Goal: Task Accomplishment & Management: Complete application form

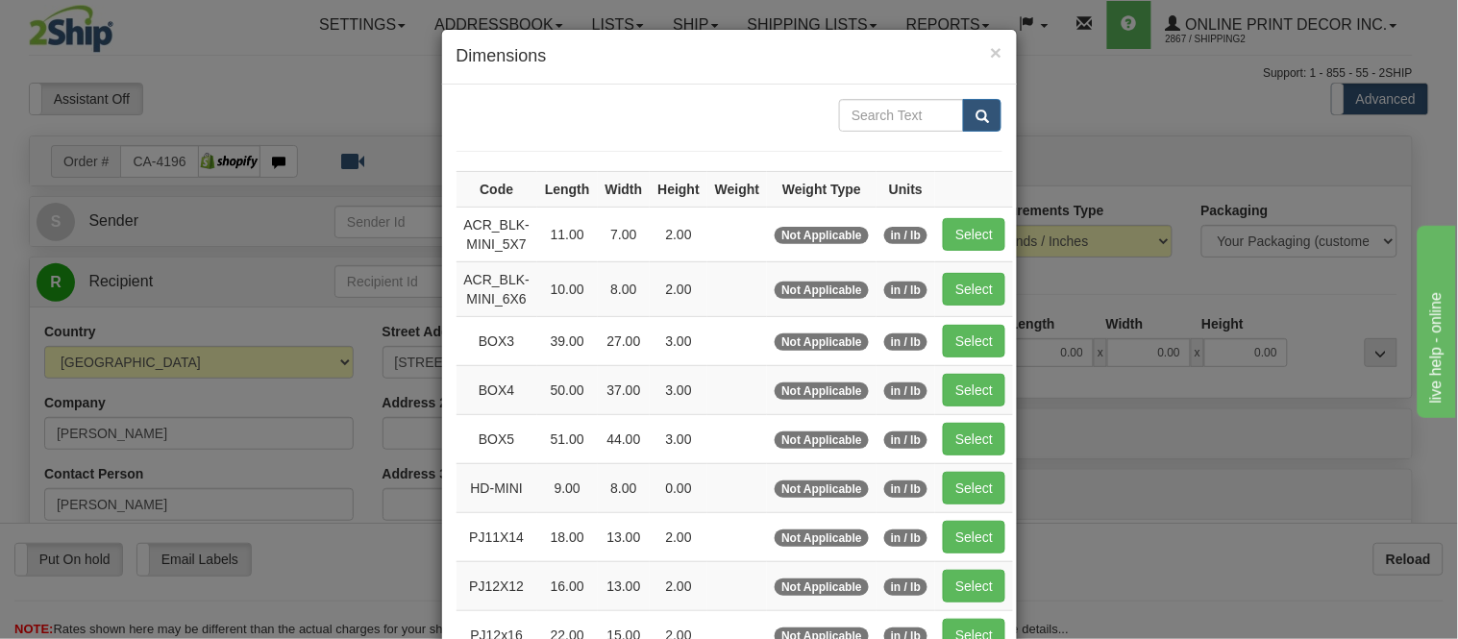
scroll to position [213, 0]
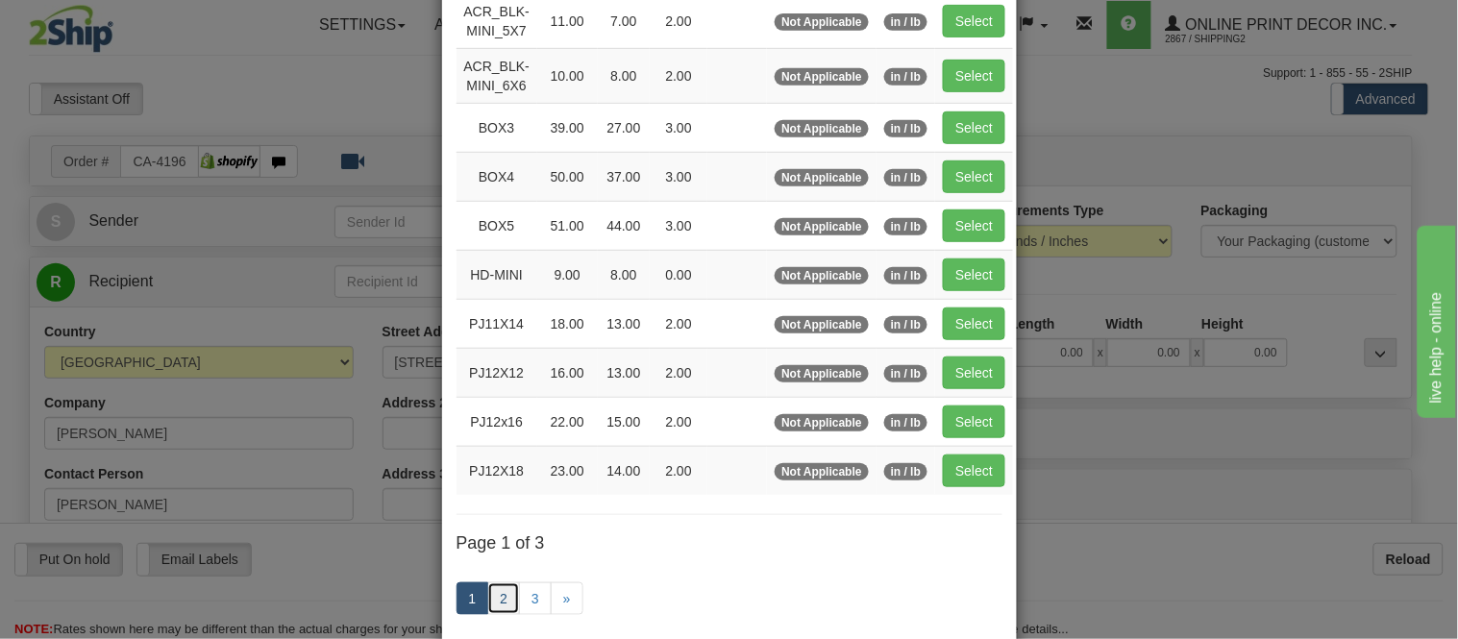
click at [501, 587] on link "2" at bounding box center [503, 598] width 33 height 33
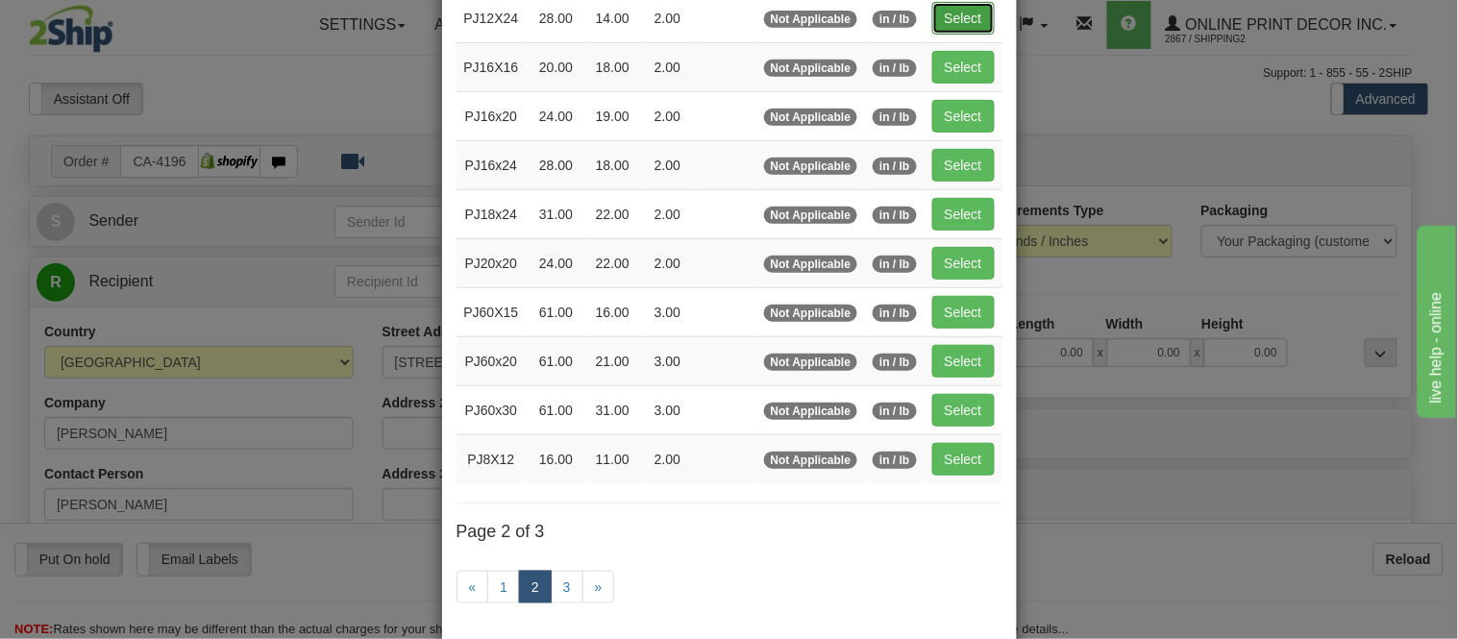
click at [965, 5] on button "Select" at bounding box center [963, 18] width 62 height 33
type input "PJ12X24"
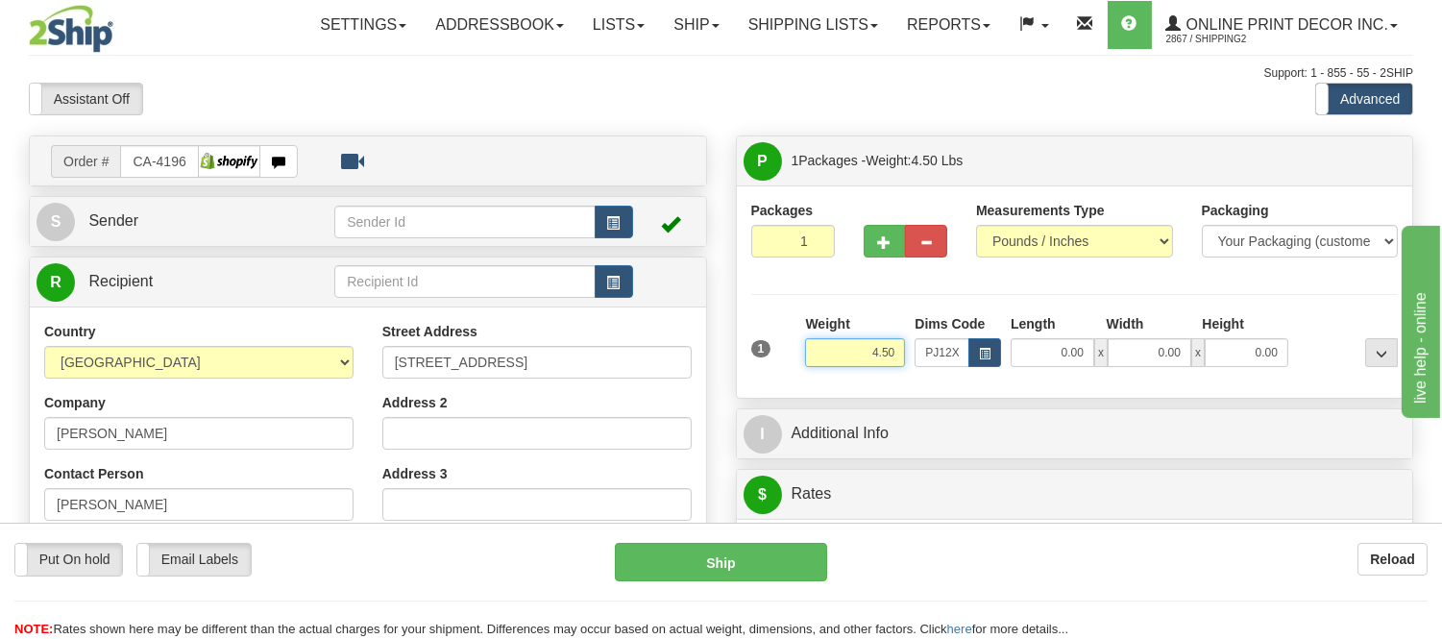
drag, startPoint x: 898, startPoint y: 356, endPoint x: 738, endPoint y: 362, distance: 160.6
click at [738, 362] on div "Packages 1 1 Measurements Type" at bounding box center [1075, 291] width 676 height 212
click button "Delete" at bounding box center [0, 0] width 0 height 0
type input "6.00"
click at [1036, 300] on div "Packages 1 1 Measurements Type" at bounding box center [1075, 292] width 648 height 183
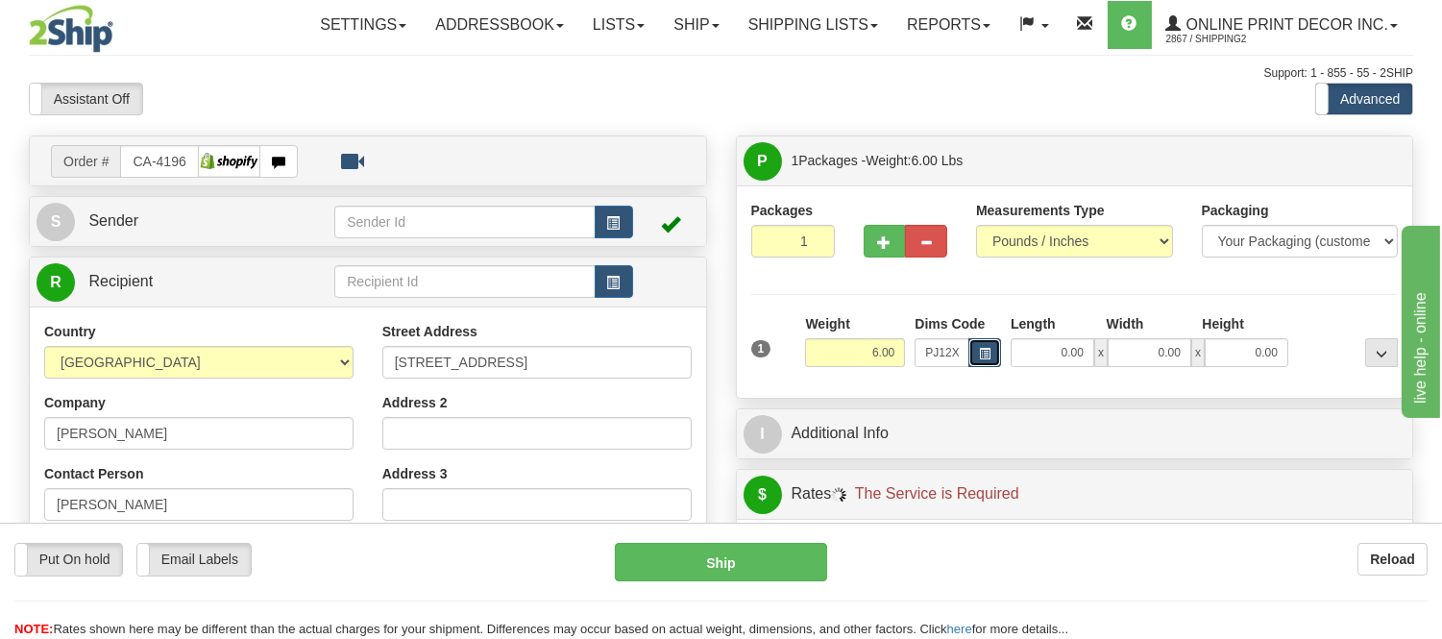
click at [983, 354] on span "button" at bounding box center [985, 354] width 12 height 11
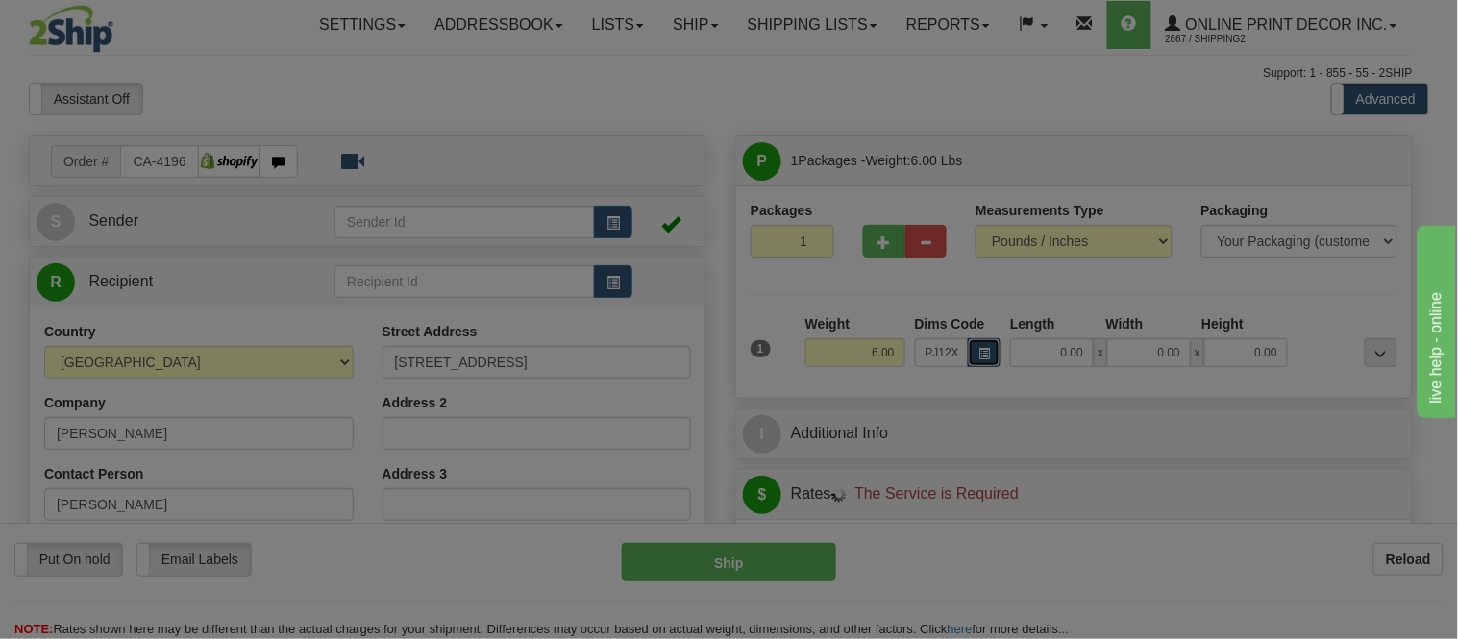
scroll to position [0, 0]
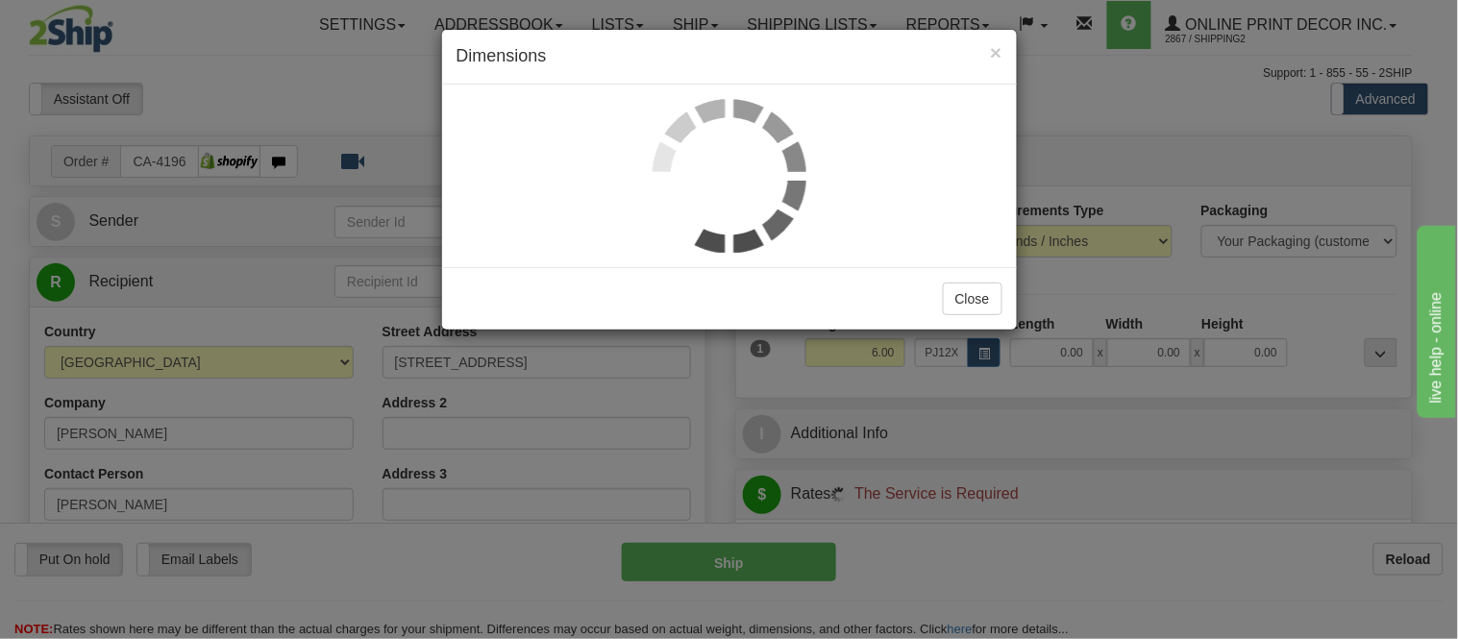
click at [1034, 282] on div "× Dimensions Close" at bounding box center [729, 319] width 1458 height 639
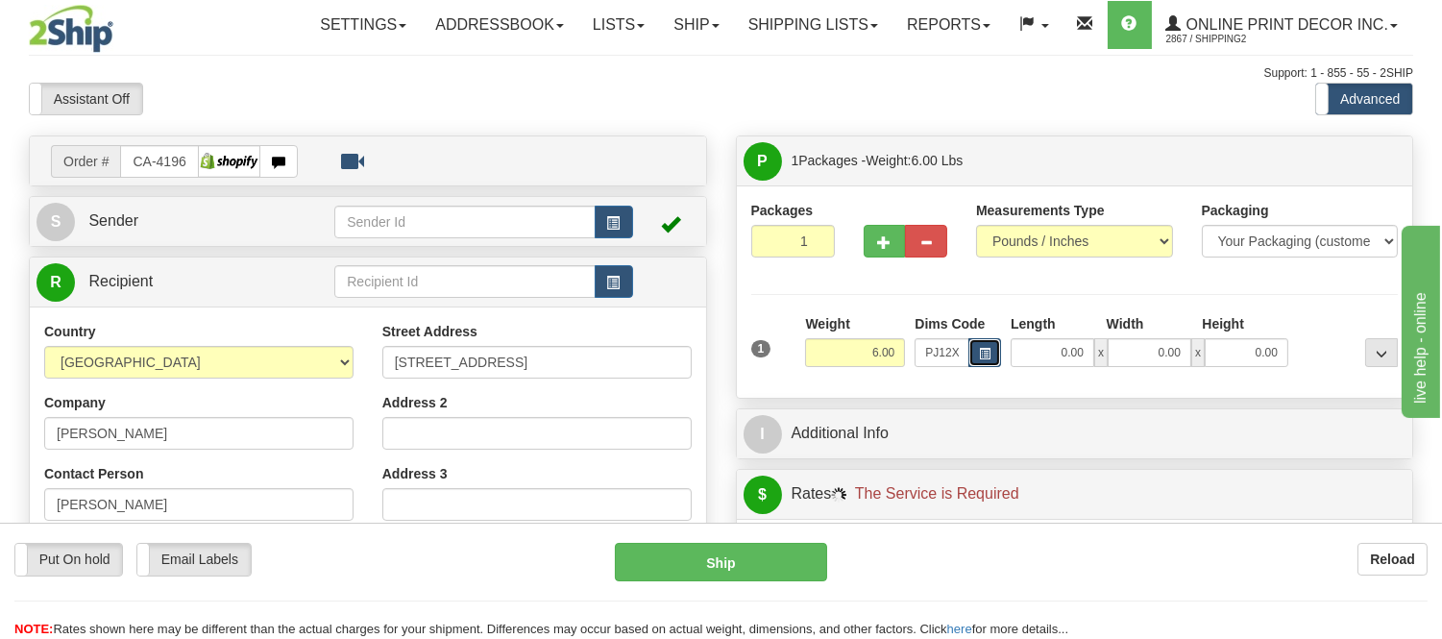
click at [982, 349] on span "button" at bounding box center [985, 354] width 12 height 11
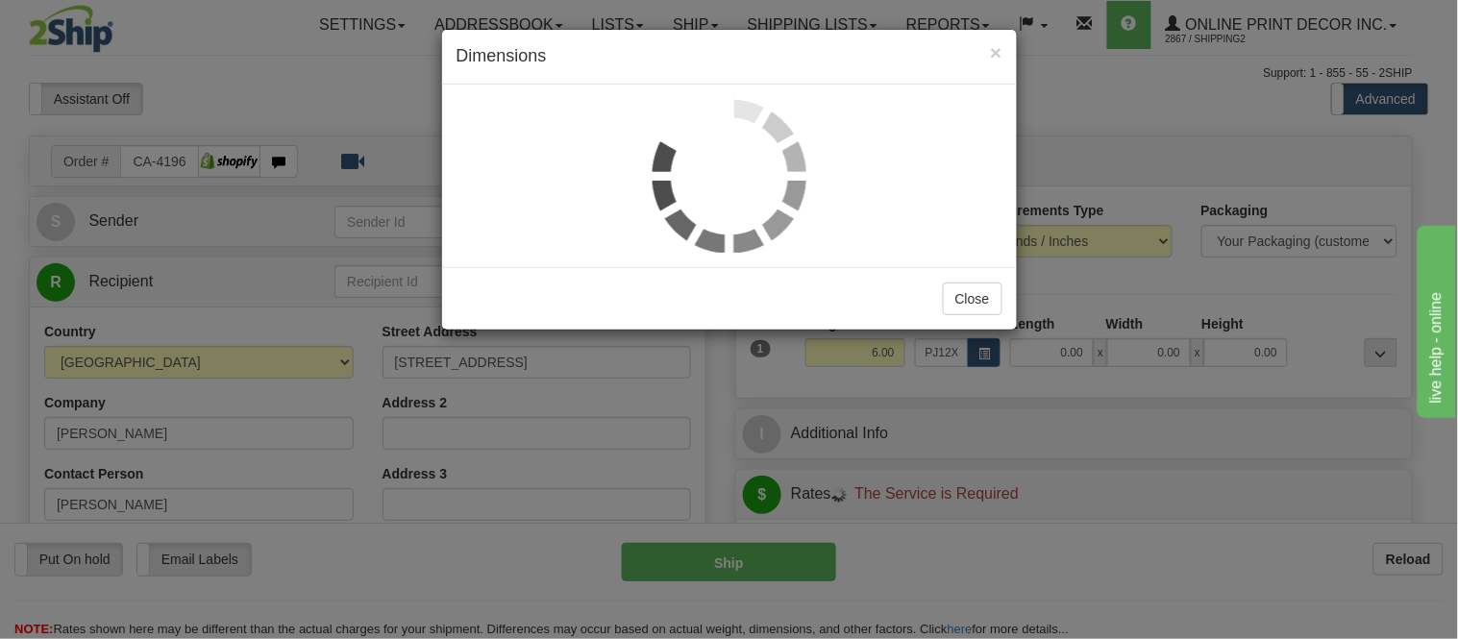
type input "28.00"
type input "14.00"
type input "2.00"
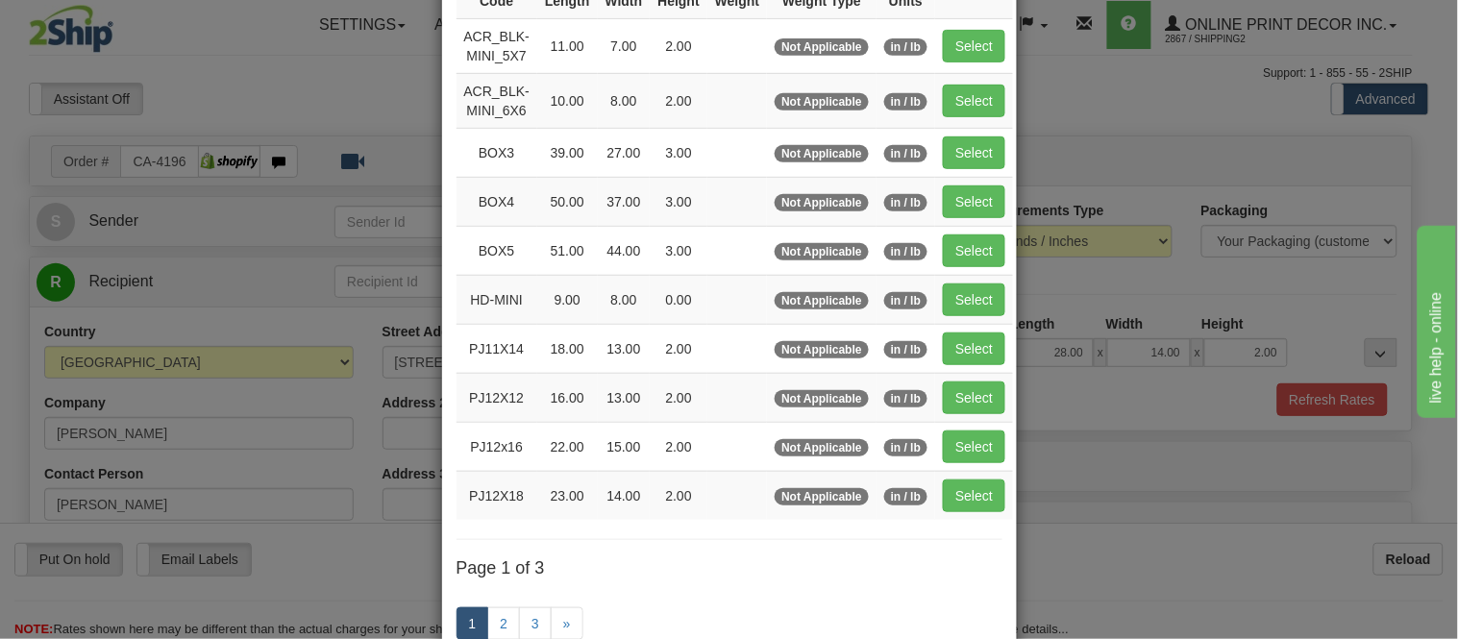
scroll to position [320, 0]
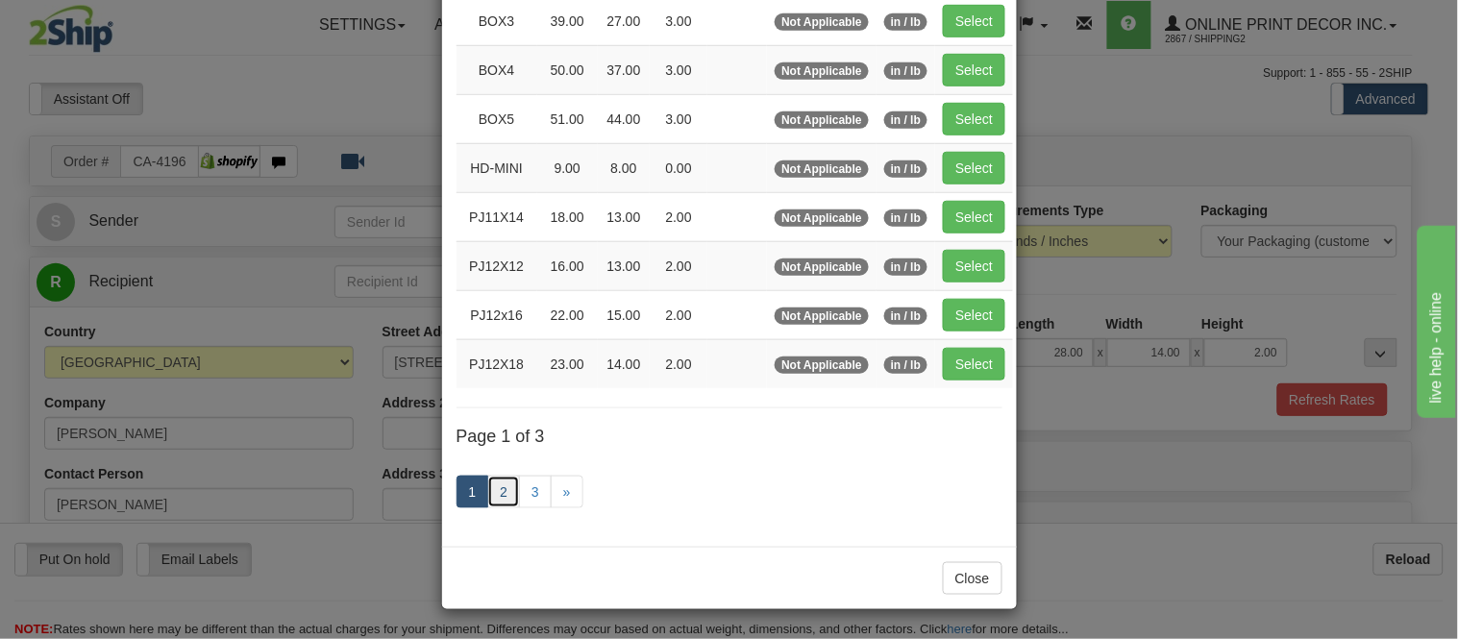
click at [487, 490] on link "2" at bounding box center [503, 492] width 33 height 33
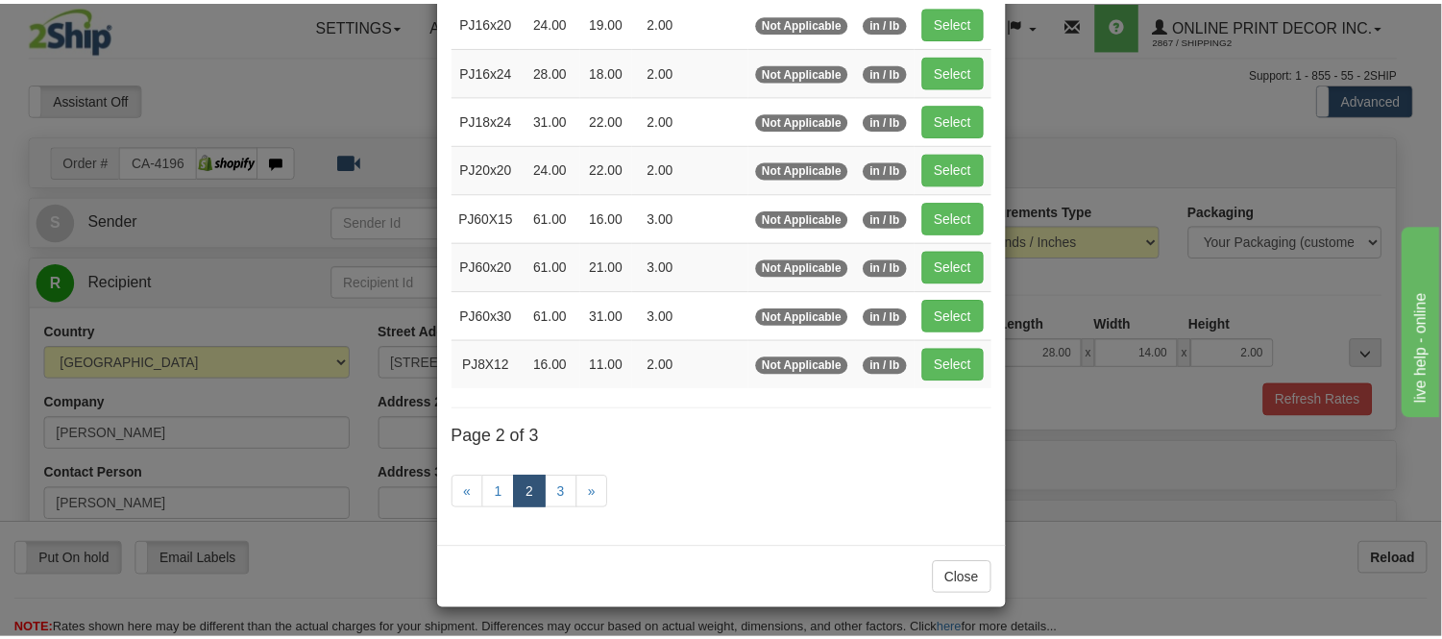
scroll to position [99, 0]
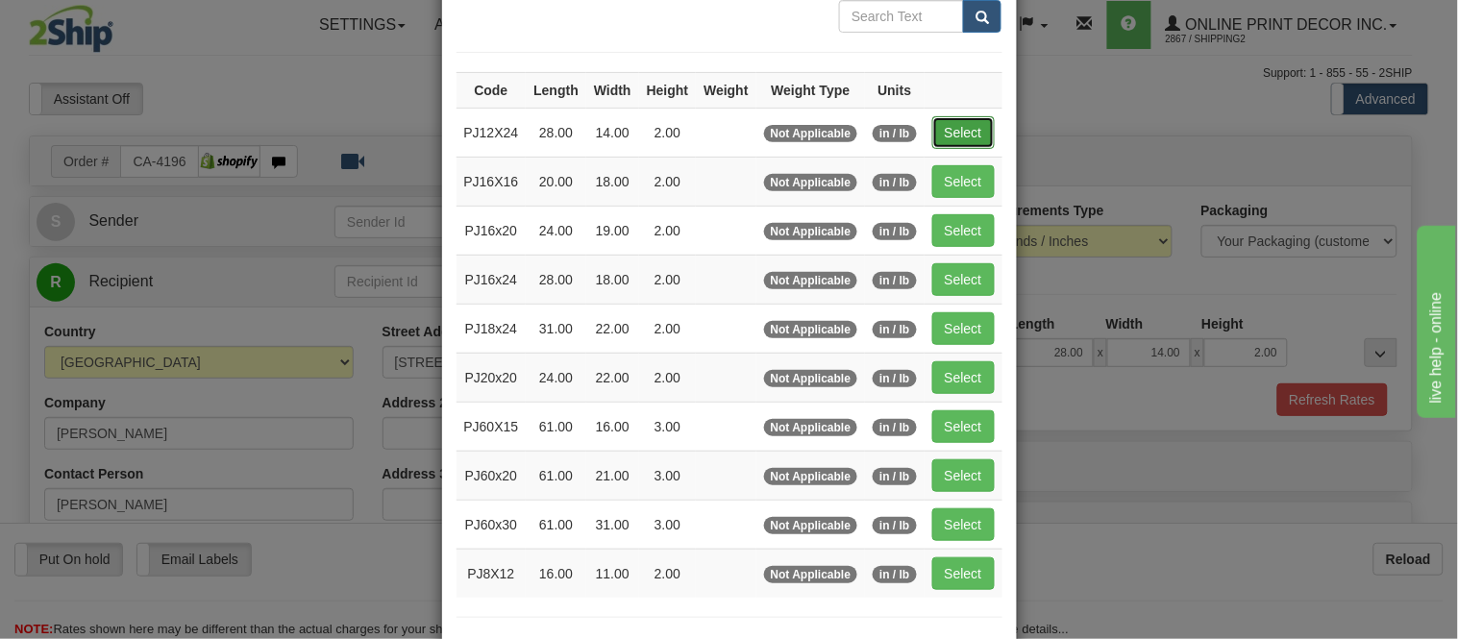
click at [932, 122] on button "Select" at bounding box center [963, 132] width 62 height 33
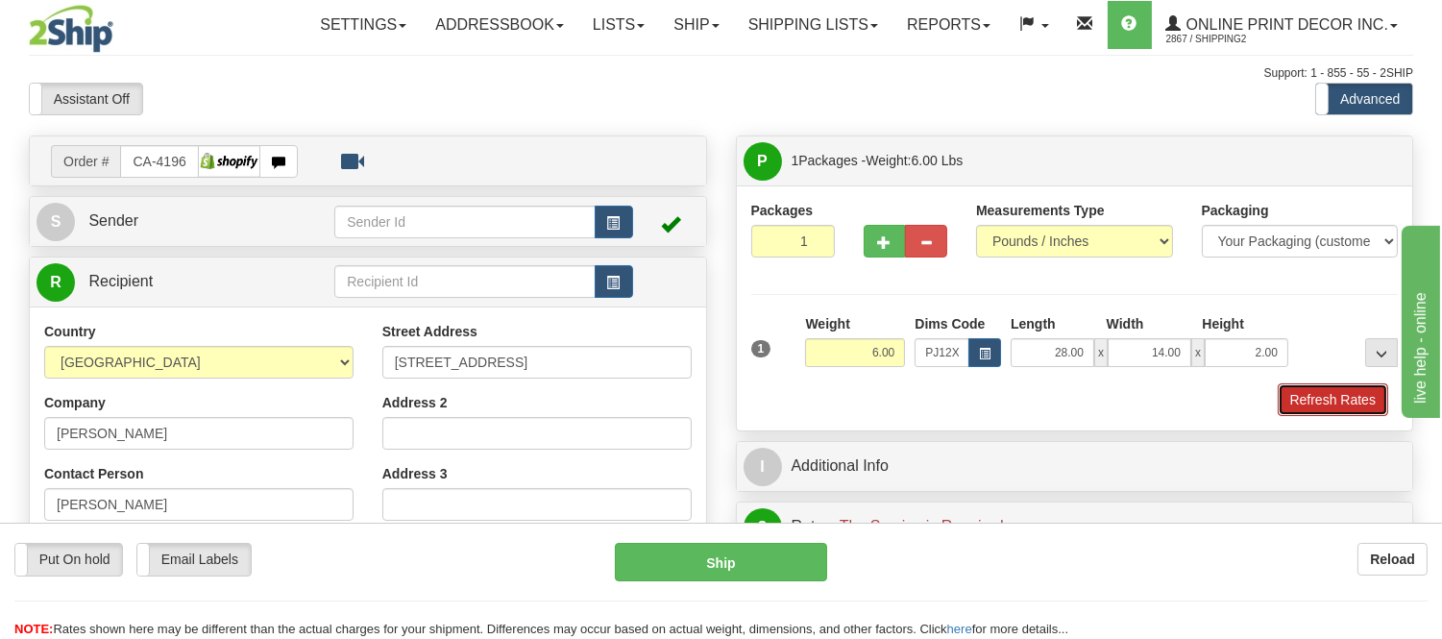
click at [1304, 404] on button "Refresh Rates" at bounding box center [1333, 399] width 111 height 33
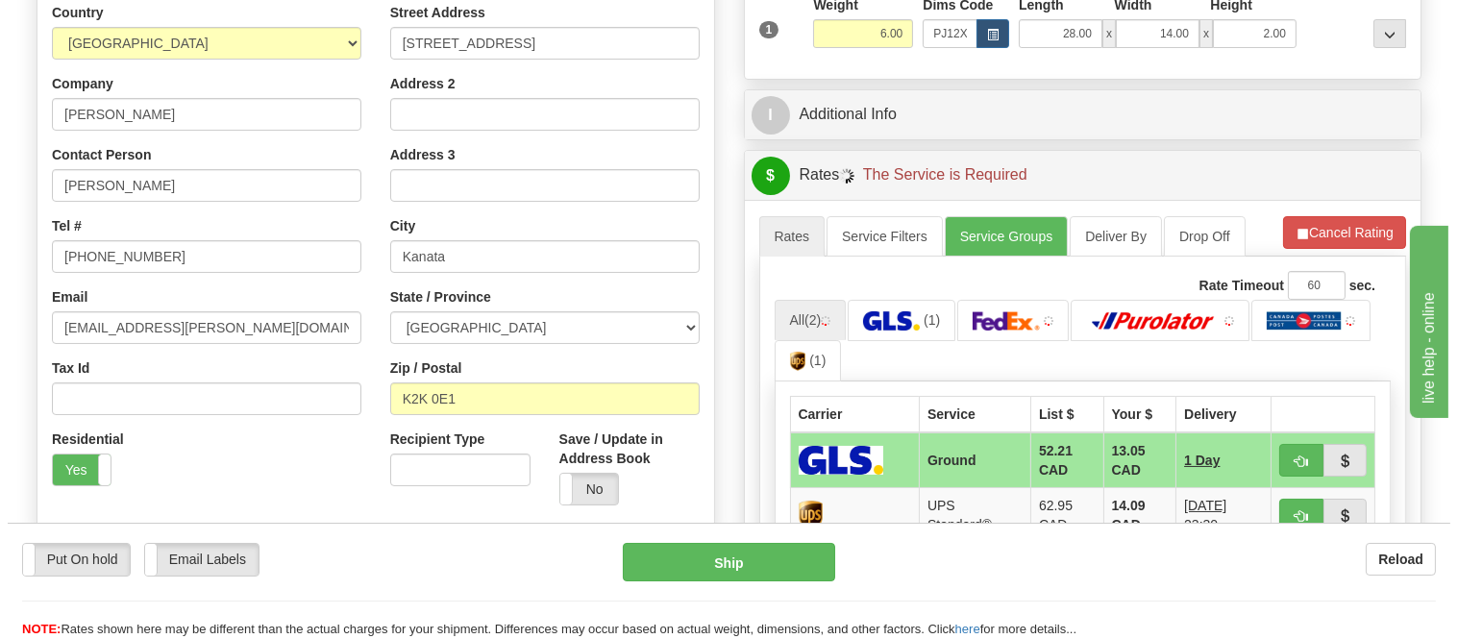
scroll to position [320, 0]
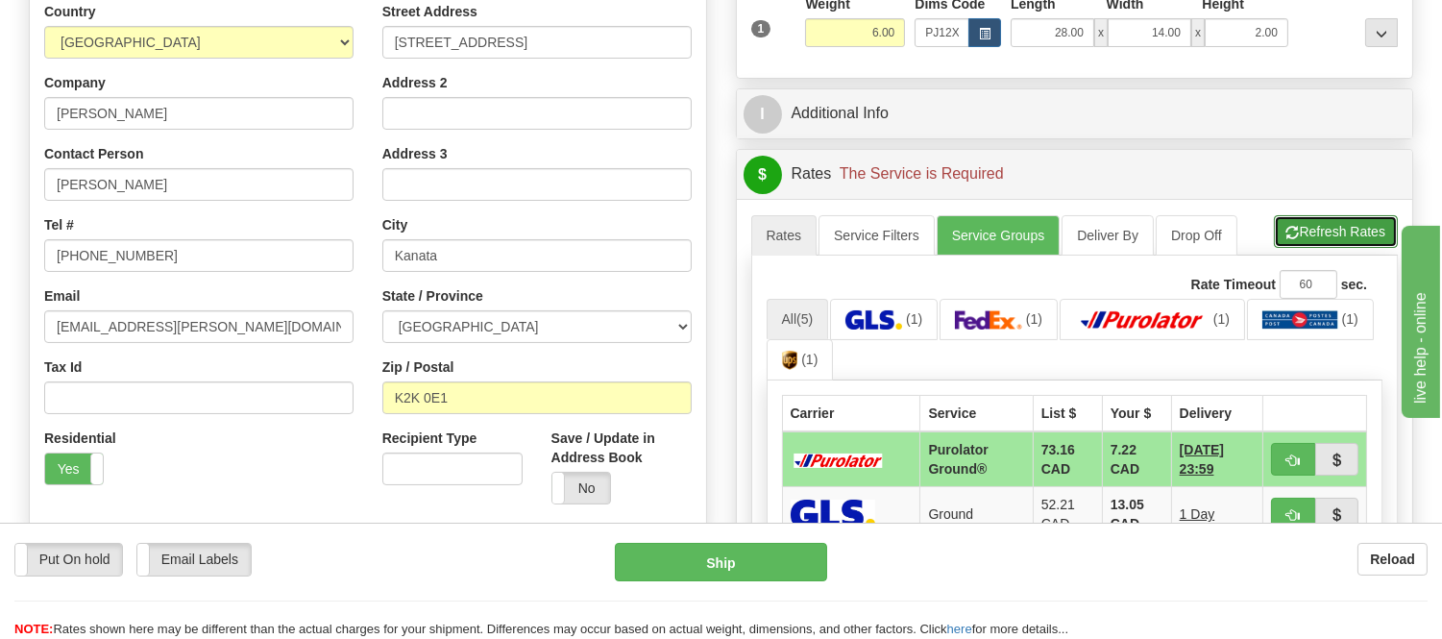
click at [1287, 229] on span "button" at bounding box center [1293, 233] width 13 height 12
click at [1288, 456] on span "button" at bounding box center [1293, 461] width 13 height 12
type input "260"
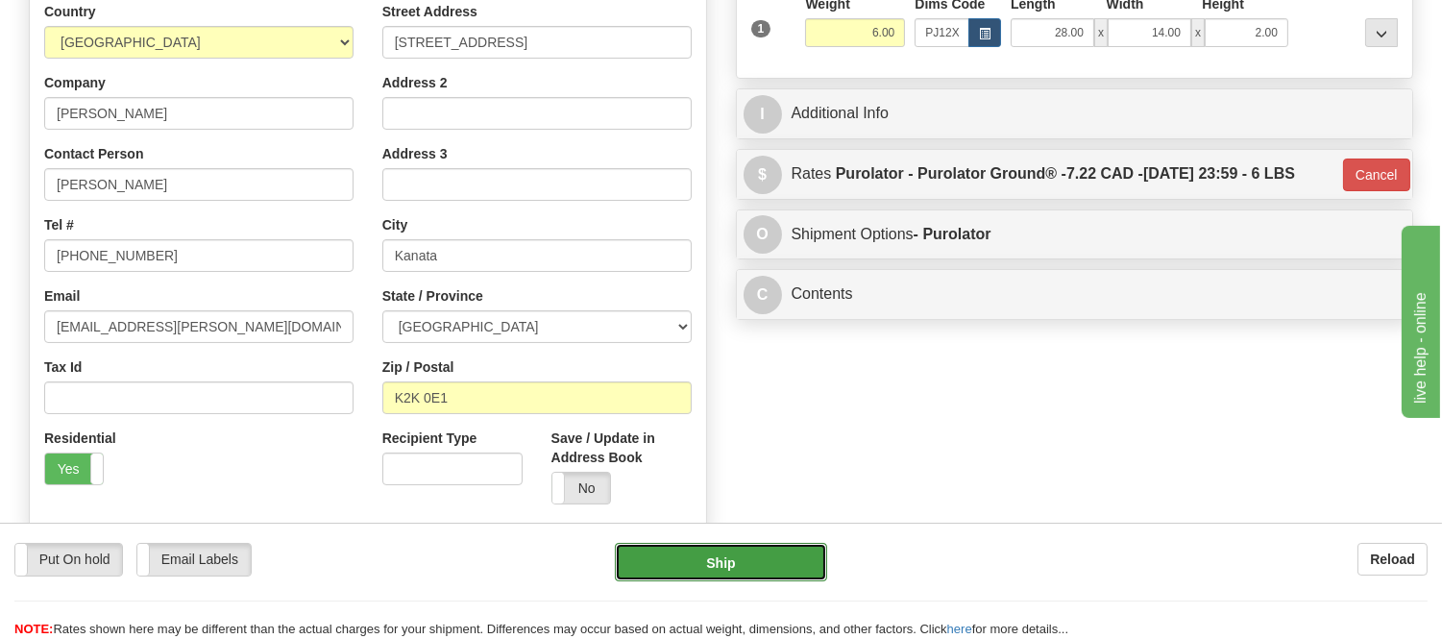
click at [723, 563] on button "Ship" at bounding box center [720, 562] width 211 height 38
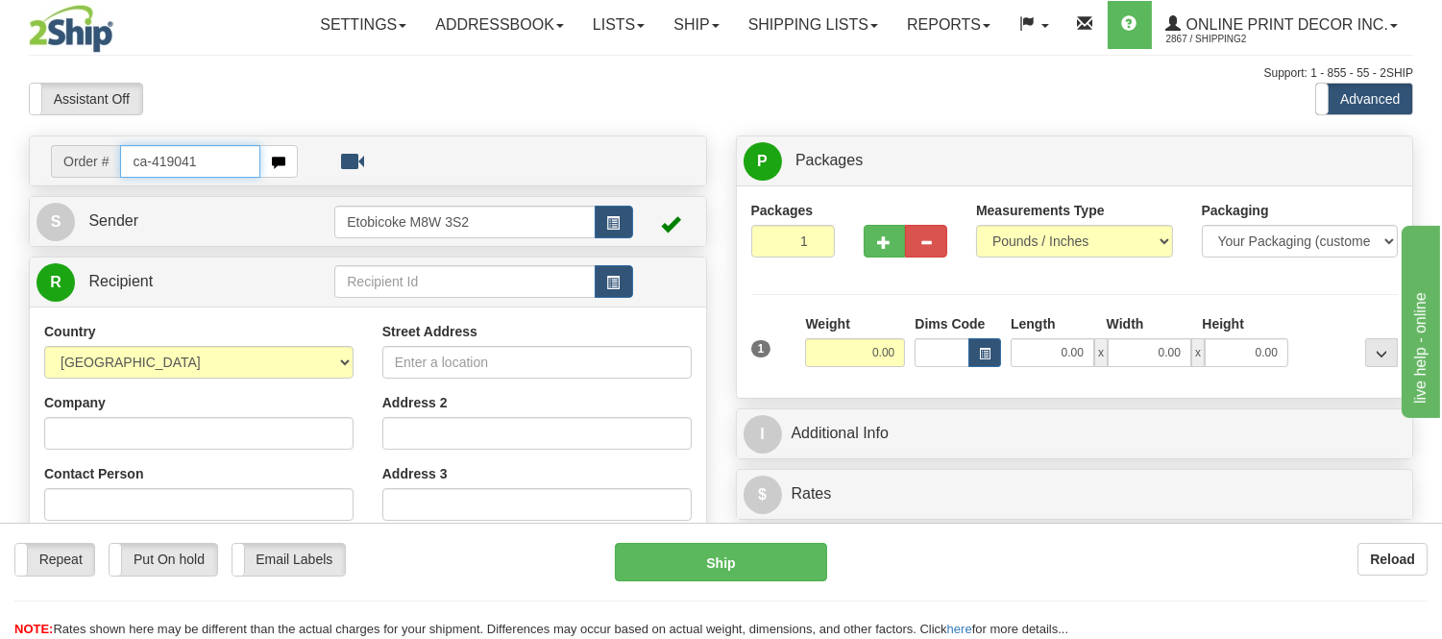
type input "ca-419041"
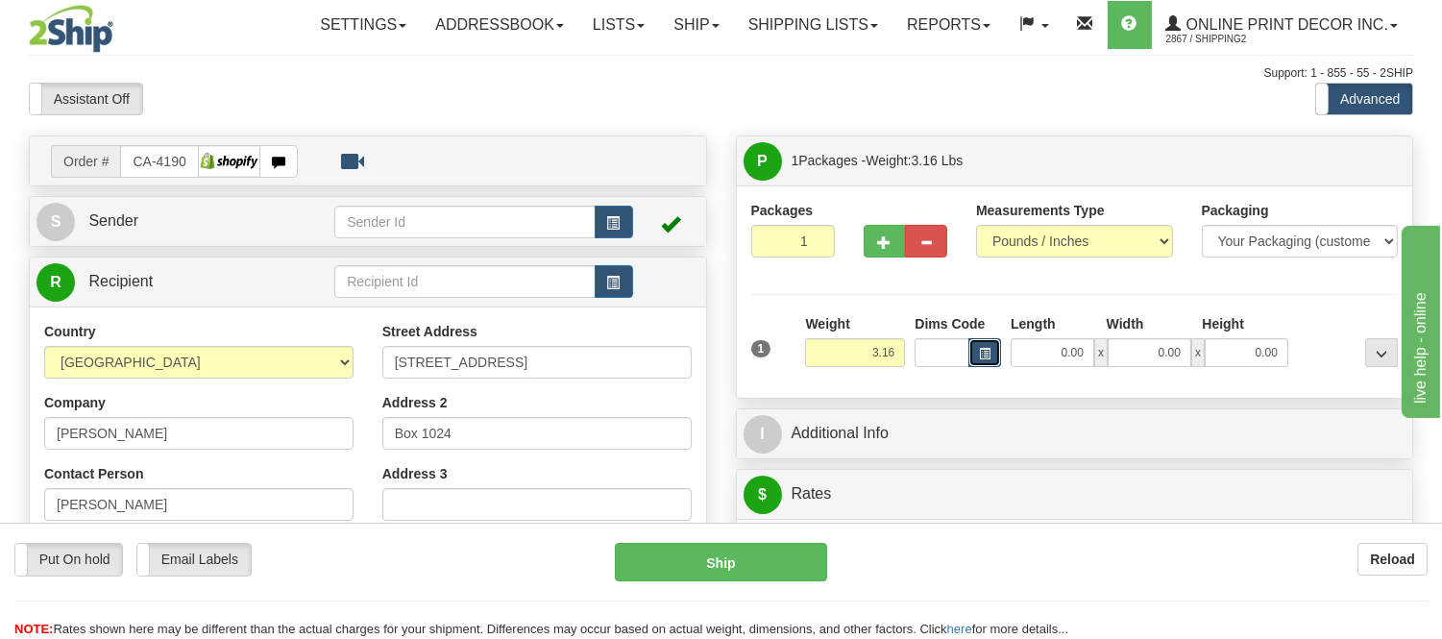
click at [976, 357] on button "button" at bounding box center [985, 352] width 33 height 29
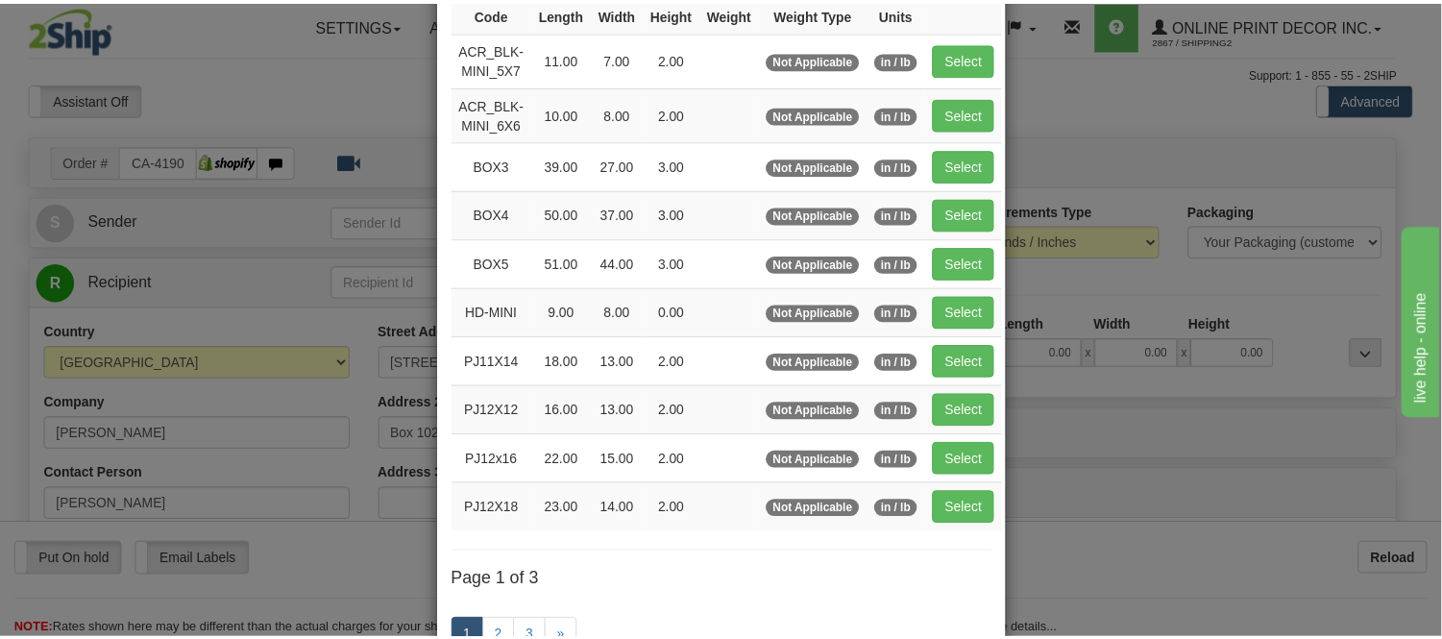
scroll to position [213, 0]
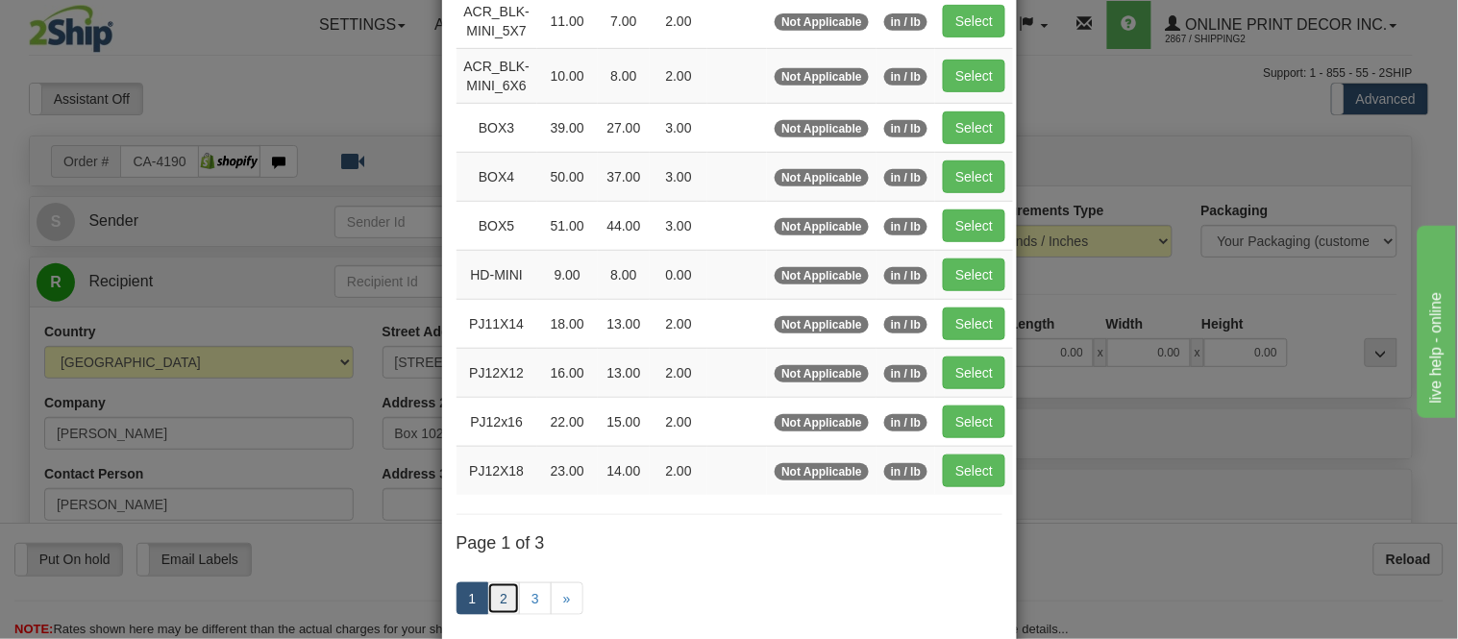
click at [493, 587] on link "2" at bounding box center [503, 598] width 33 height 33
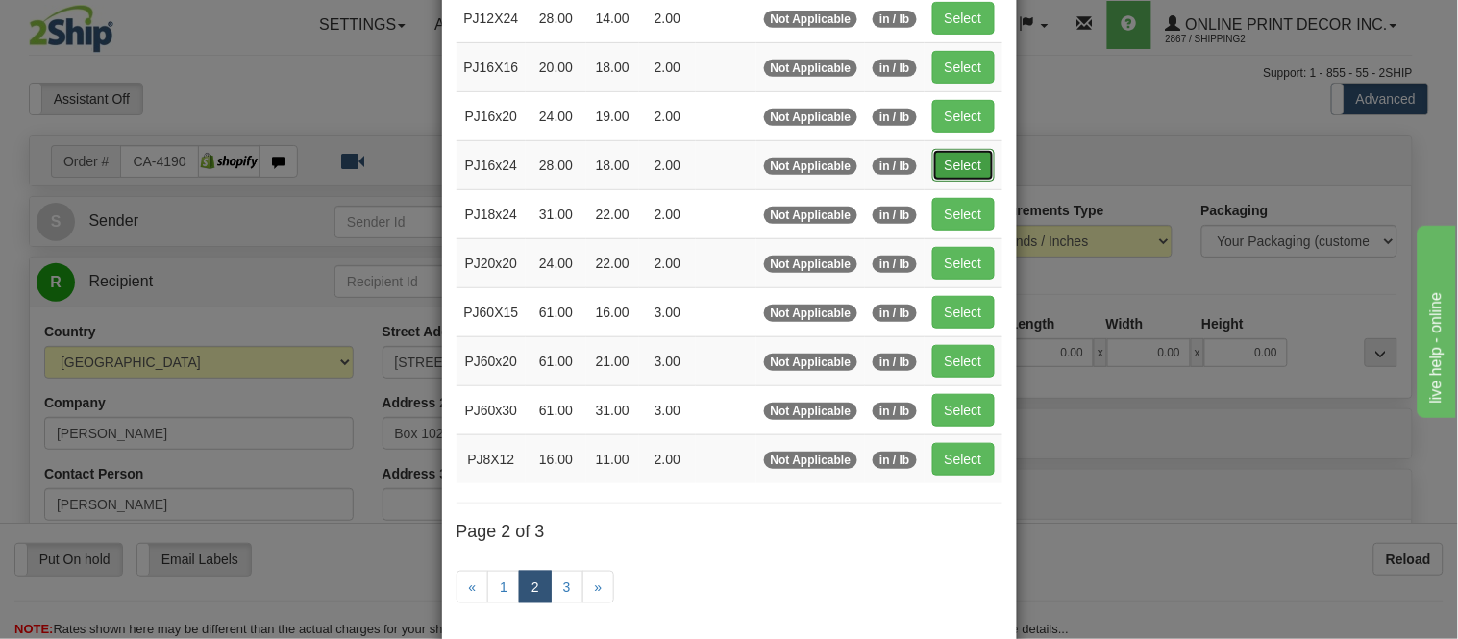
click at [947, 168] on button "Select" at bounding box center [963, 165] width 62 height 33
type input "PJ16x24"
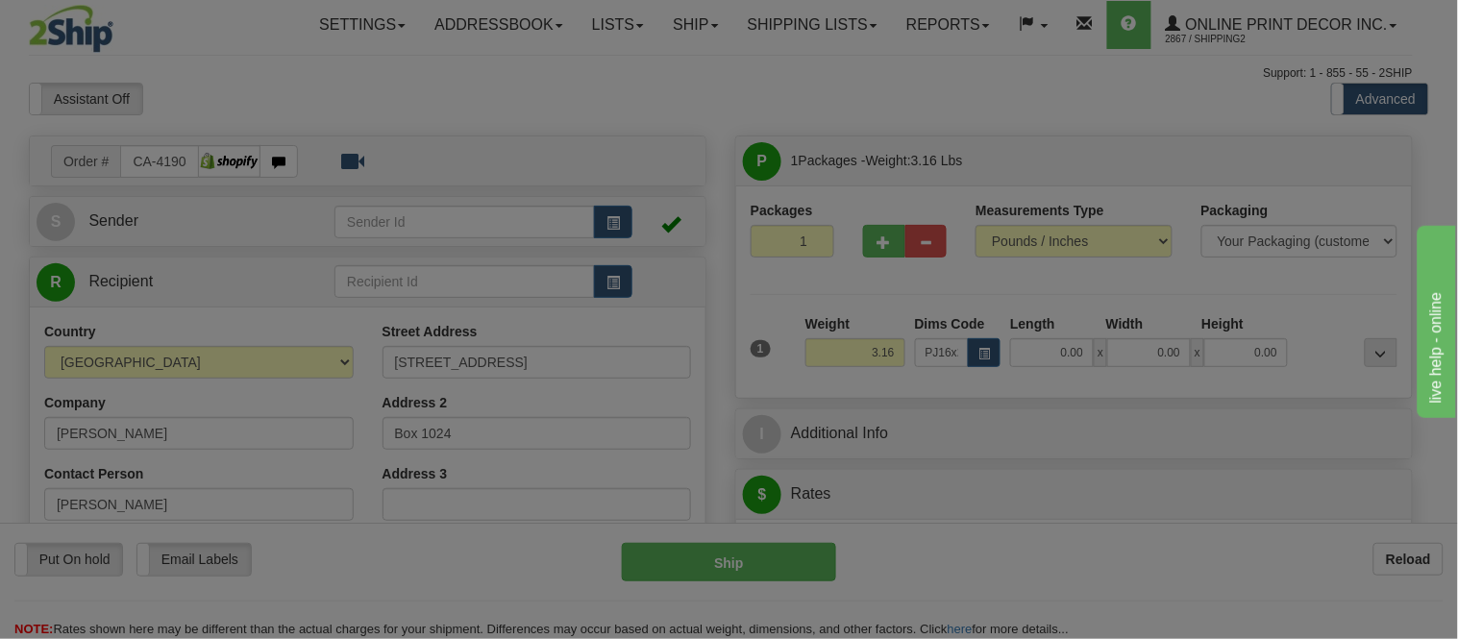
type input "28.00"
type input "18.00"
type input "2.00"
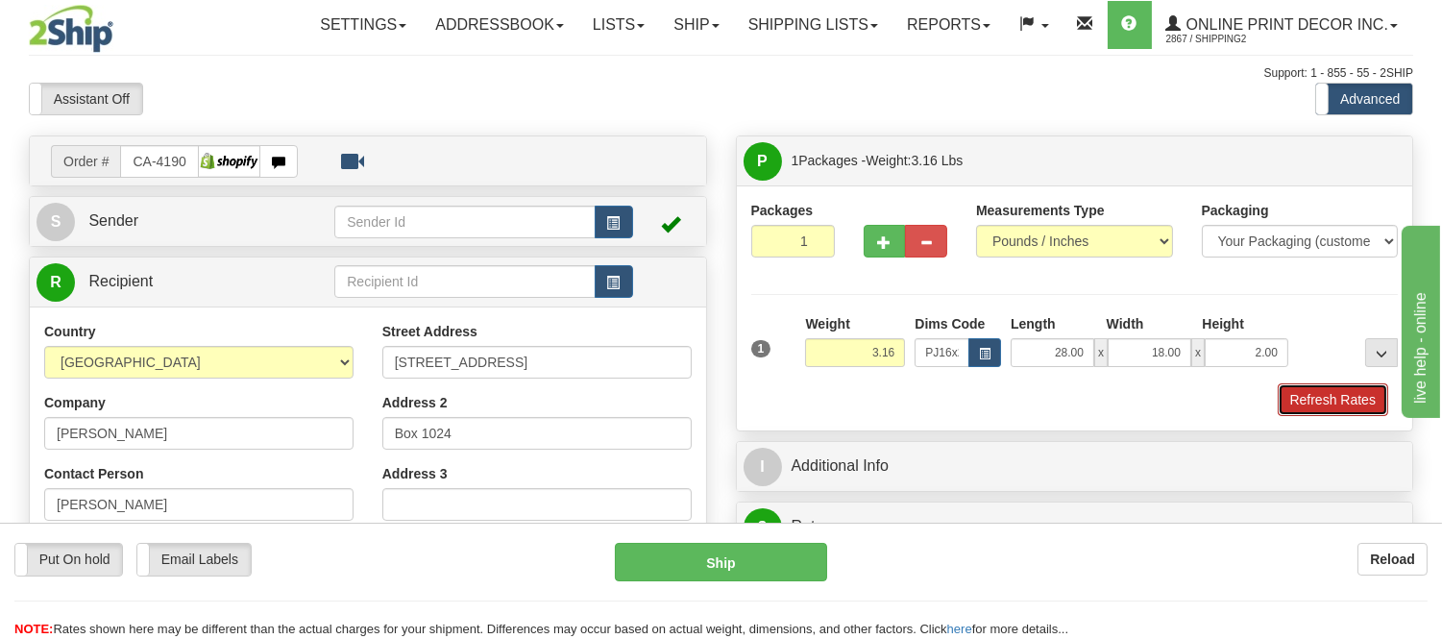
click at [1343, 392] on button "Refresh Rates" at bounding box center [1333, 399] width 111 height 33
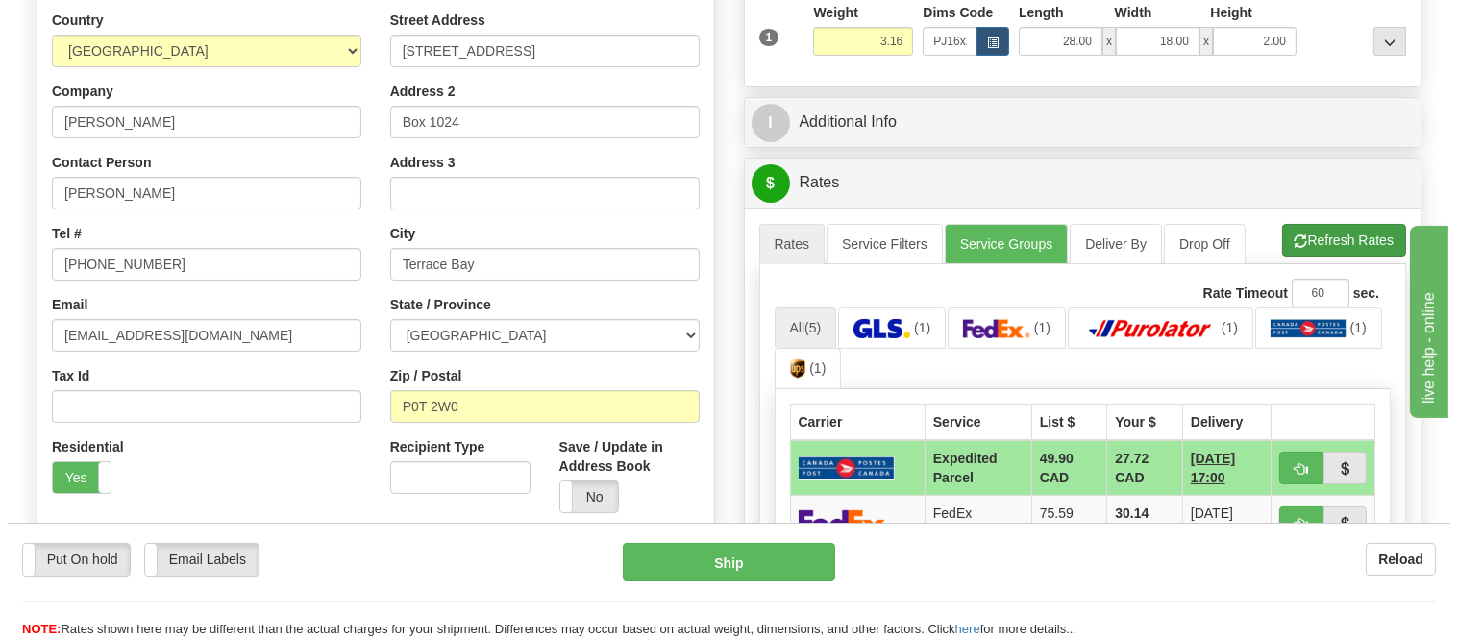
scroll to position [348, 0]
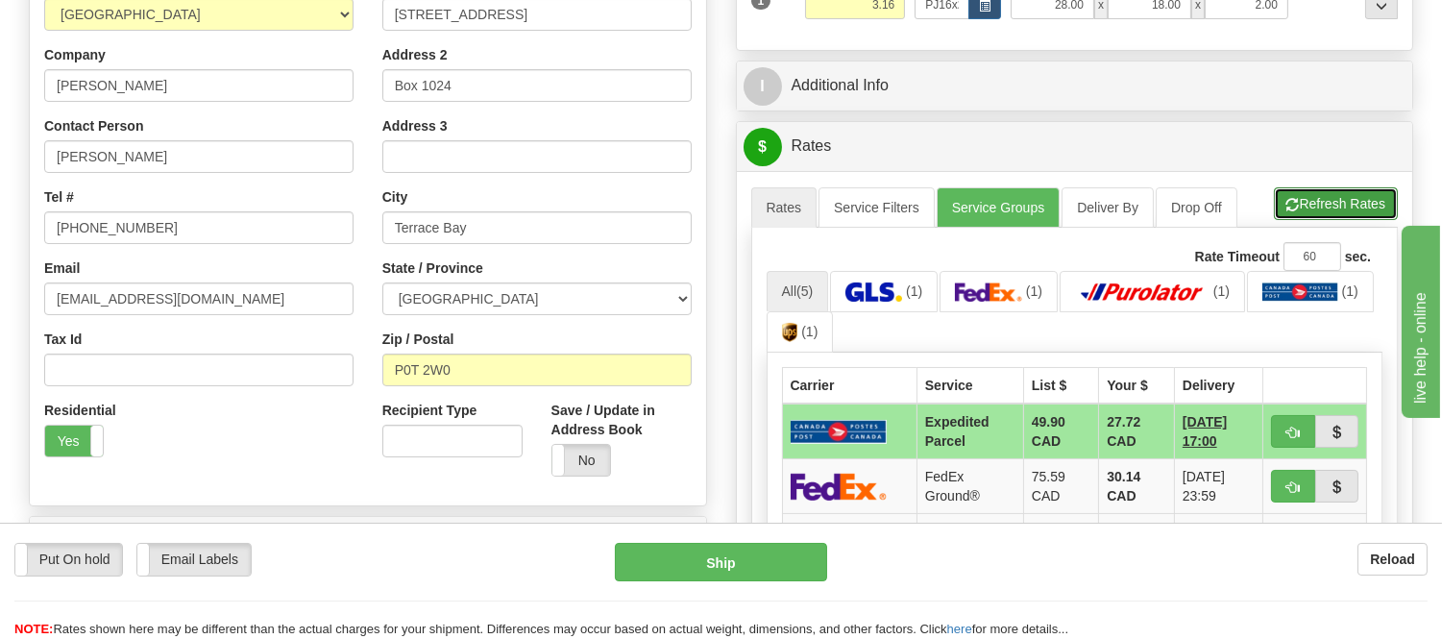
click at [1287, 199] on span "button" at bounding box center [1293, 205] width 13 height 12
click at [1286, 420] on button "button" at bounding box center [1293, 431] width 44 height 33
type input "DOM.EP"
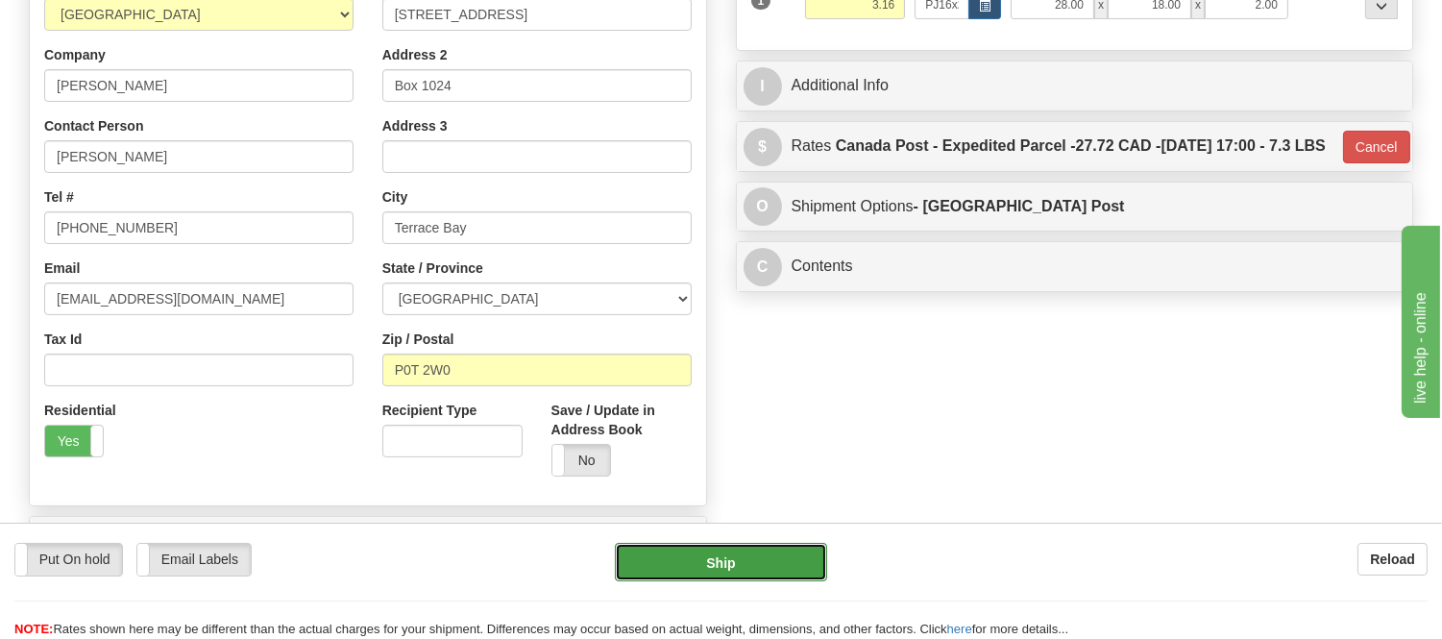
click at [788, 564] on button "Ship" at bounding box center [720, 562] width 211 height 38
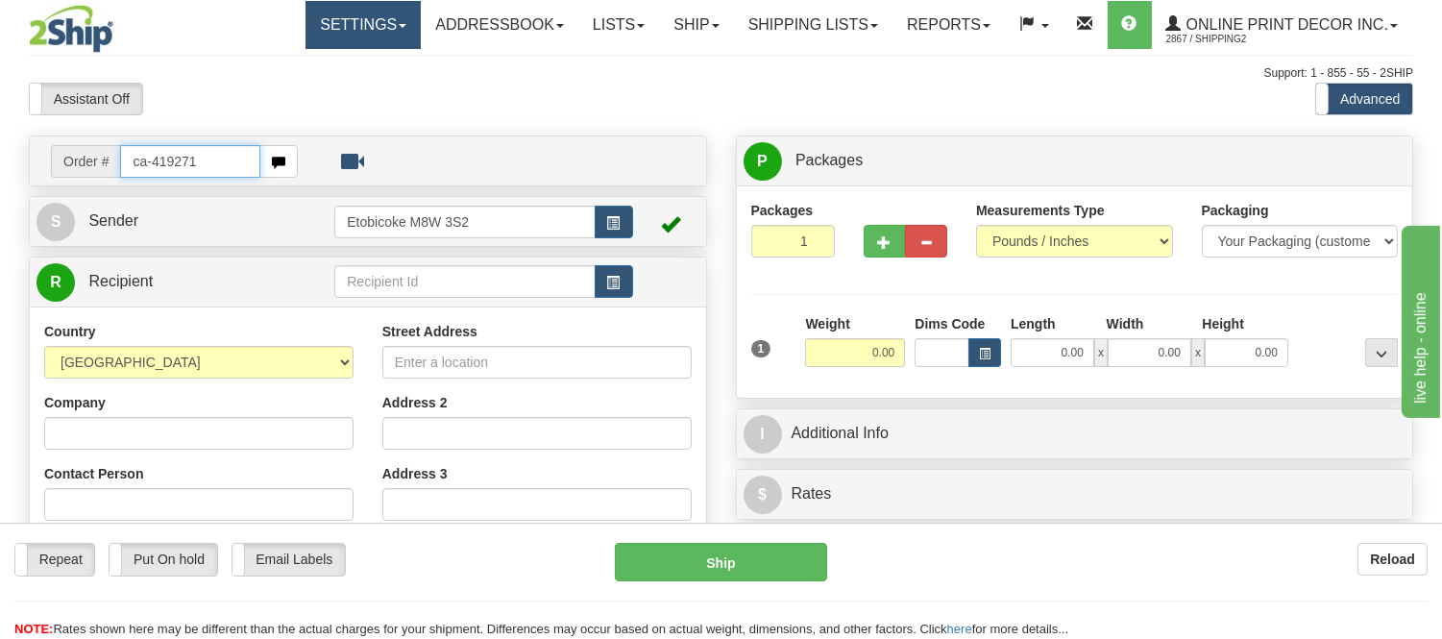
type input "ca-419271"
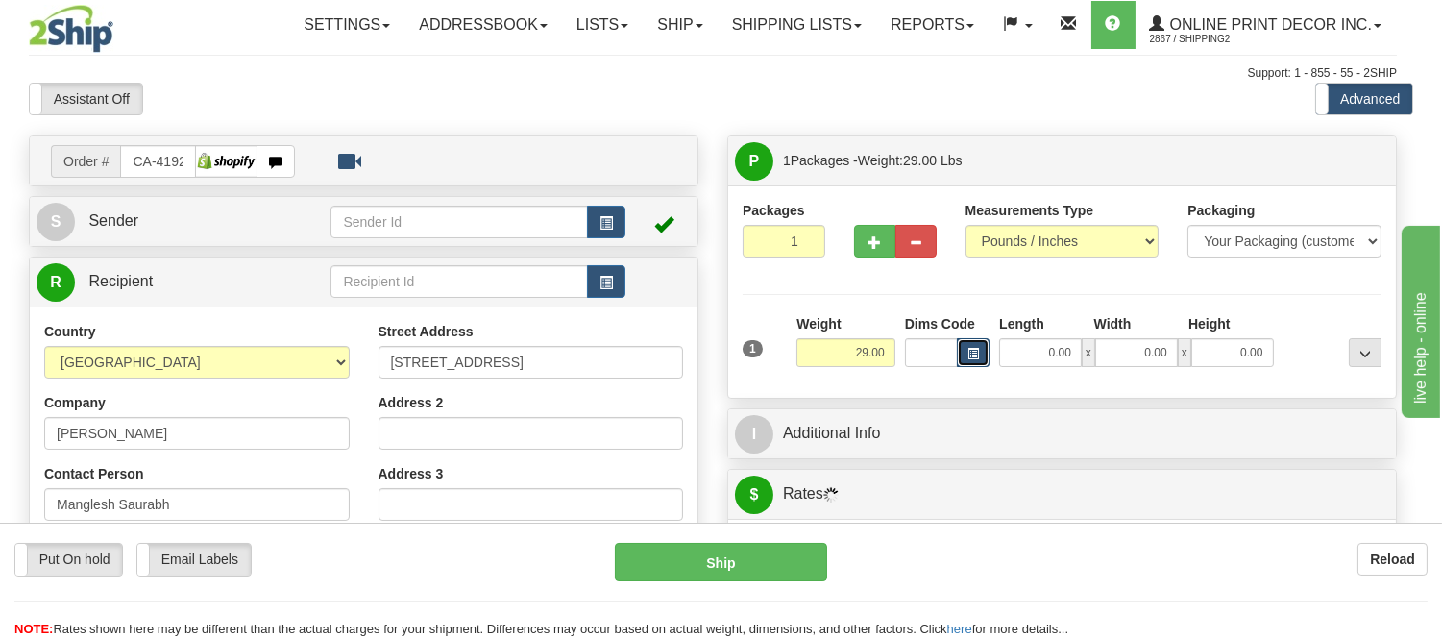
click at [979, 357] on span "button" at bounding box center [974, 354] width 12 height 11
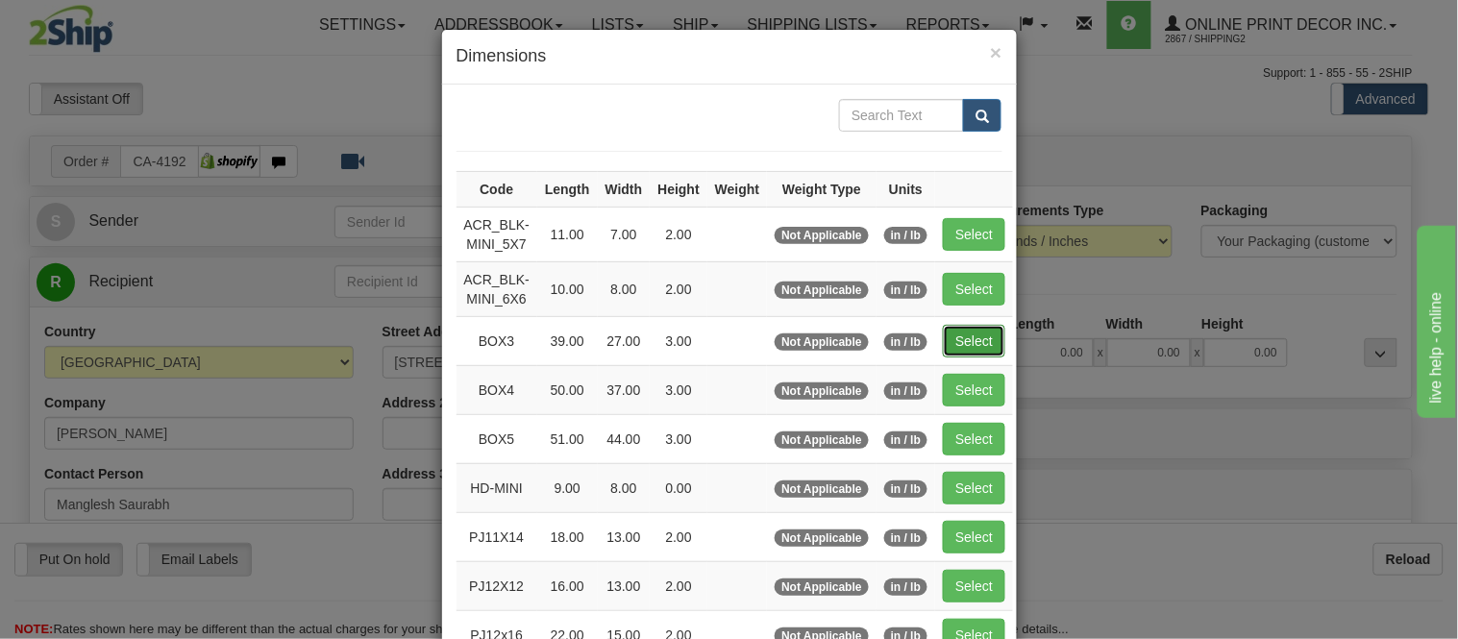
click at [984, 330] on button "Select" at bounding box center [974, 341] width 62 height 33
type input "BOX3"
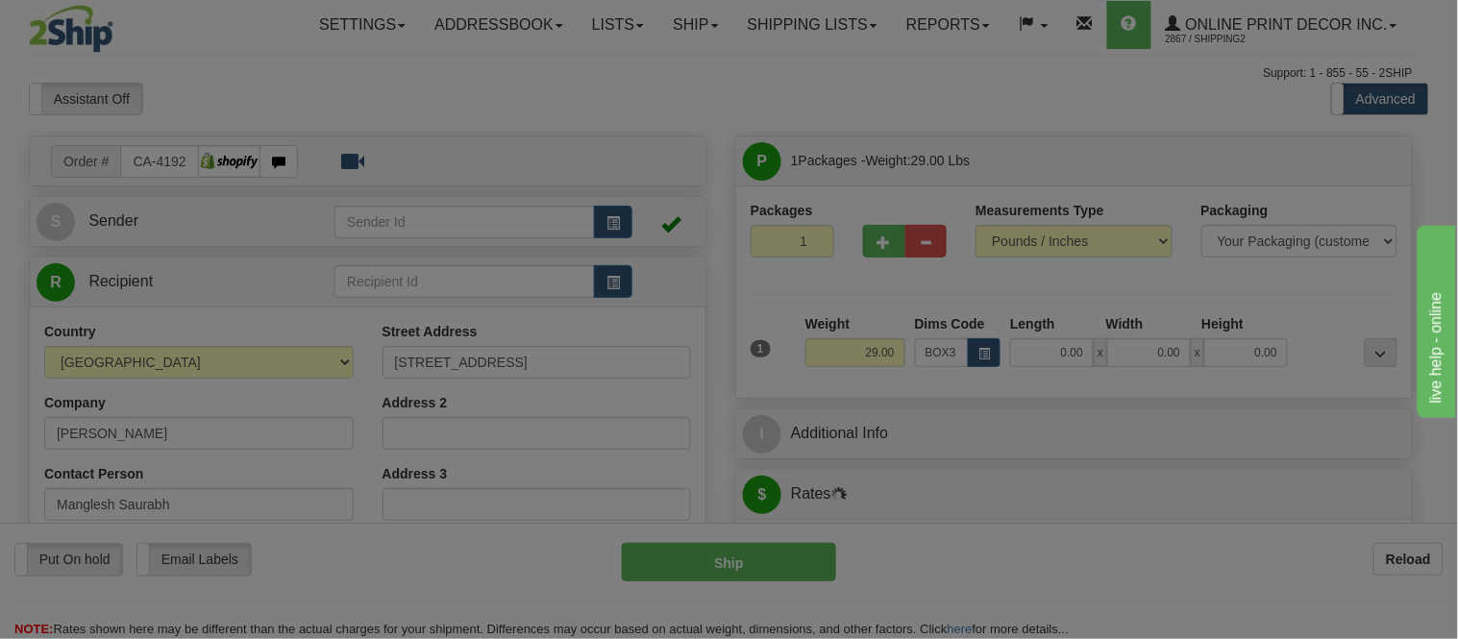
type input "39.00"
type input "27.00"
type input "3.00"
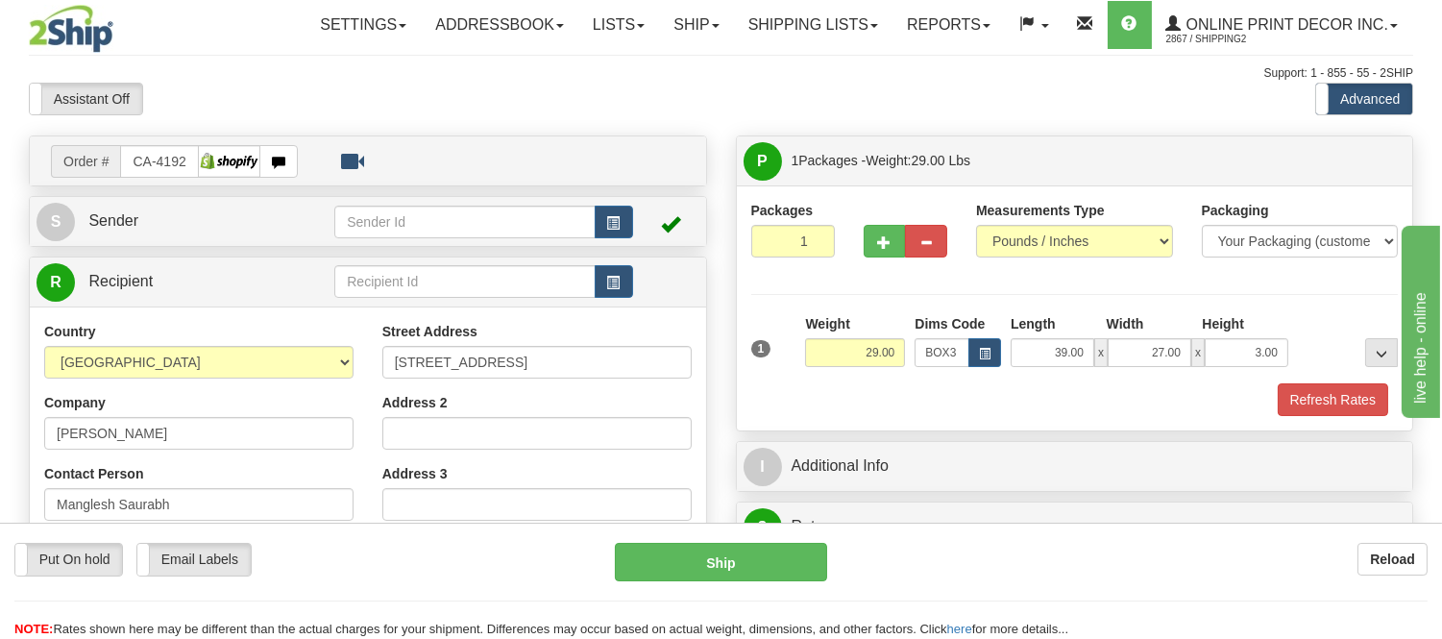
drag, startPoint x: 908, startPoint y: 347, endPoint x: 824, endPoint y: 361, distance: 85.8
click at [824, 361] on div "Weight 29.00" at bounding box center [855, 347] width 110 height 67
click at [853, 344] on input "29.00" at bounding box center [855, 352] width 100 height 29
click at [917, 318] on label "Dims Code" at bounding box center [950, 323] width 70 height 19
click at [917, 338] on input "BOX3" at bounding box center [942, 352] width 55 height 29
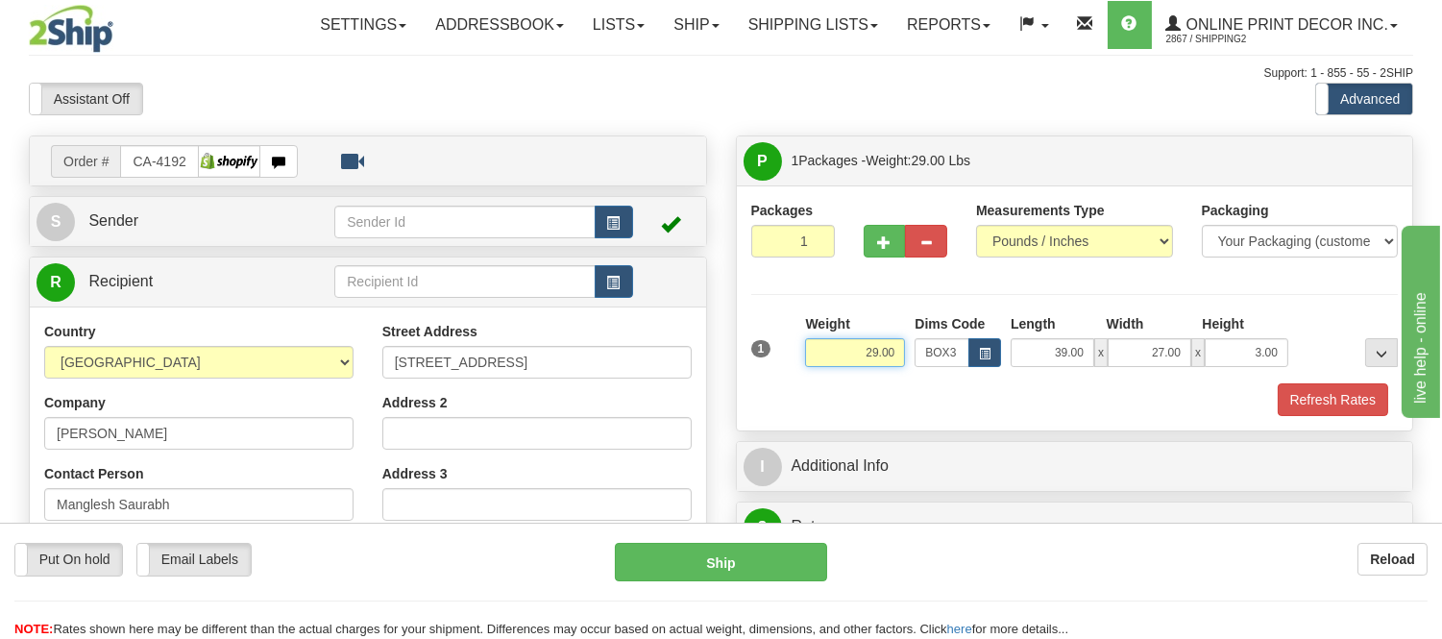
drag, startPoint x: 900, startPoint y: 356, endPoint x: 799, endPoint y: 398, distance: 110.3
click at [799, 398] on div "1 Weight 29.00 Dims Code BOX3" at bounding box center [1075, 365] width 648 height 102
type input "11.98"
click at [877, 252] on button "button" at bounding box center [885, 241] width 42 height 33
radio input "true"
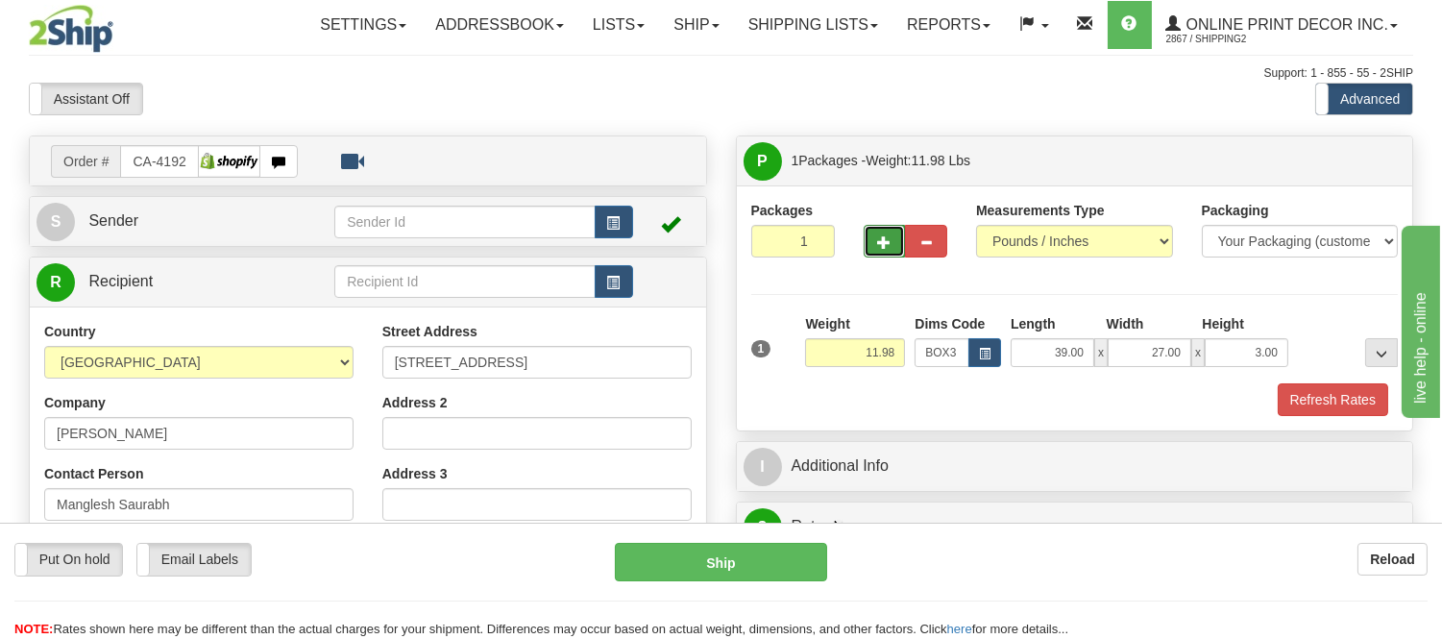
type input "2"
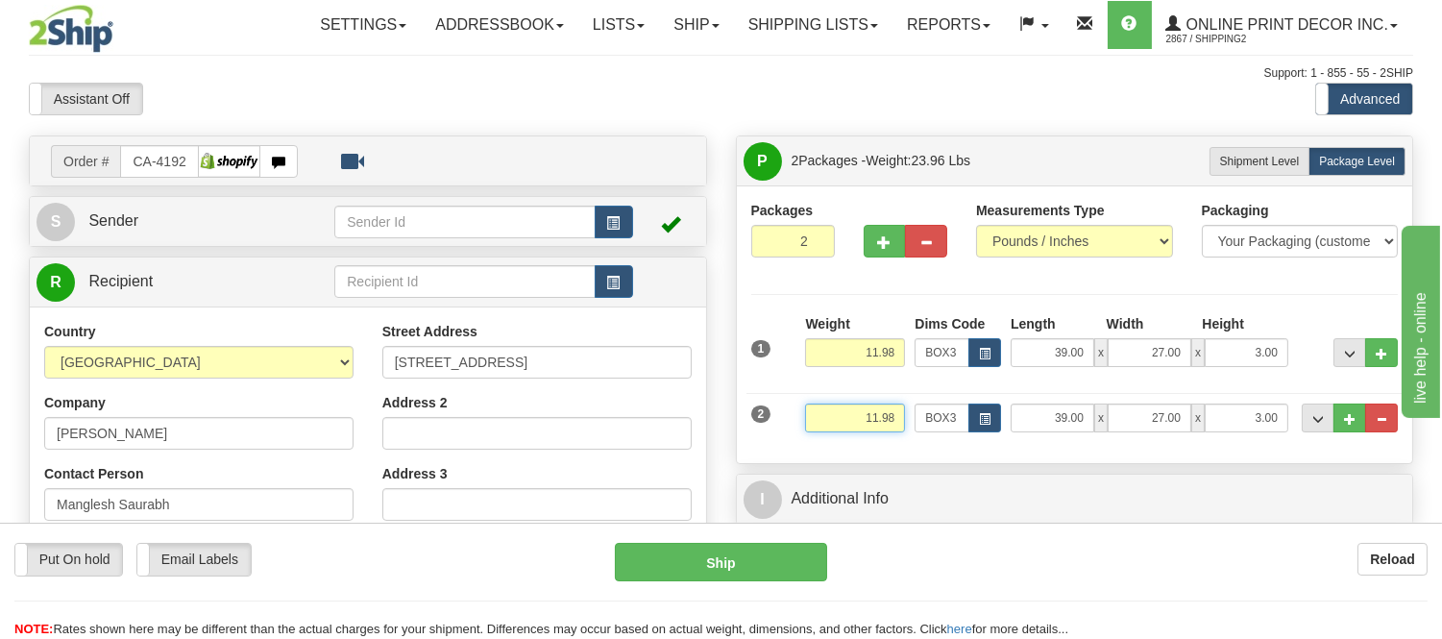
drag, startPoint x: 895, startPoint y: 414, endPoint x: 833, endPoint y: 438, distance: 66.0
click at [833, 438] on div "Weight 11.98" at bounding box center [855, 425] width 110 height 43
drag, startPoint x: 901, startPoint y: 410, endPoint x: 807, endPoint y: 456, distance: 104.9
click at [807, 456] on div "Packages 2 2 Measurements Type" at bounding box center [1075, 324] width 676 height 278
click button "Delete" at bounding box center [0, 0] width 0 height 0
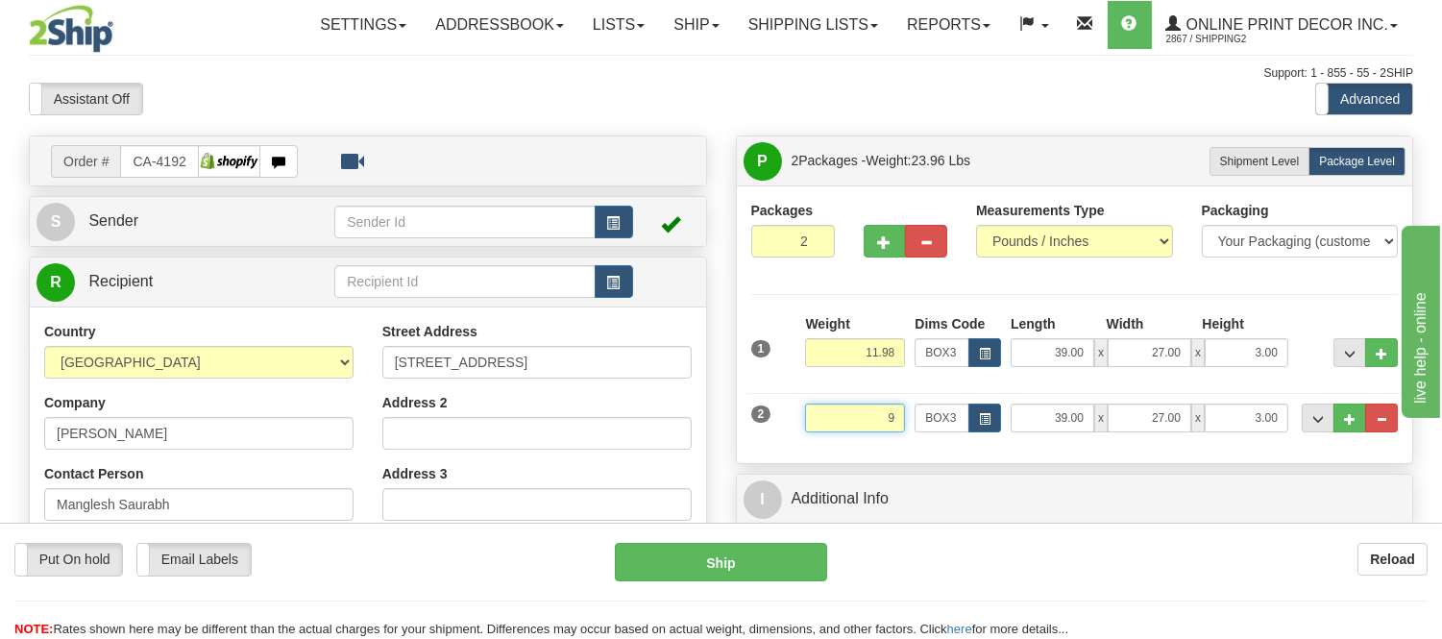
type input "9.00"
click at [977, 420] on button "button" at bounding box center [985, 418] width 33 height 29
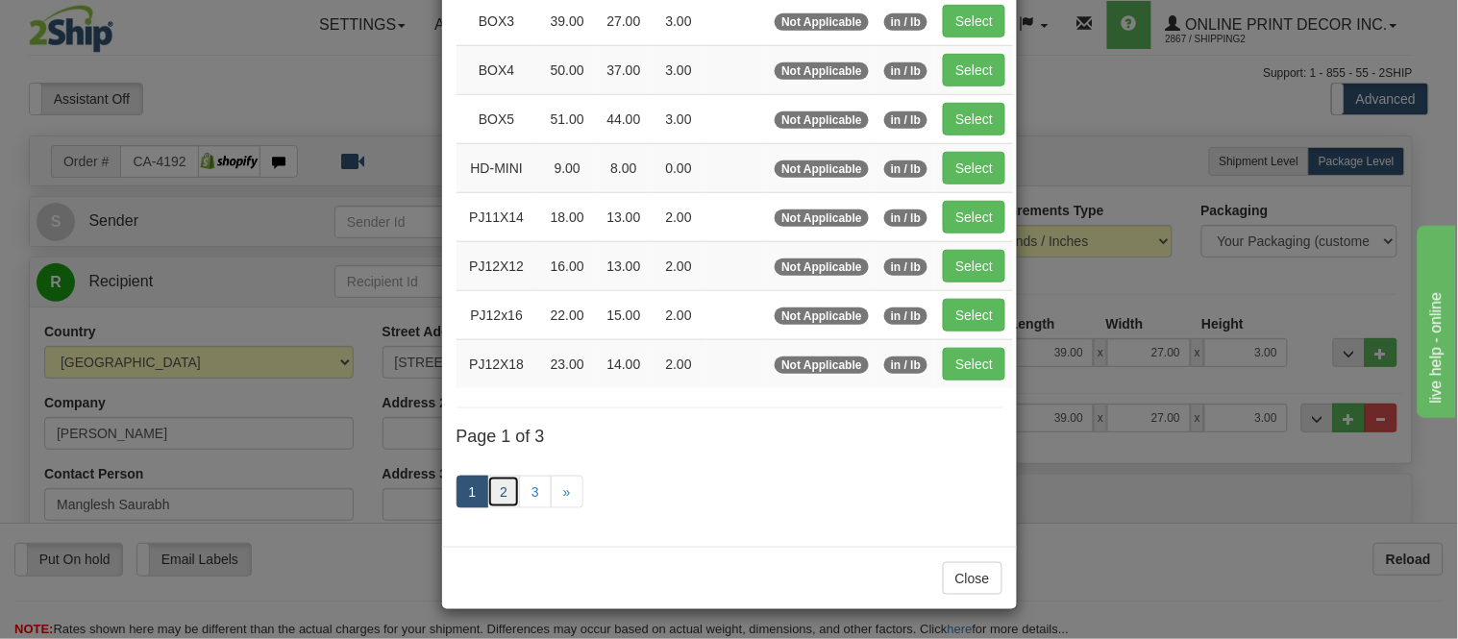
click at [495, 501] on link "2" at bounding box center [503, 492] width 33 height 33
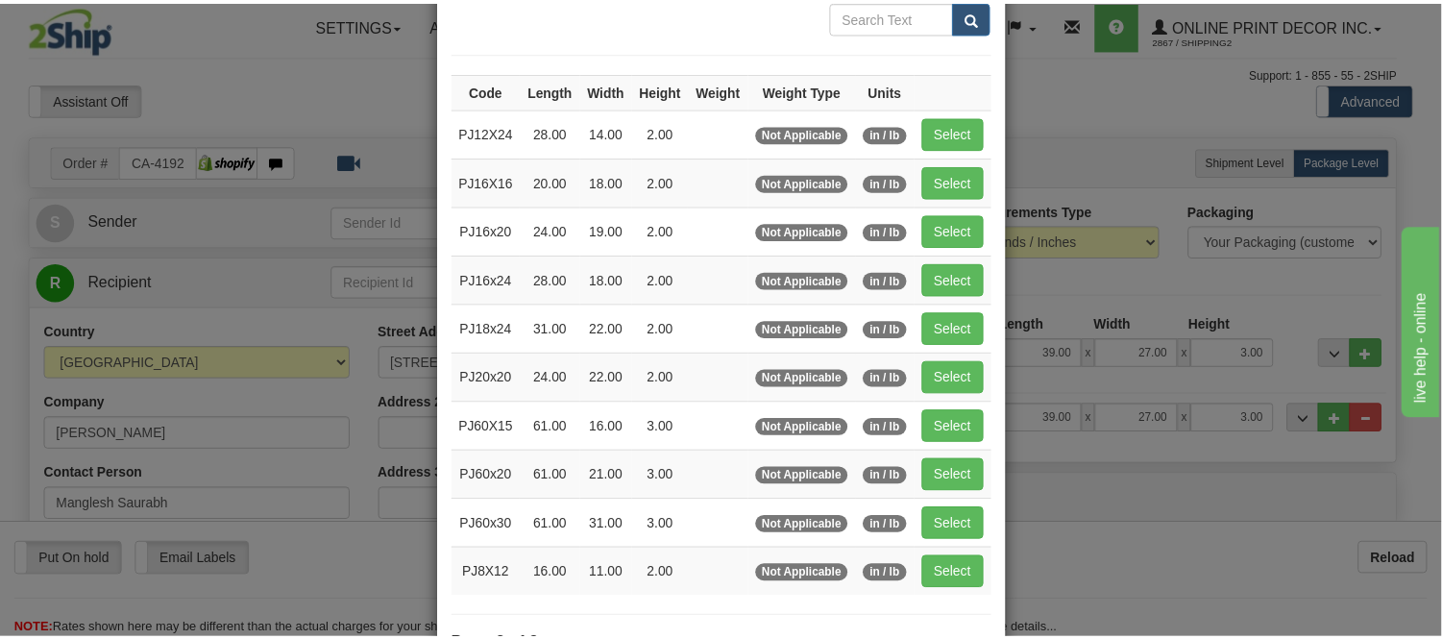
scroll to position [206, 0]
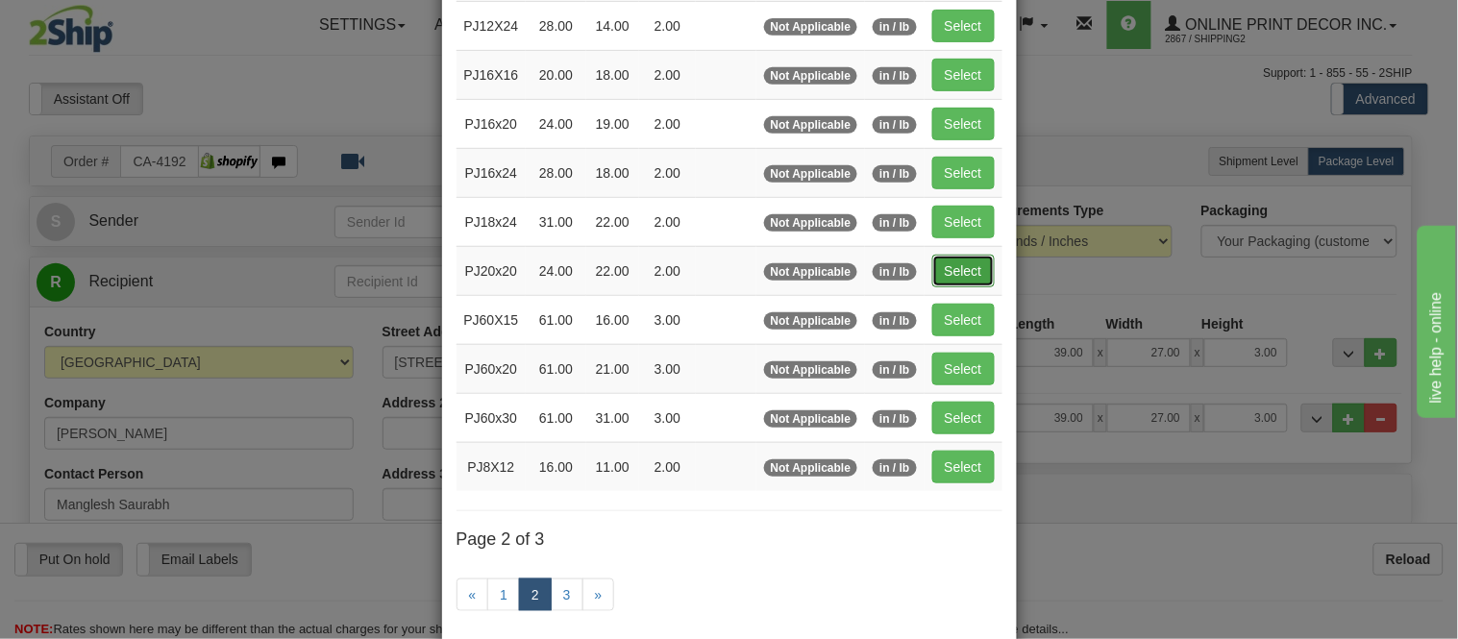
click at [945, 272] on button "Select" at bounding box center [963, 271] width 62 height 33
type input "PJ20x20"
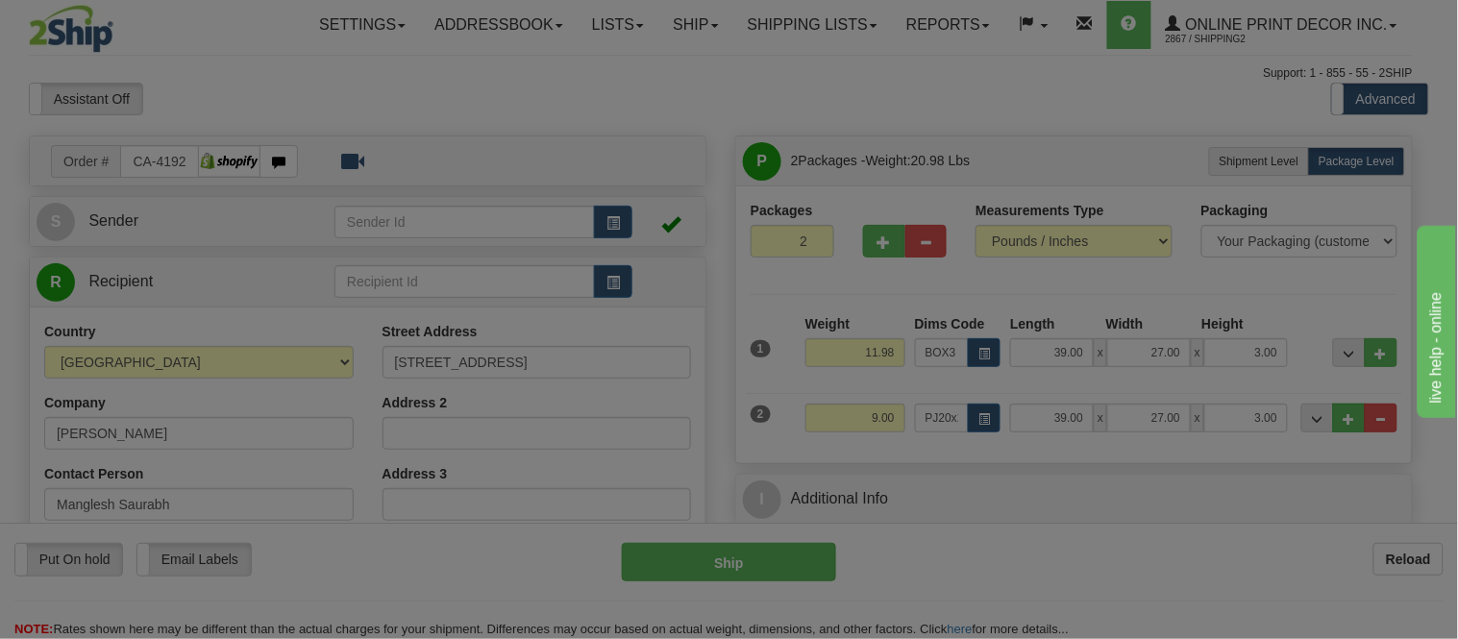
type input "24.00"
type input "22.00"
type input "2.00"
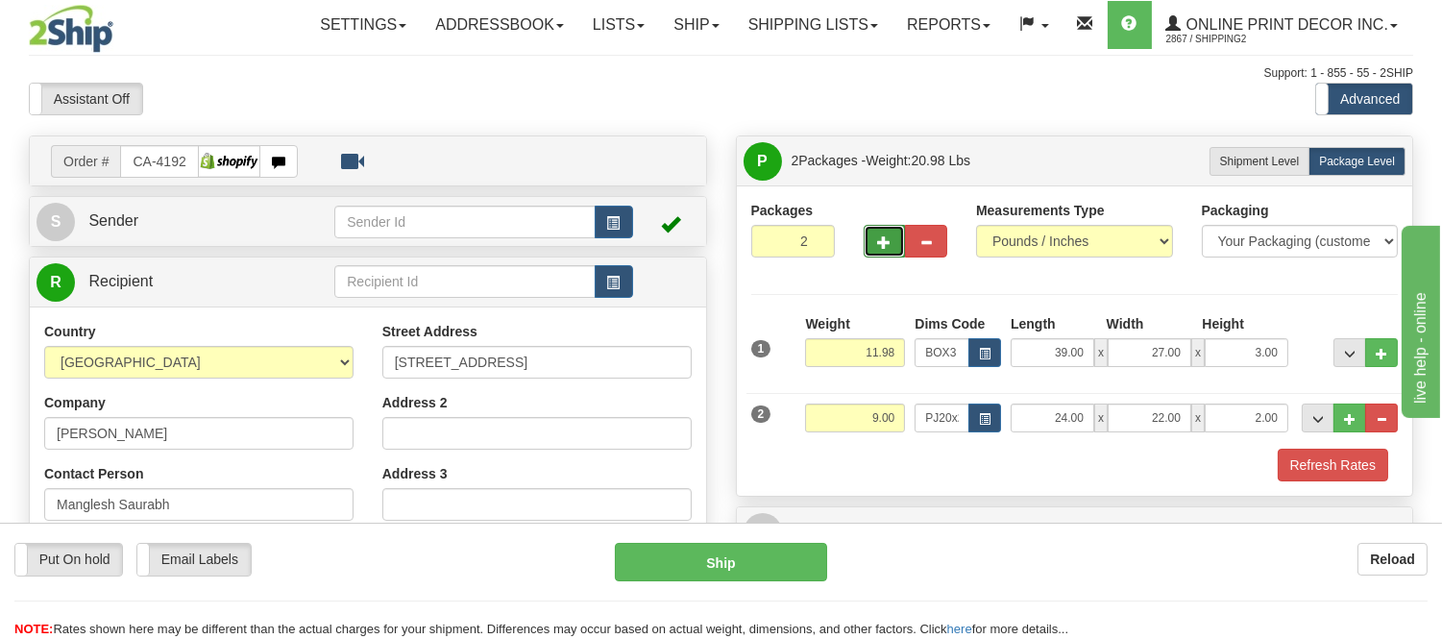
click at [884, 244] on span "button" at bounding box center [884, 242] width 13 height 12
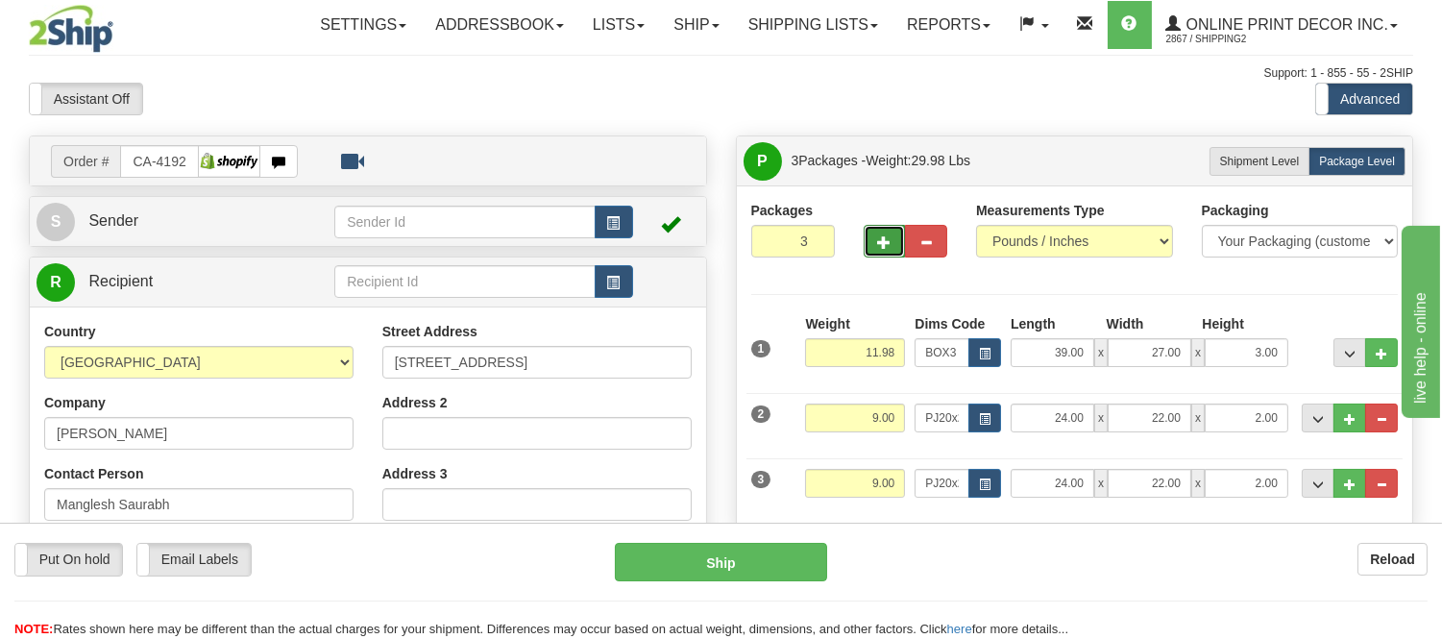
click at [884, 244] on span "button" at bounding box center [884, 242] width 13 height 12
type input "4"
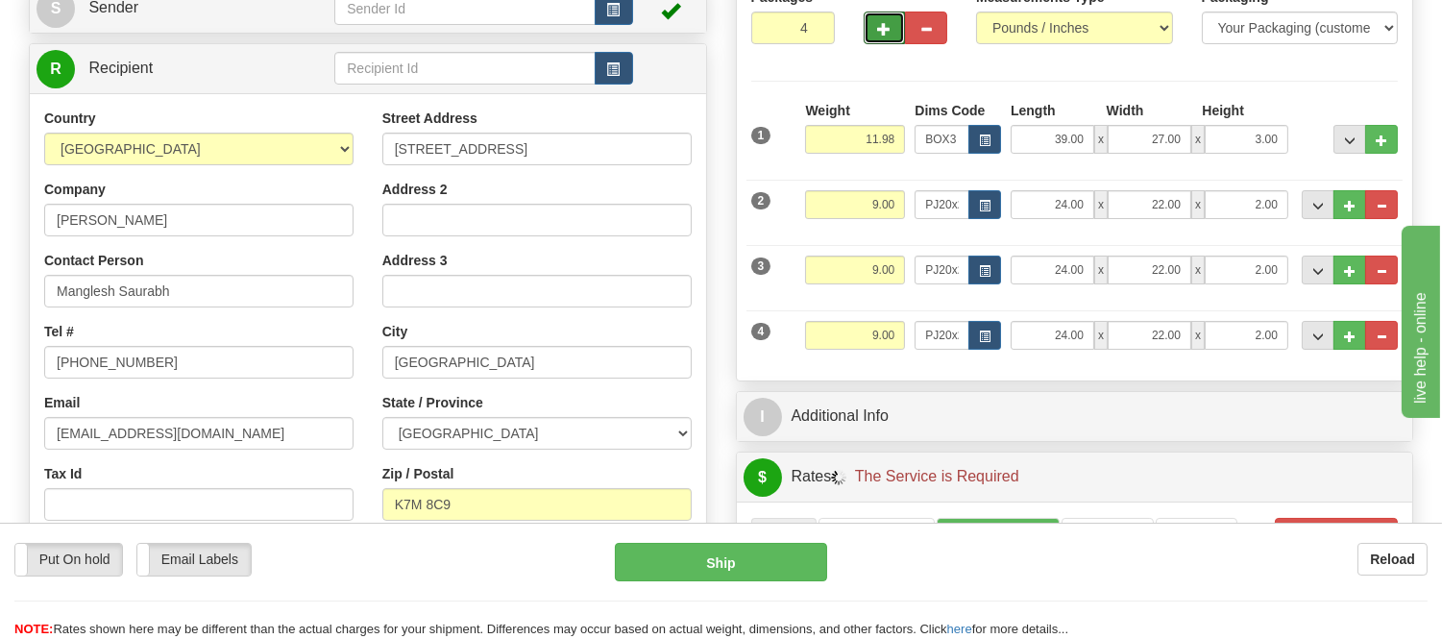
scroll to position [320, 0]
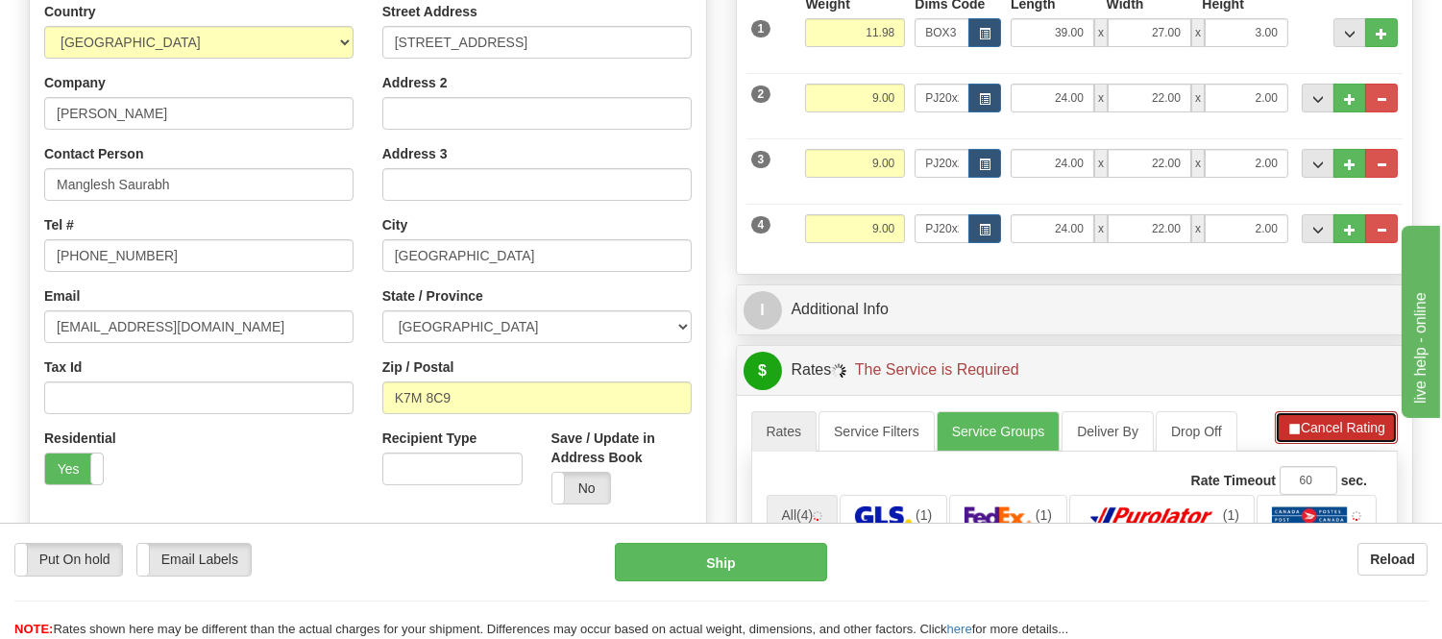
click at [1317, 418] on li "Refresh Rates Cancel Rating" at bounding box center [1336, 427] width 123 height 33
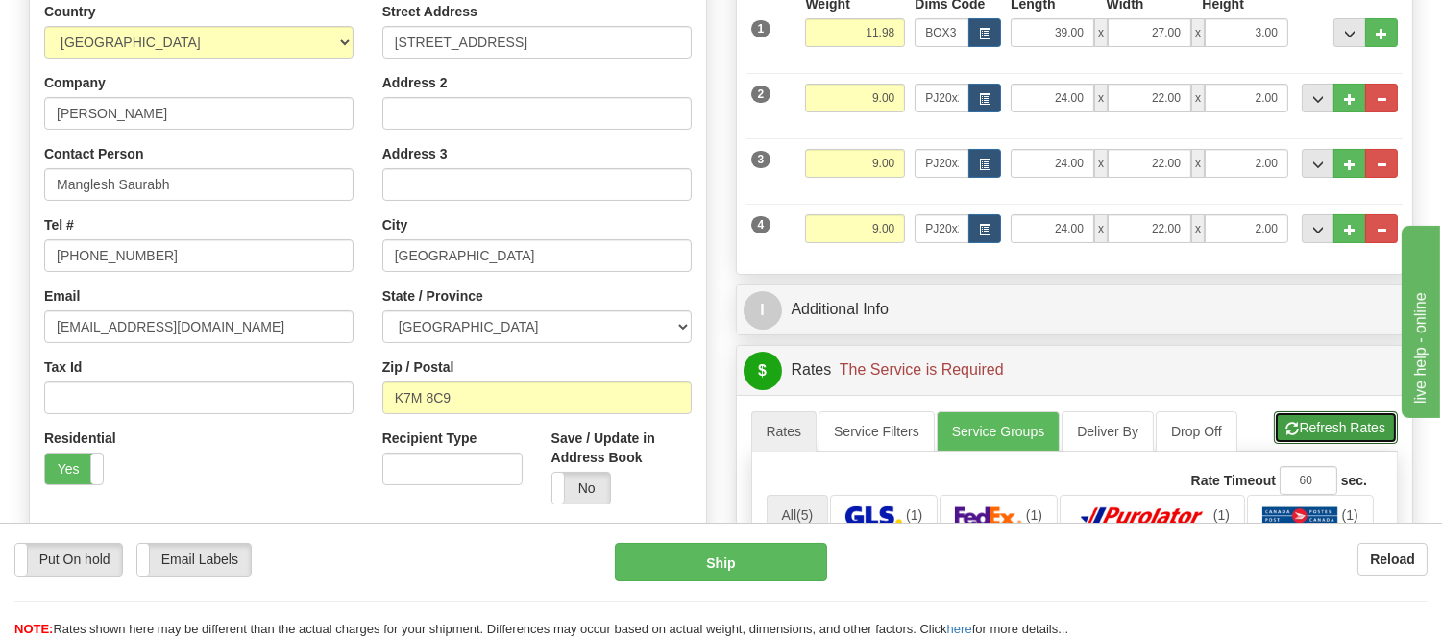
click at [1317, 418] on button "Refresh Rates" at bounding box center [1336, 427] width 124 height 33
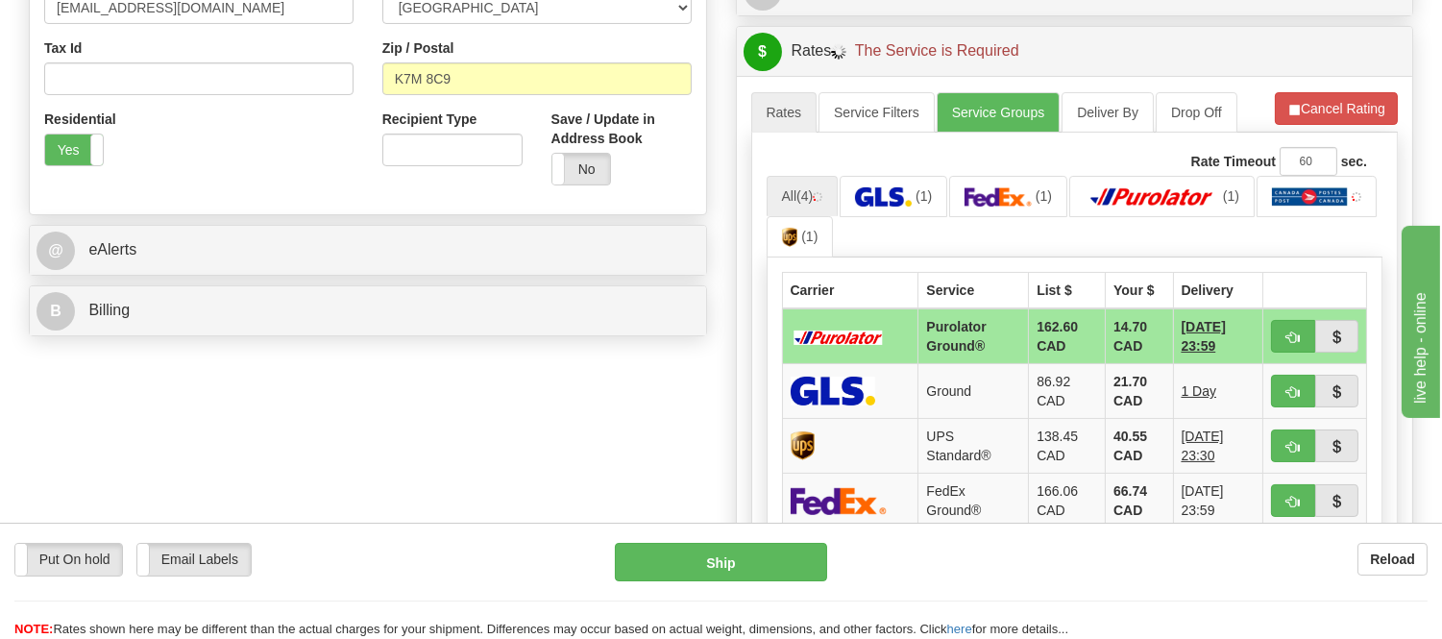
scroll to position [640, 0]
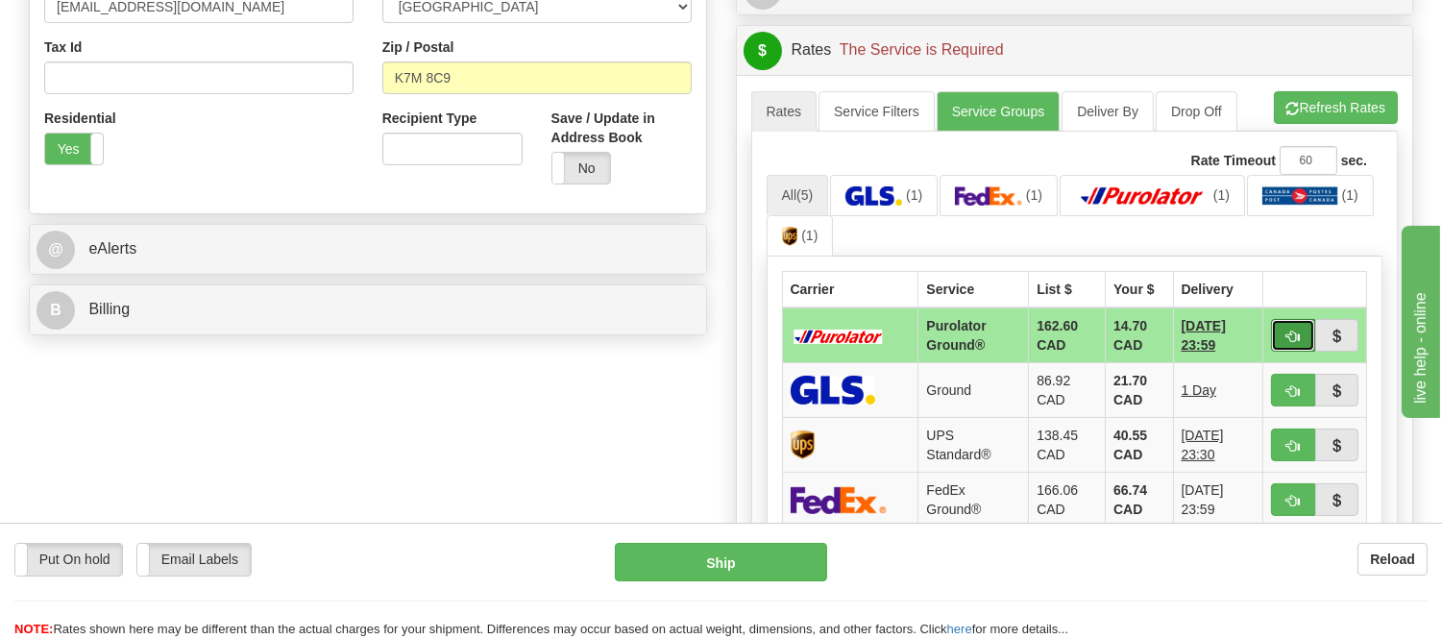
click at [1284, 332] on button "button" at bounding box center [1293, 335] width 44 height 33
type input "260"
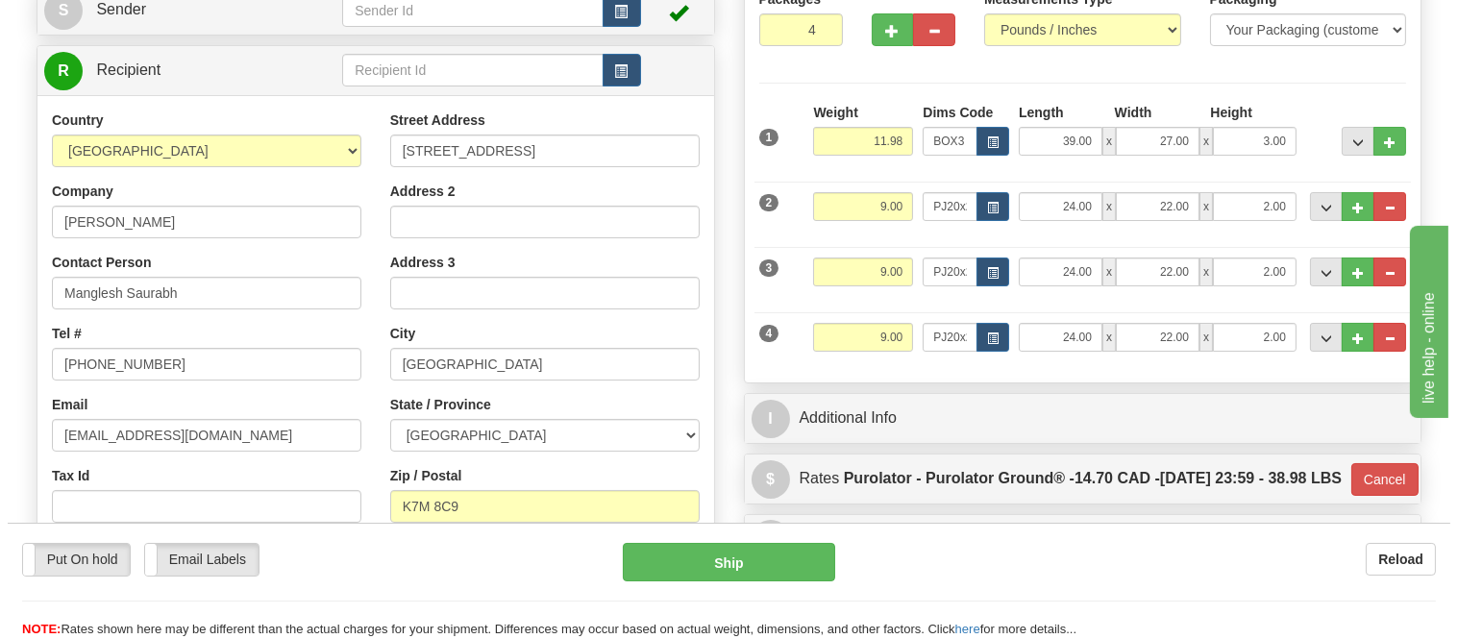
scroll to position [213, 0]
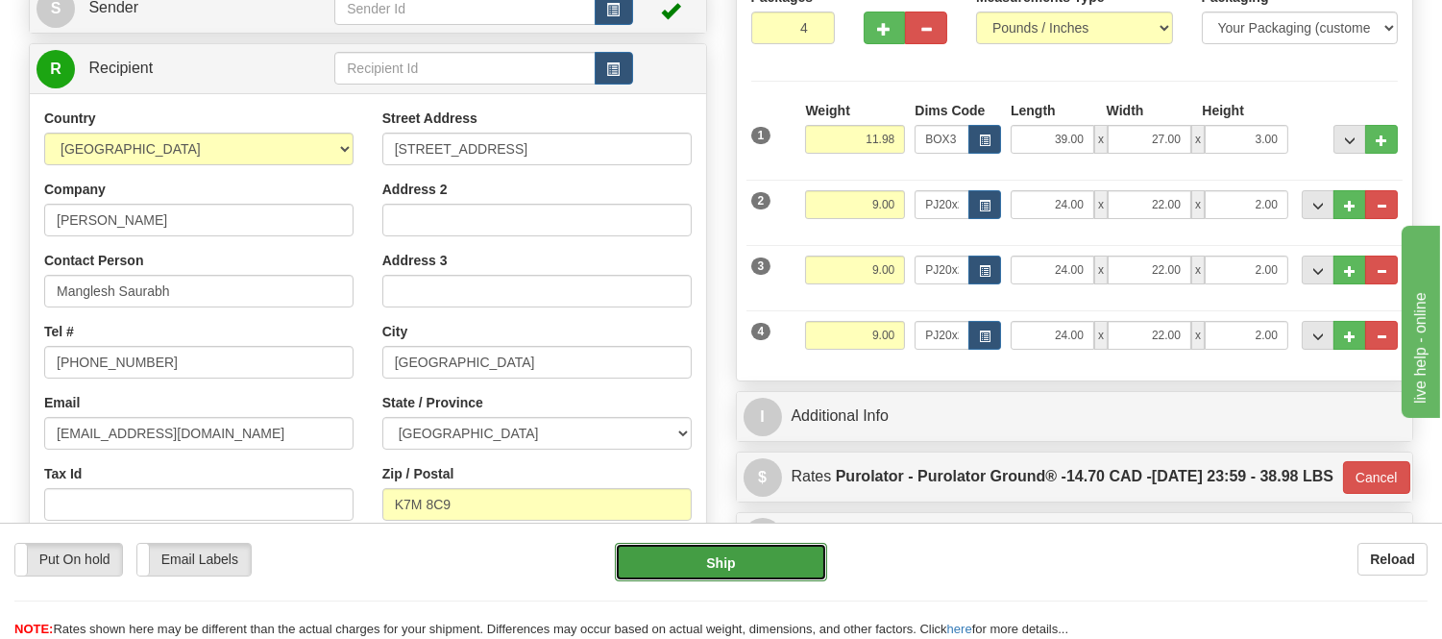
click at [789, 564] on button "Ship" at bounding box center [720, 562] width 211 height 38
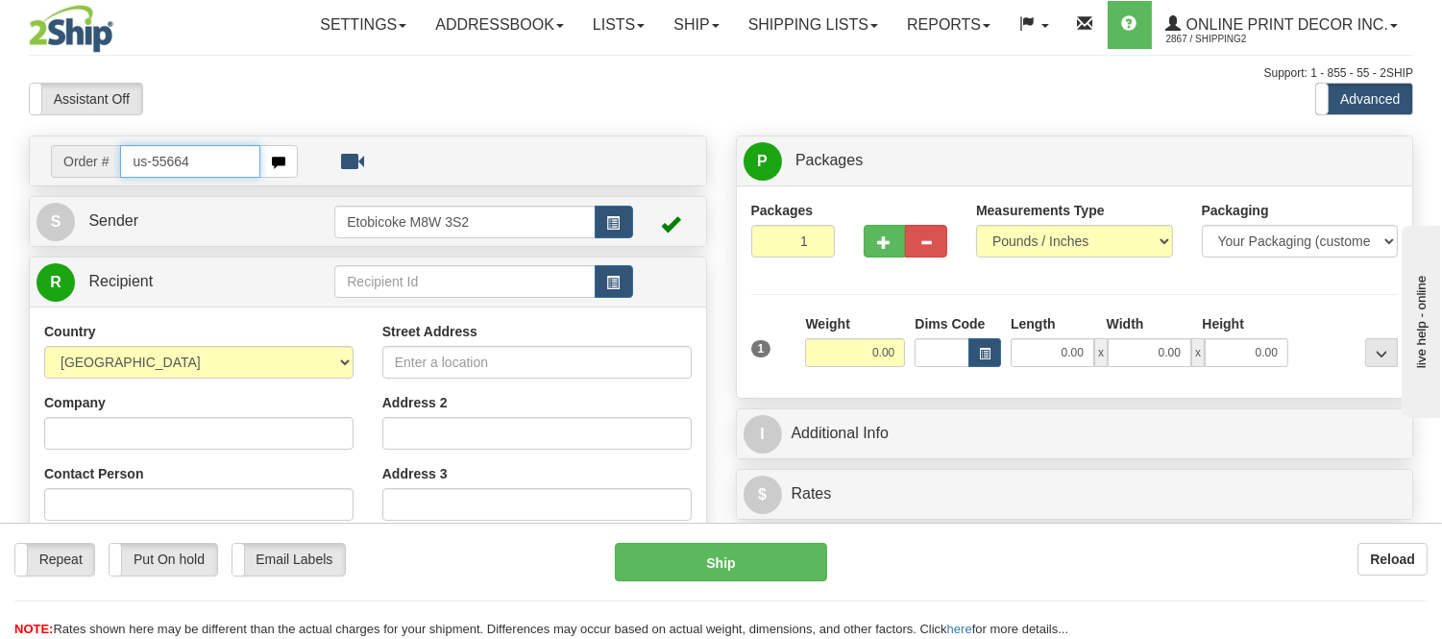
type input "us-55664"
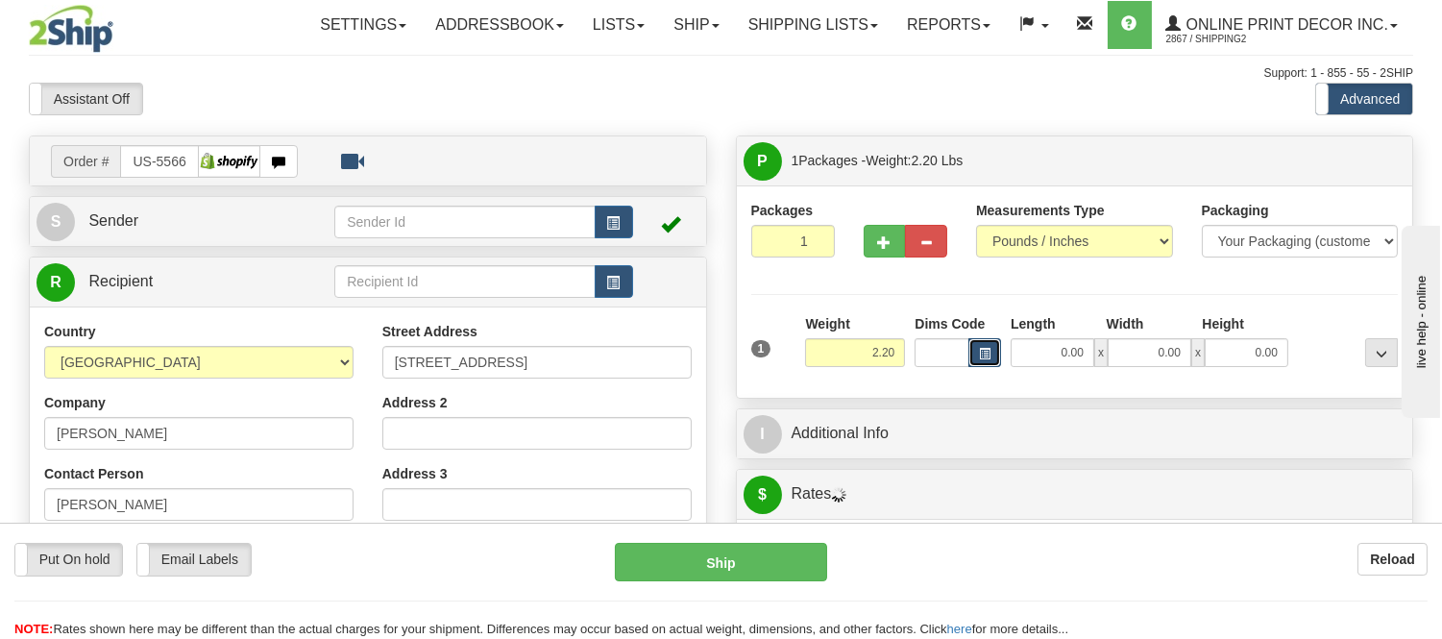
click at [986, 353] on span "button" at bounding box center [985, 354] width 12 height 11
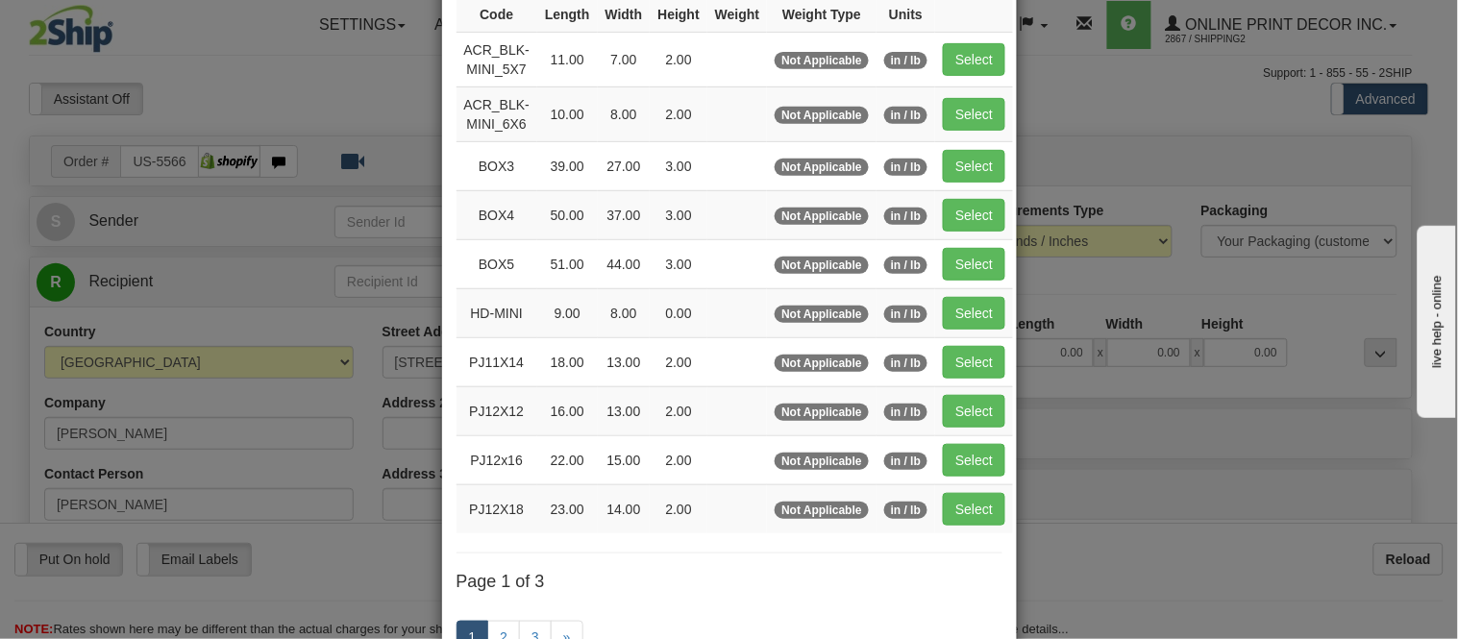
scroll to position [213, 0]
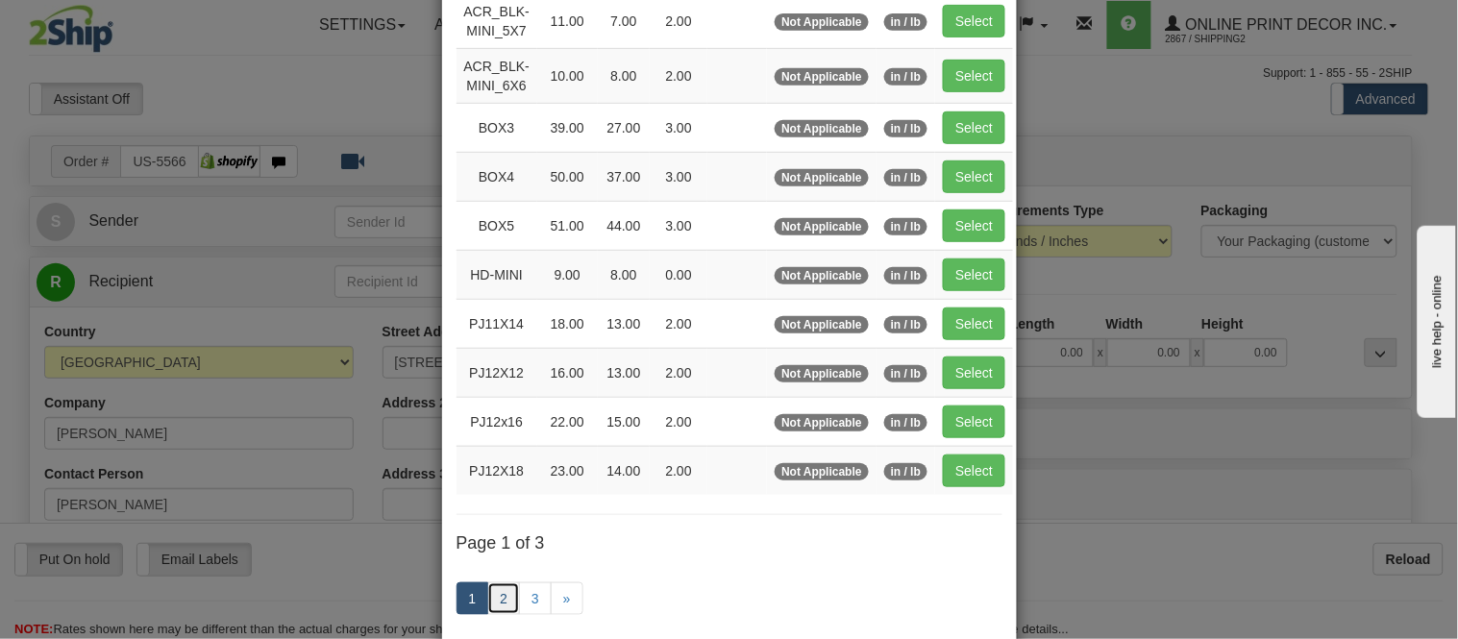
click at [495, 597] on link "2" at bounding box center [503, 598] width 33 height 33
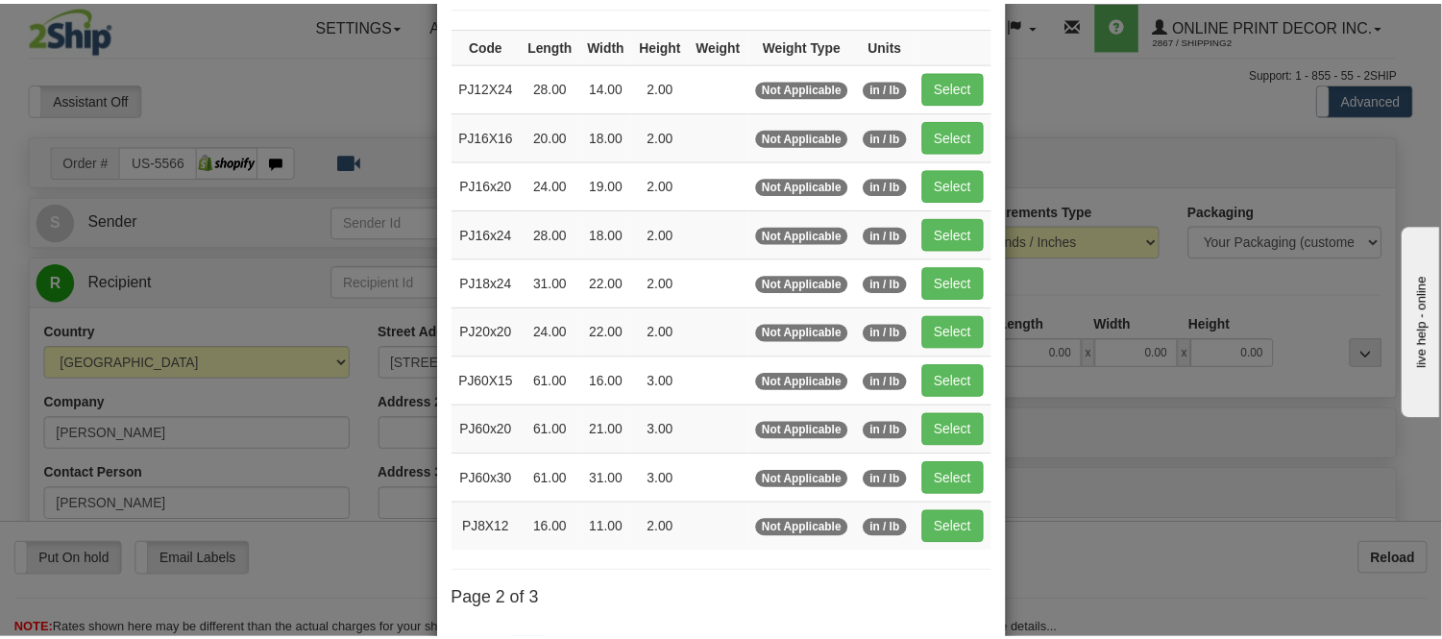
scroll to position [0, 0]
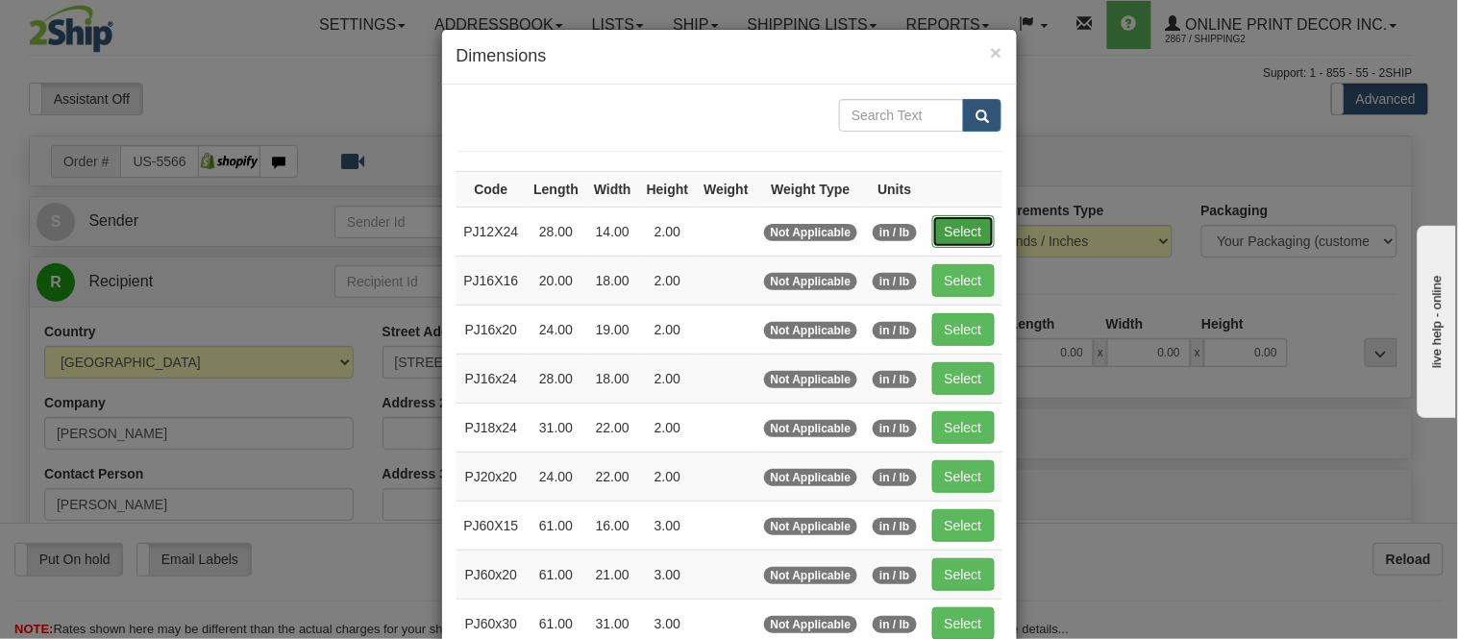
click at [962, 235] on button "Select" at bounding box center [963, 231] width 62 height 33
type input "PJ12X24"
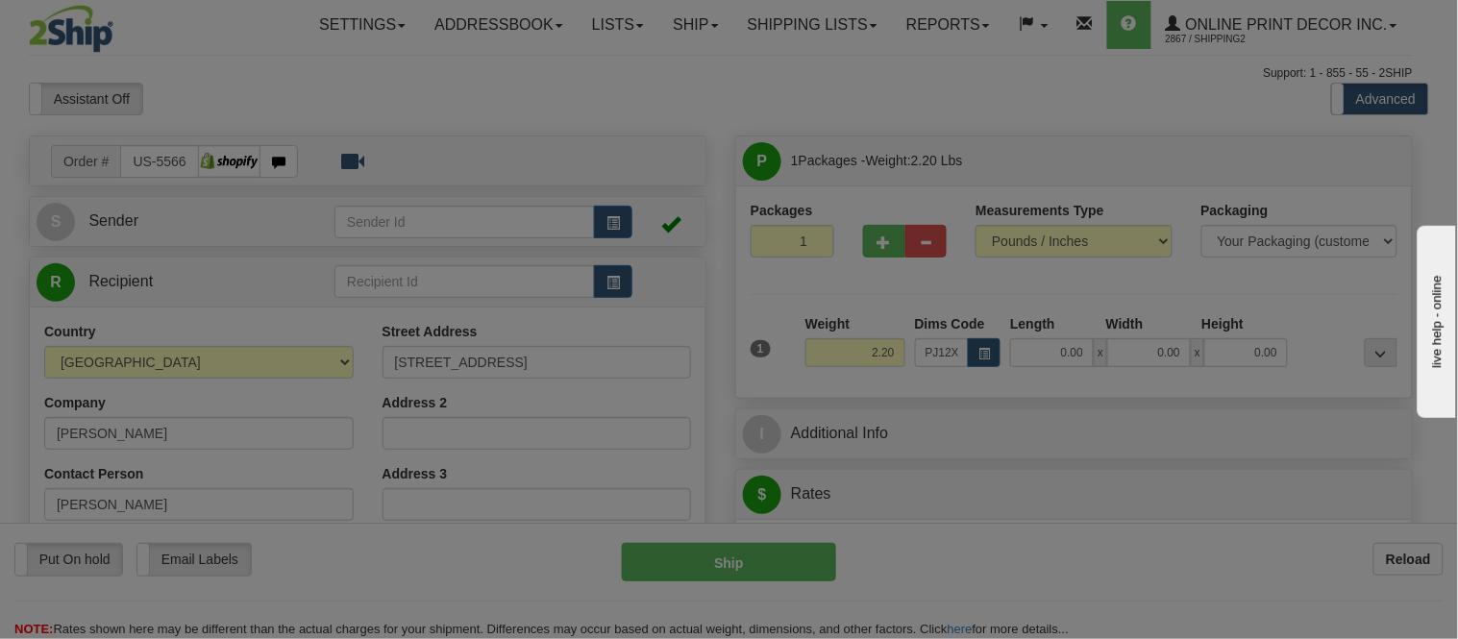
type input "28.00"
type input "14.00"
type input "2.00"
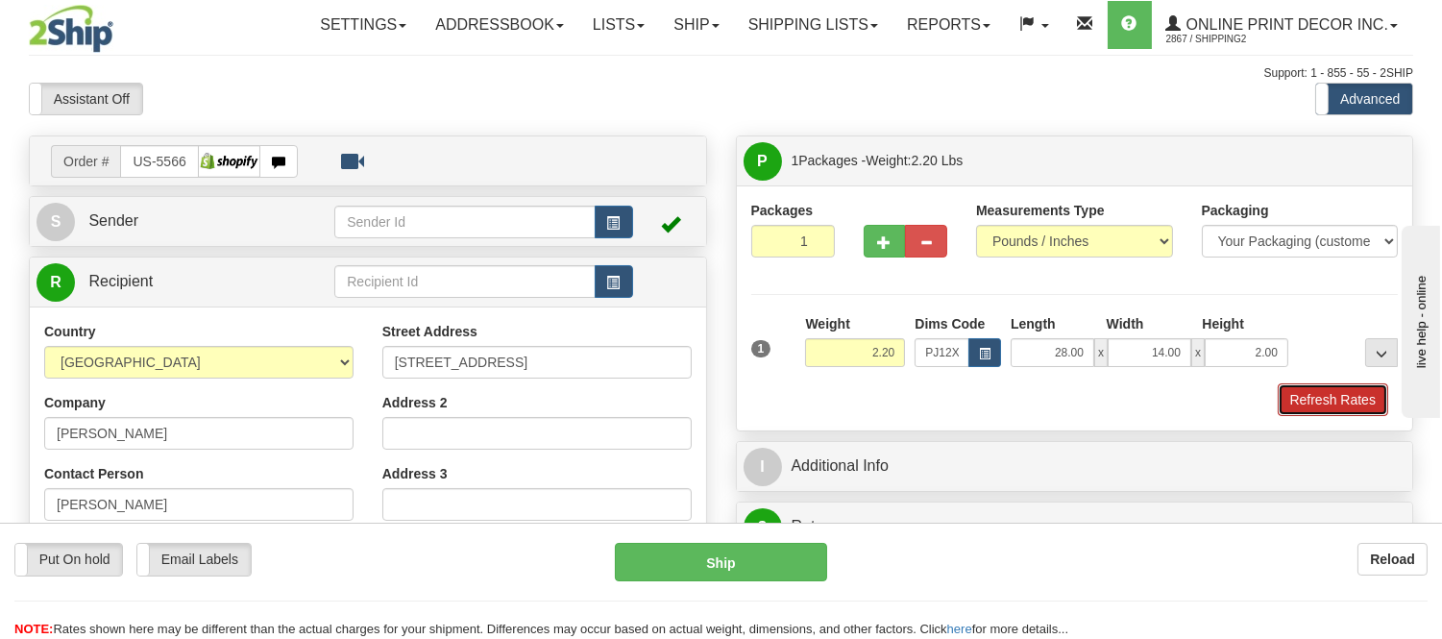
click at [1374, 399] on button "Refresh Rates" at bounding box center [1333, 399] width 111 height 33
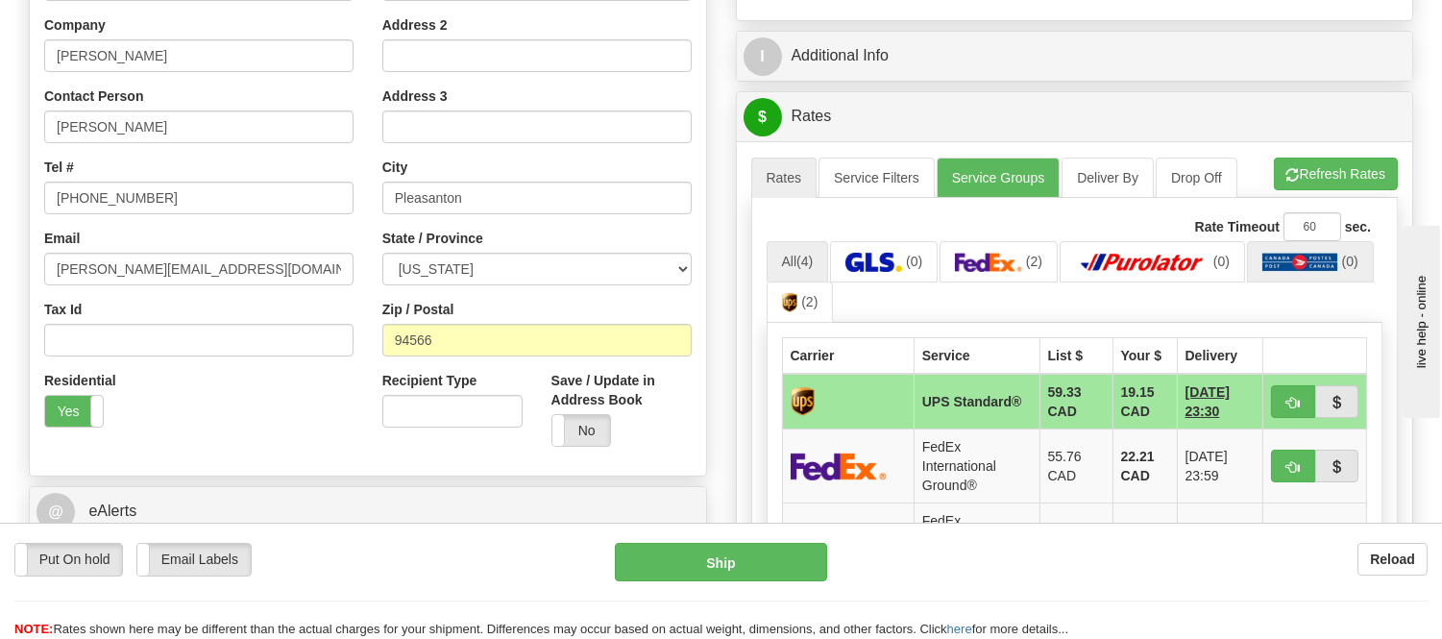
scroll to position [427, 0]
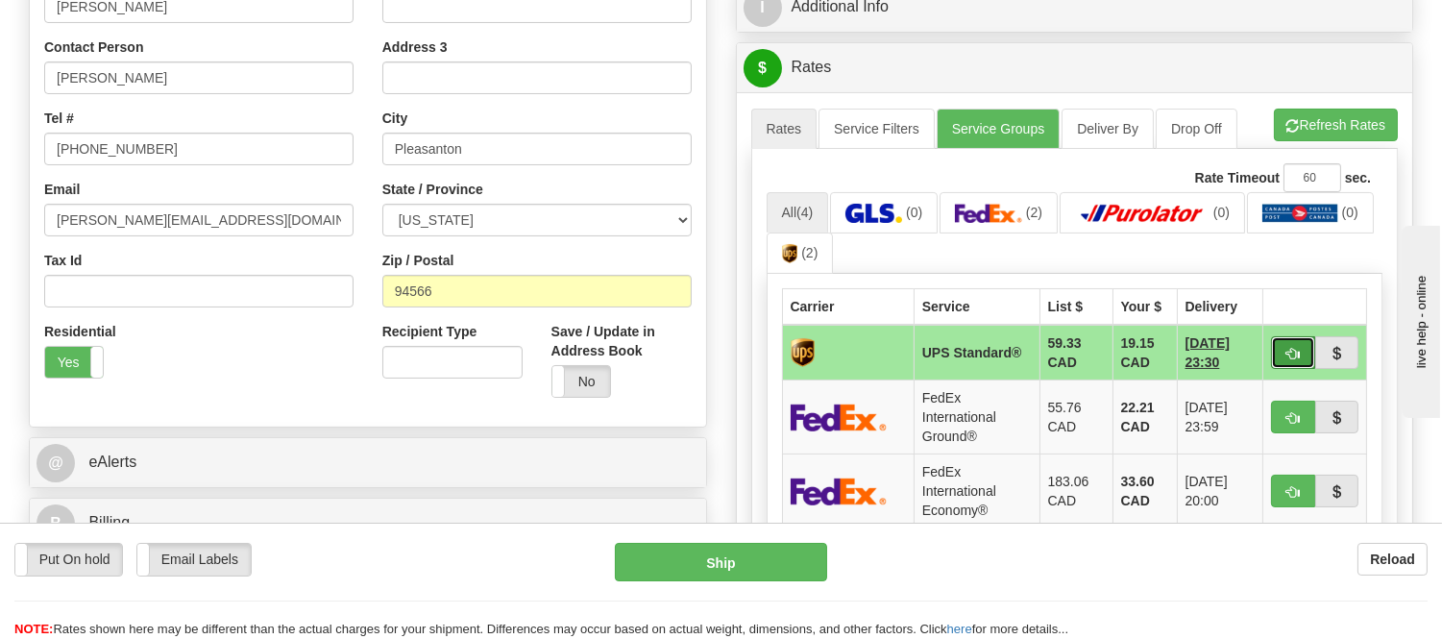
click at [1291, 348] on span "button" at bounding box center [1293, 354] width 13 height 12
type input "11"
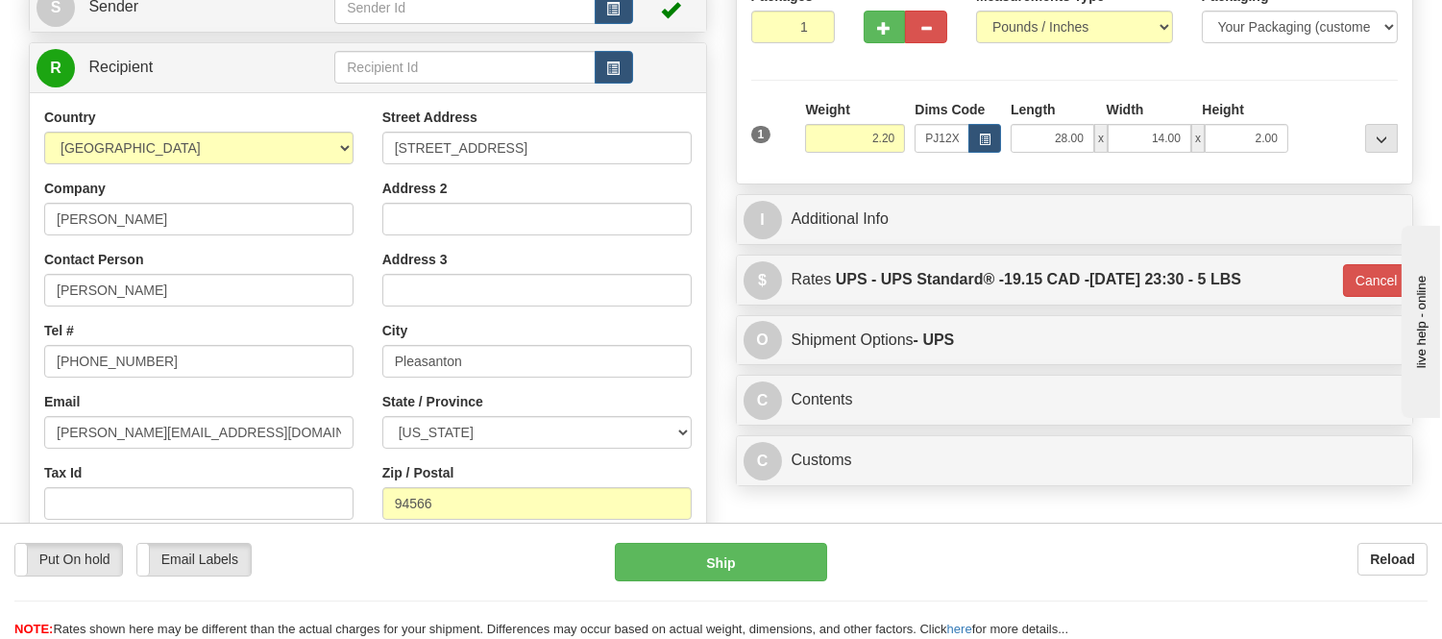
scroll to position [213, 0]
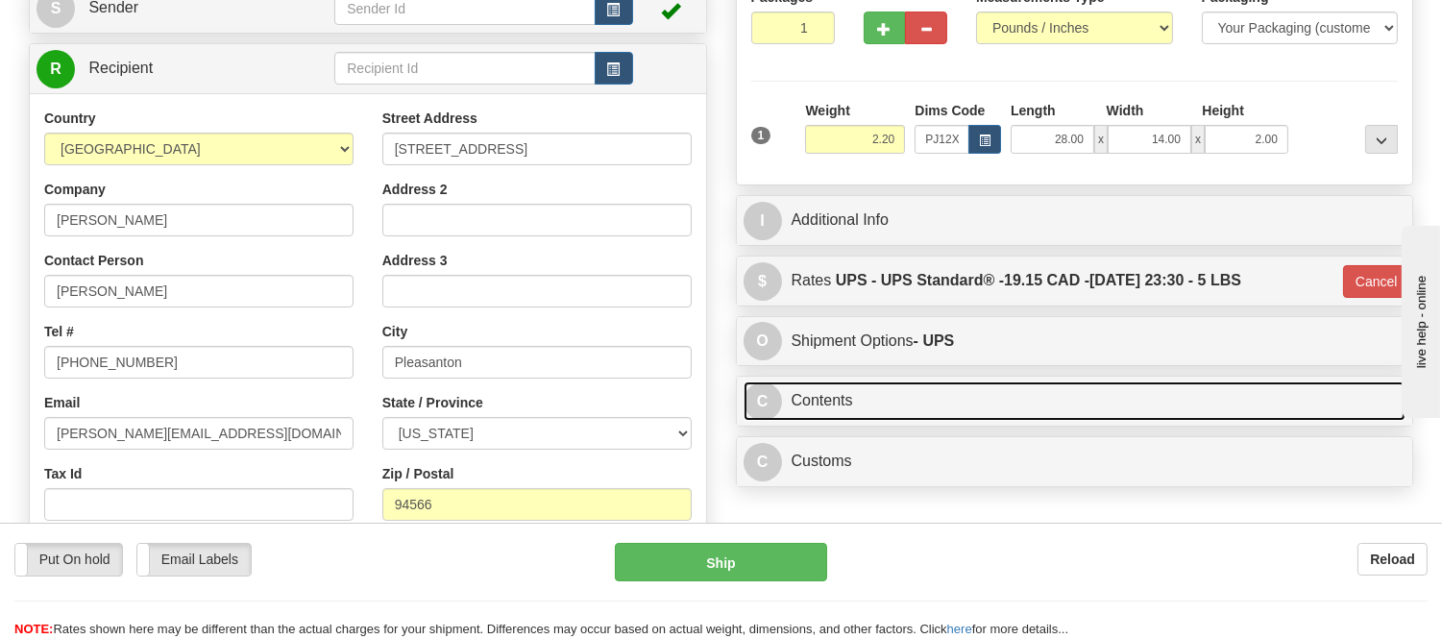
click at [1148, 415] on link "C Contents" at bounding box center [1075, 400] width 663 height 39
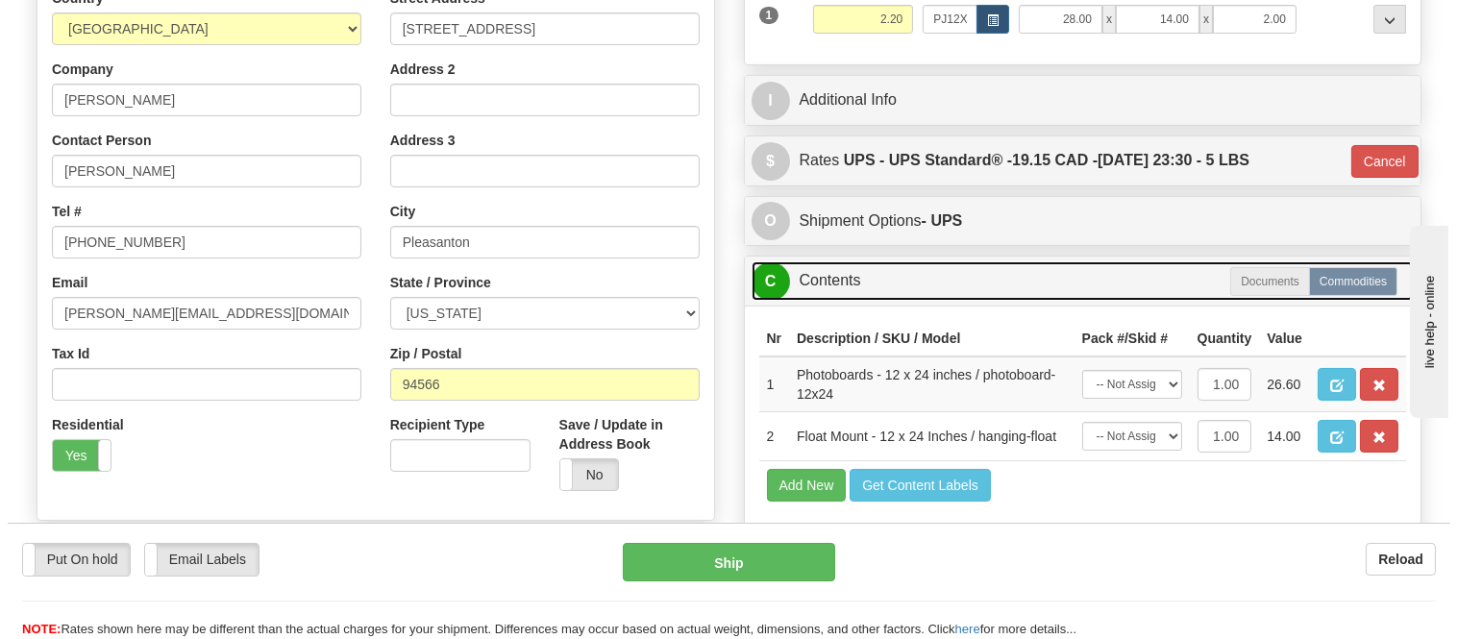
scroll to position [427, 0]
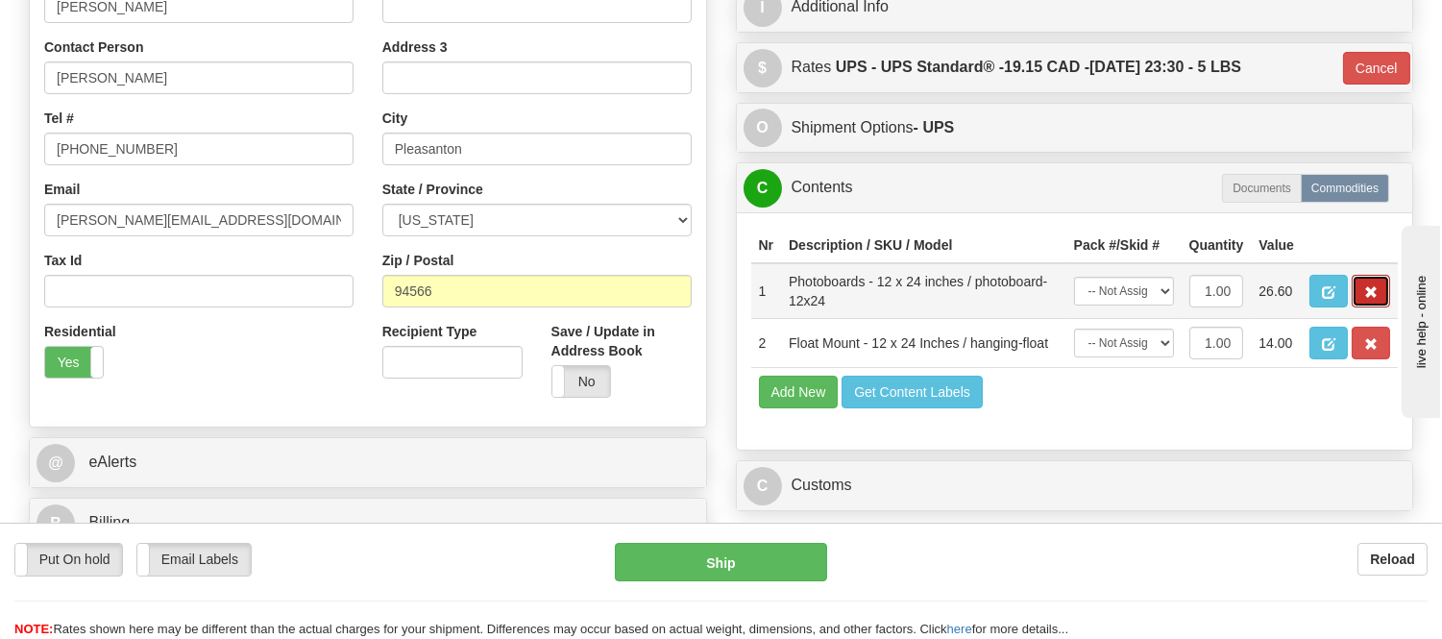
click at [1361, 307] on button "button" at bounding box center [1371, 291] width 38 height 33
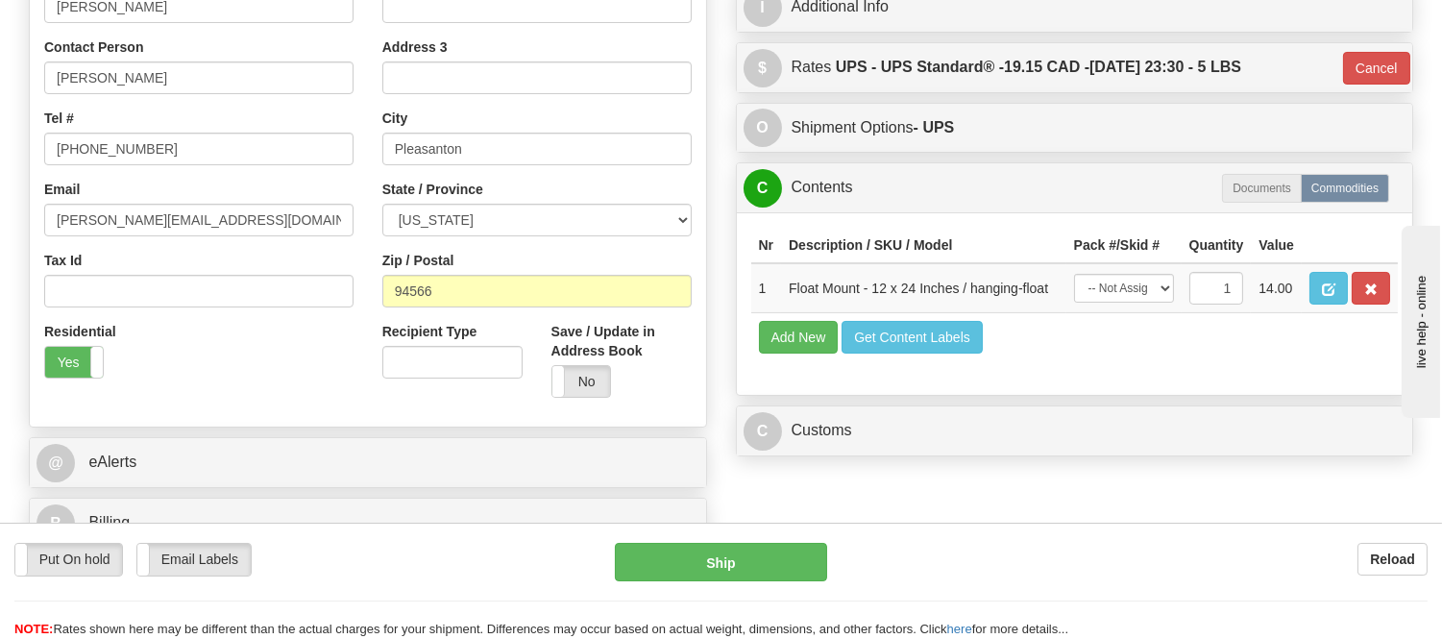
click at [1361, 305] on button "button" at bounding box center [1371, 288] width 38 height 33
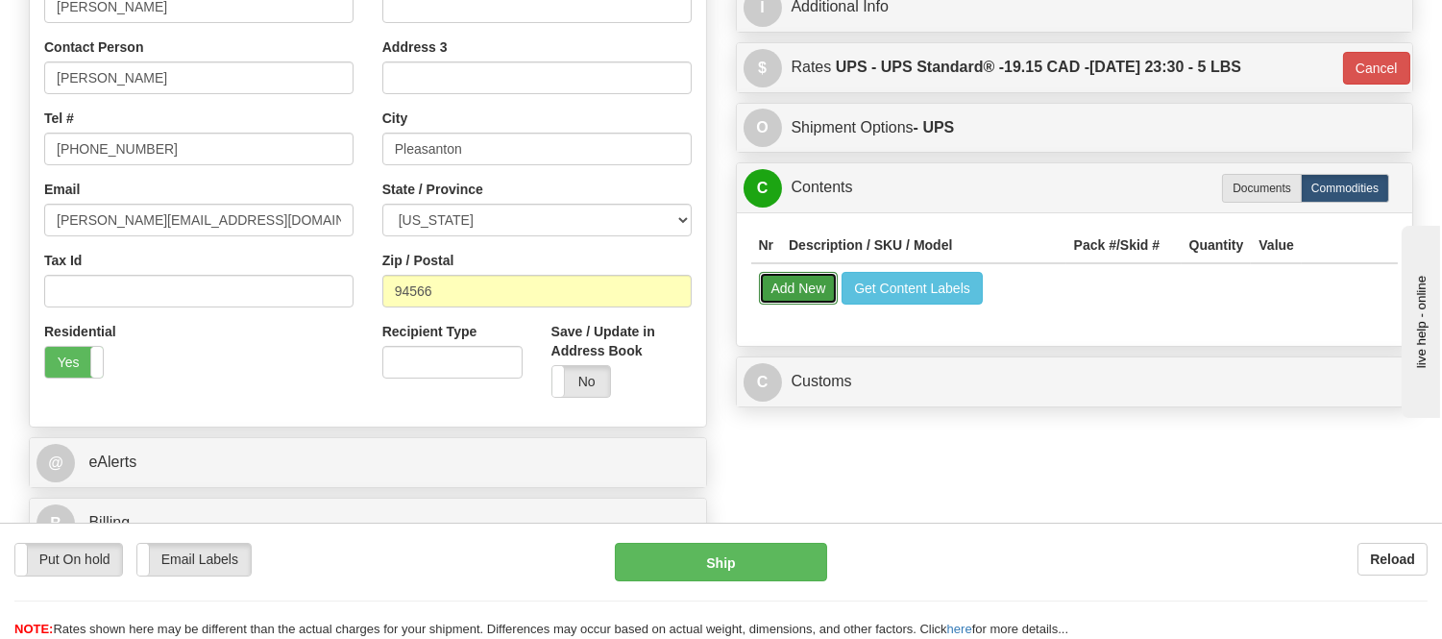
click at [813, 295] on button "Add New" at bounding box center [799, 288] width 80 height 33
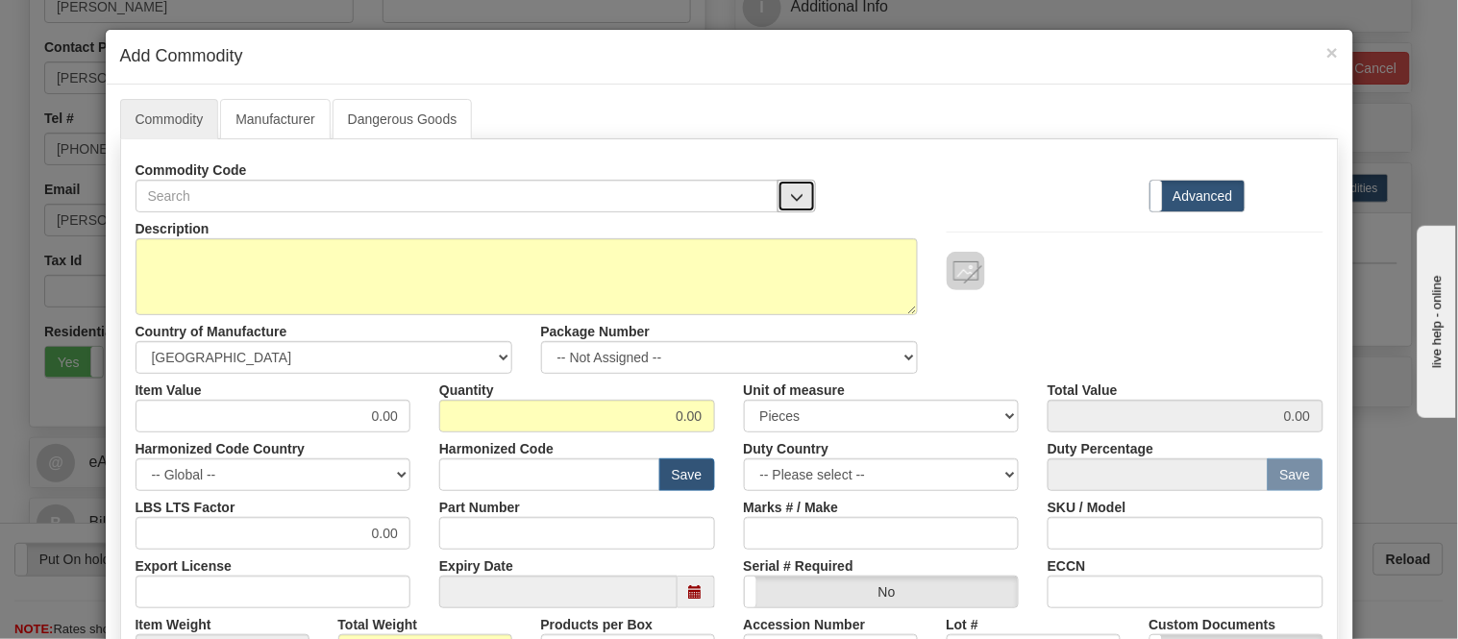
click at [779, 187] on button "button" at bounding box center [796, 196] width 38 height 33
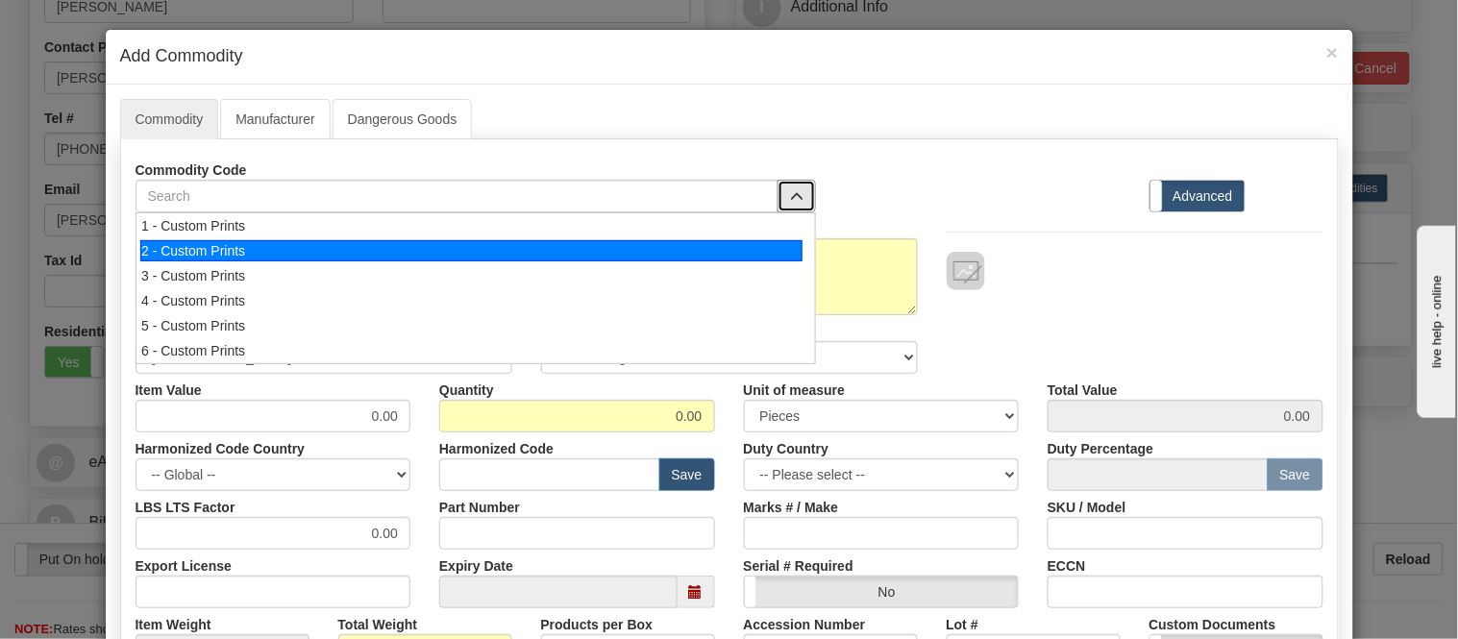
click at [774, 252] on div "2 - Custom Prints" at bounding box center [471, 250] width 662 height 21
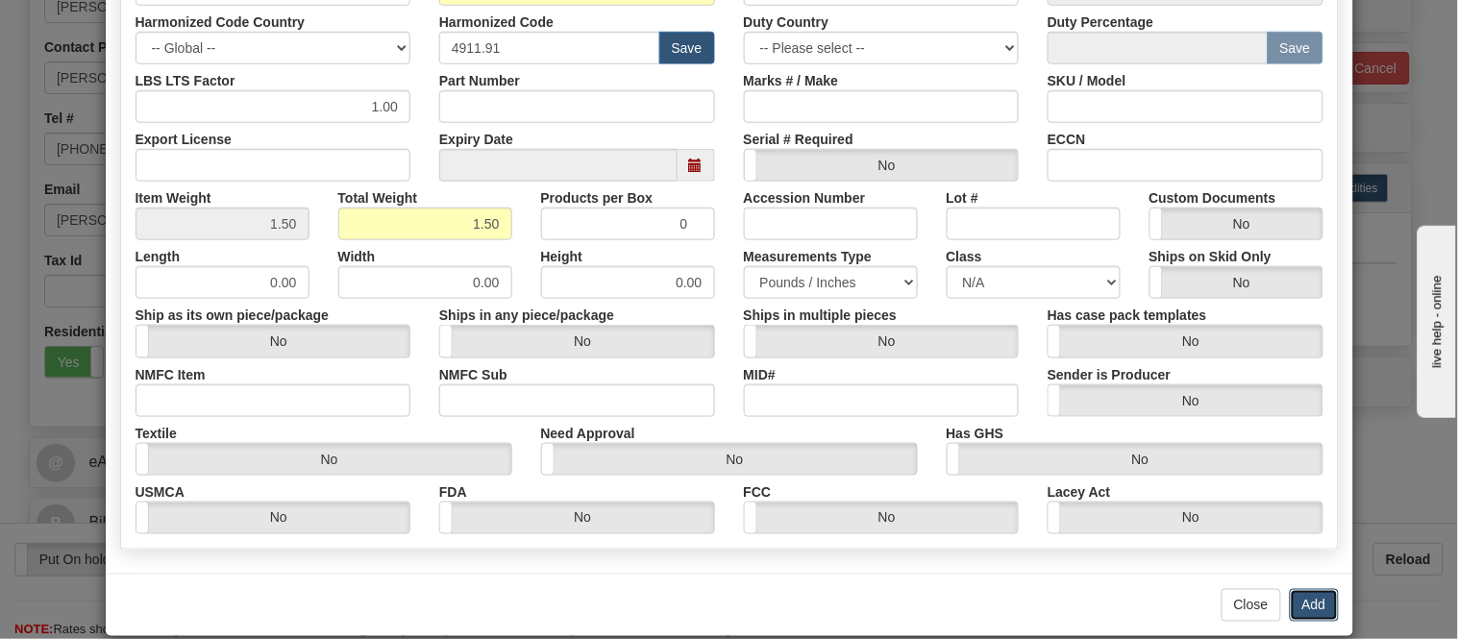
click at [1311, 606] on button "Add" at bounding box center [1314, 605] width 49 height 33
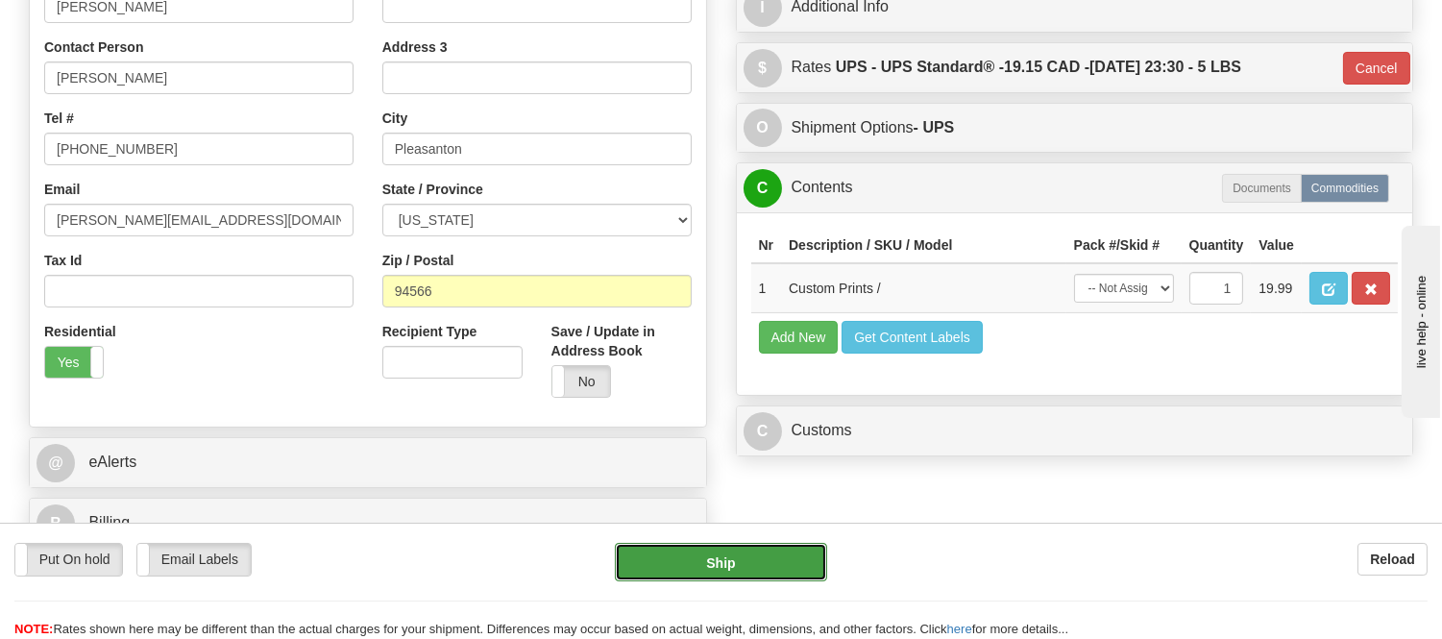
click at [796, 545] on button "Ship" at bounding box center [720, 562] width 211 height 38
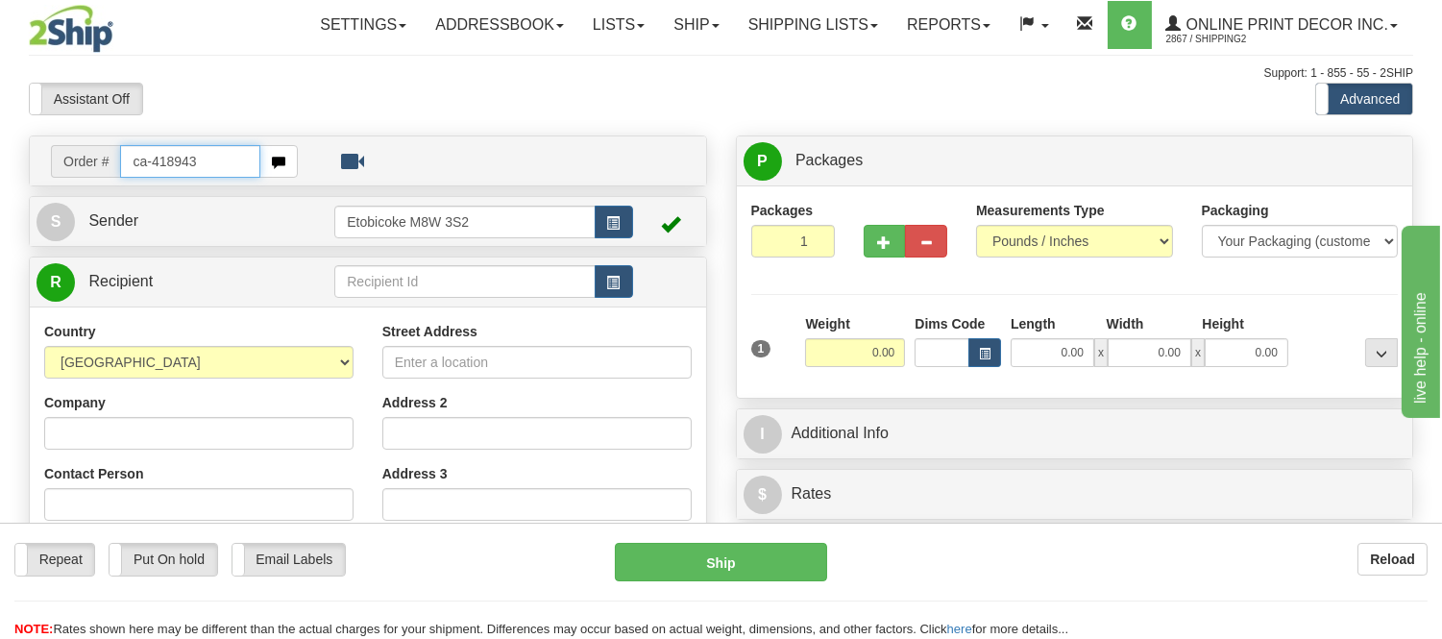
type input "ca-418943"
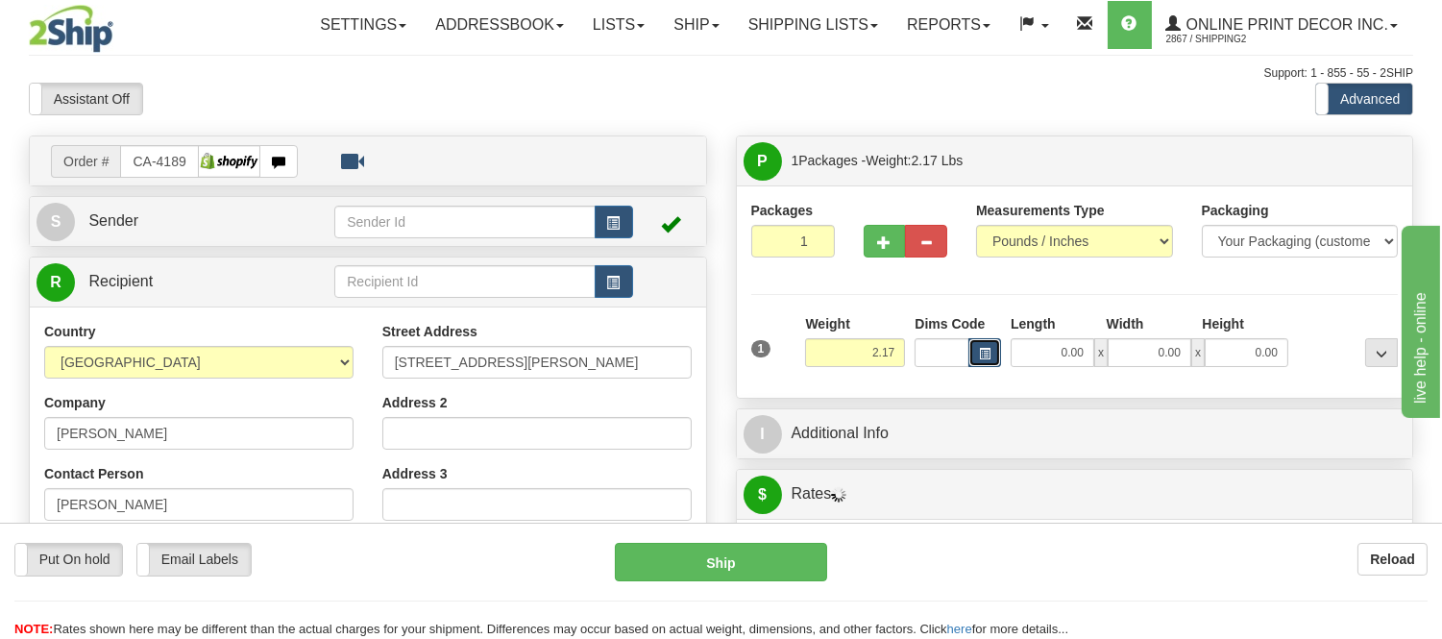
click at [983, 358] on span "button" at bounding box center [985, 354] width 12 height 11
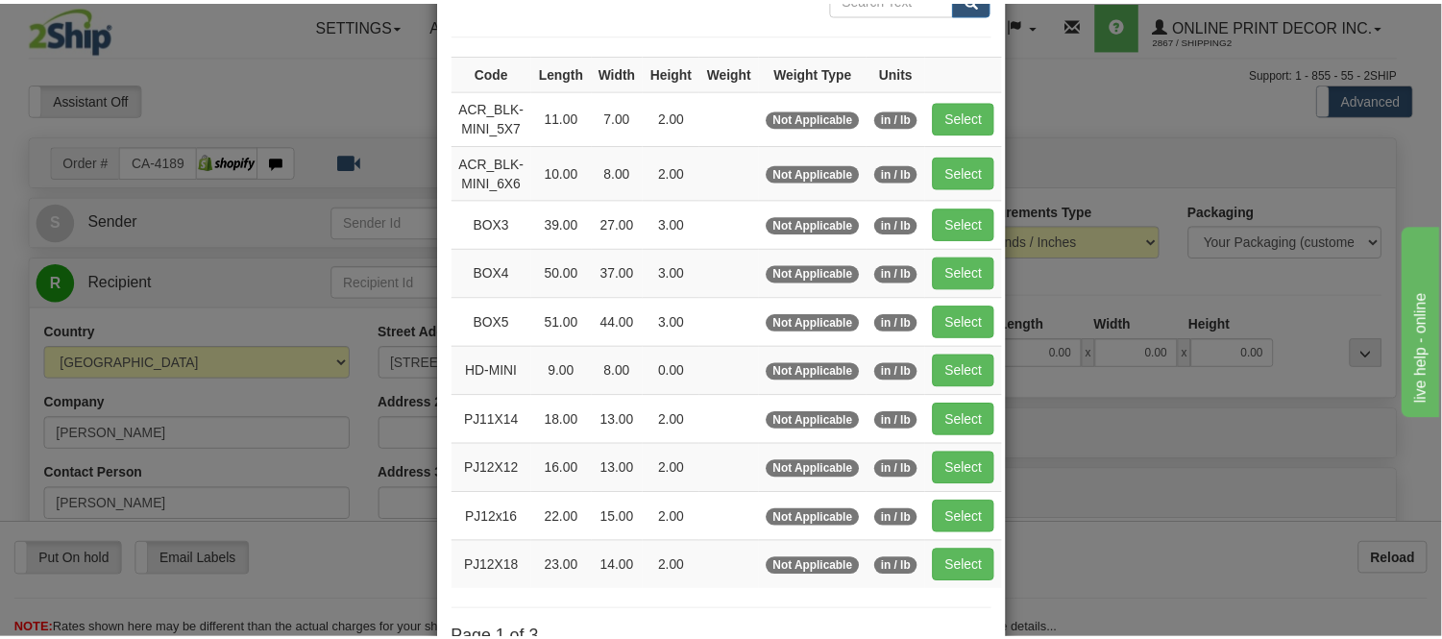
scroll to position [213, 0]
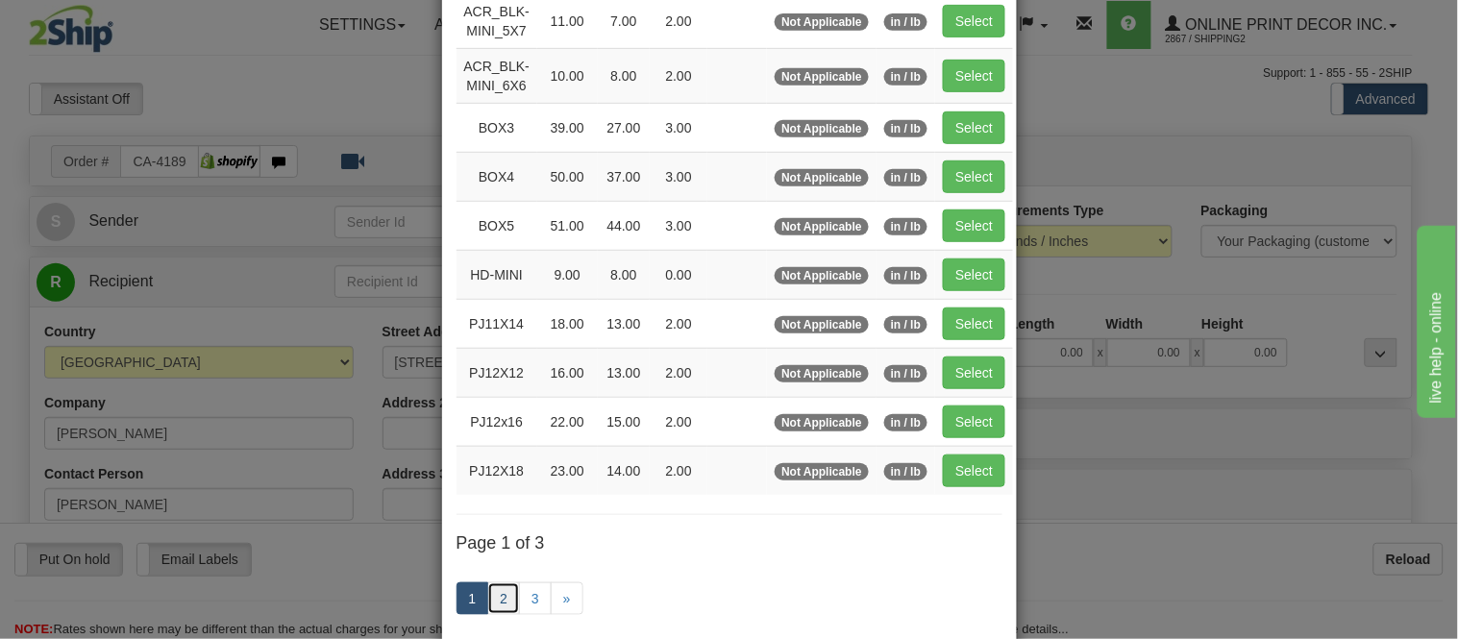
click at [492, 600] on link "2" at bounding box center [503, 598] width 33 height 33
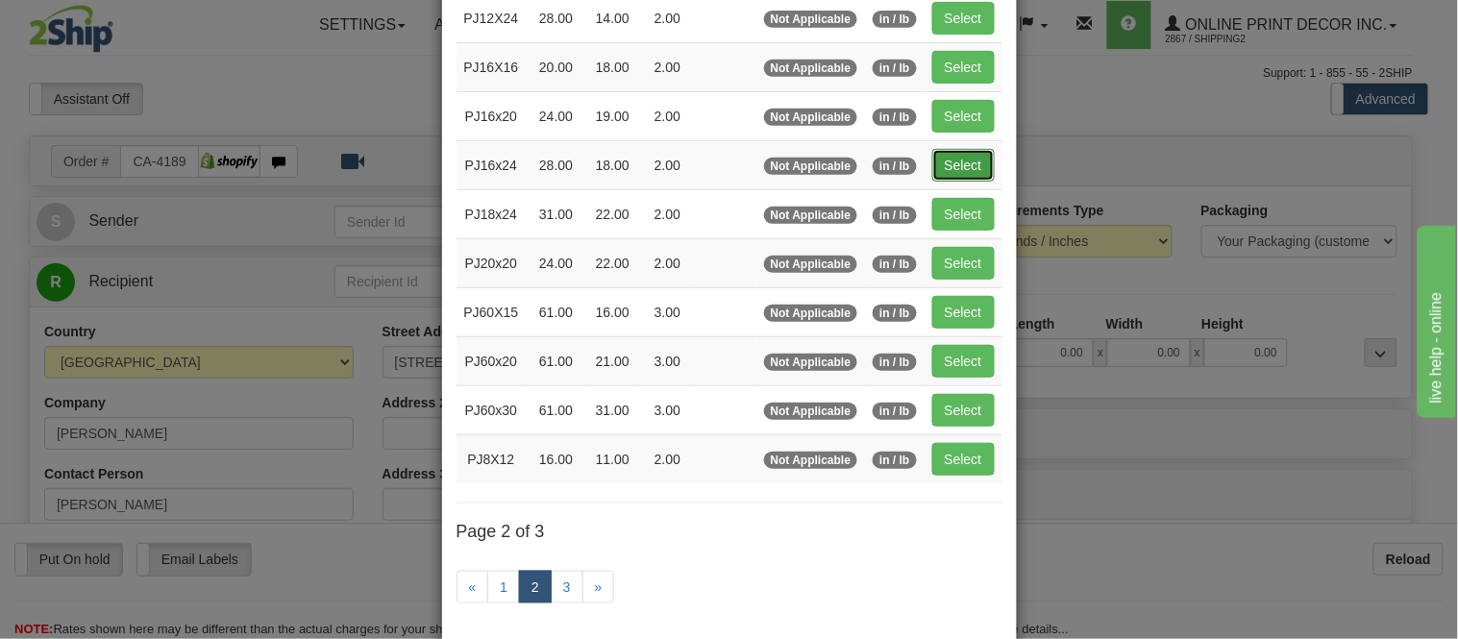
click at [967, 164] on button "Select" at bounding box center [963, 165] width 62 height 33
type input "PJ16x24"
type input "28.00"
type input "18.00"
type input "2.00"
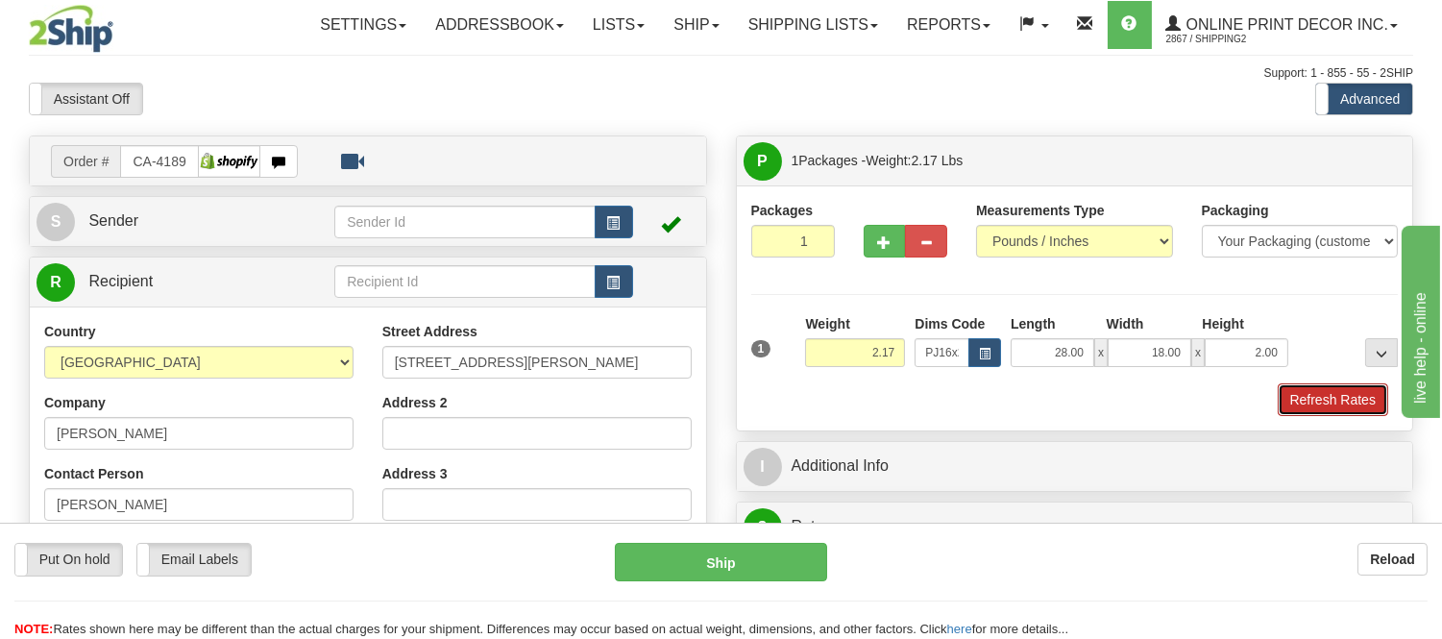
click at [1336, 399] on button "Refresh Rates" at bounding box center [1333, 399] width 111 height 33
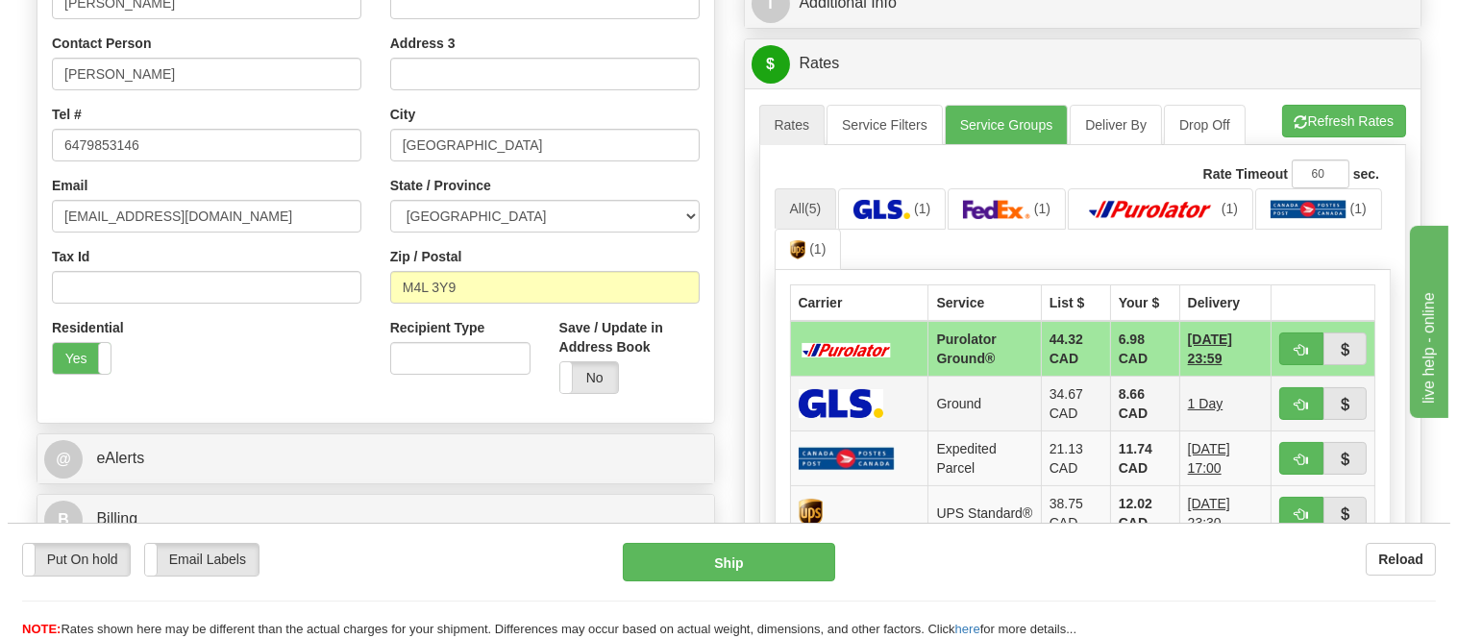
scroll to position [533, 0]
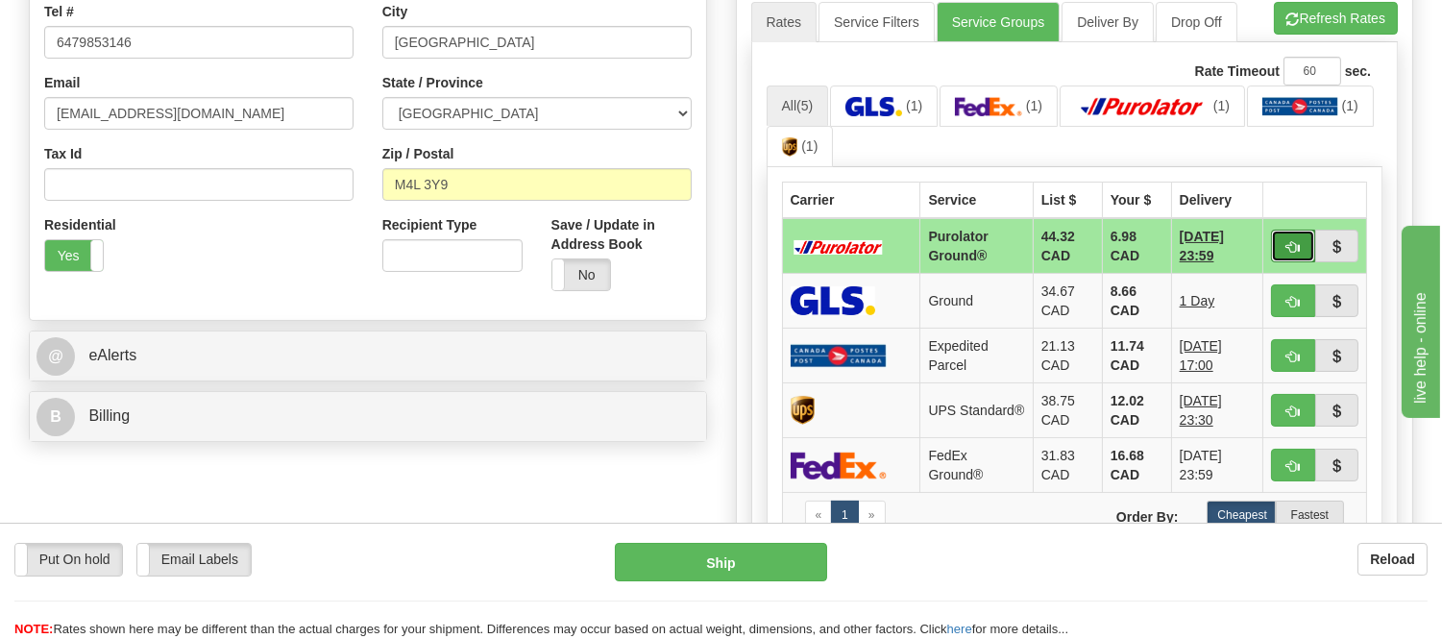
click at [1283, 250] on button "button" at bounding box center [1293, 246] width 44 height 33
type input "260"
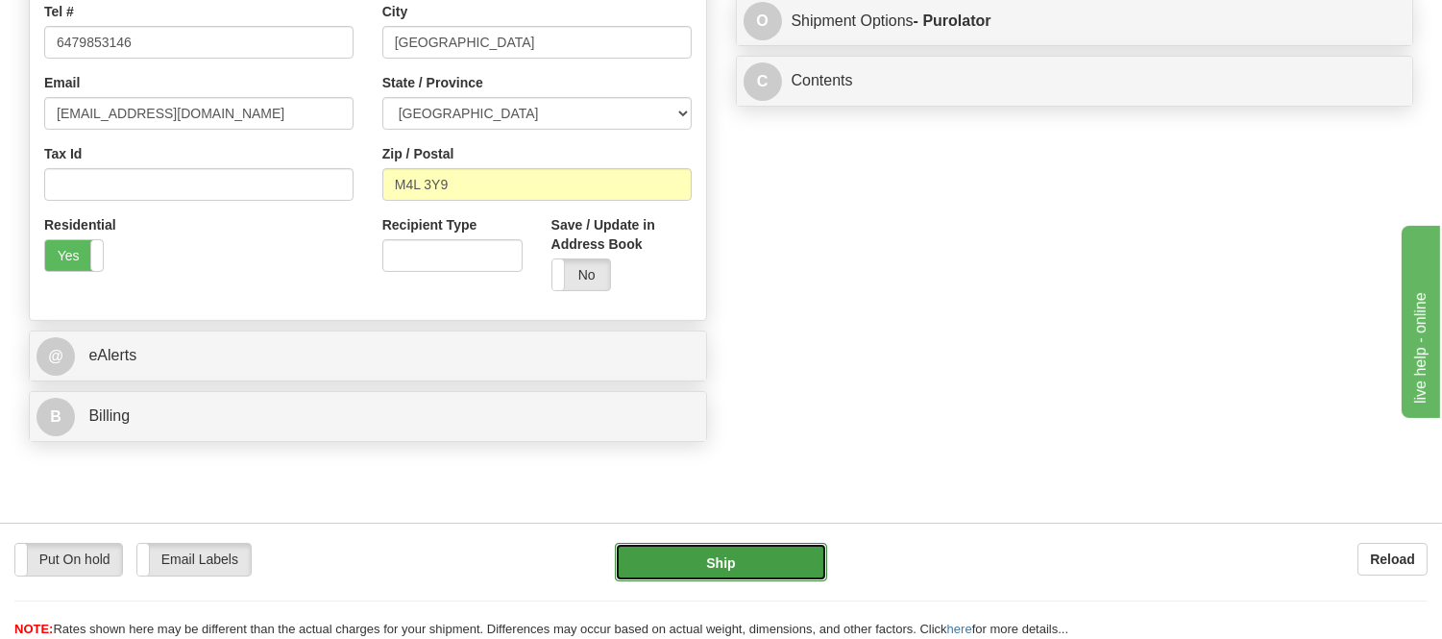
click at [724, 568] on button "Ship" at bounding box center [720, 562] width 211 height 38
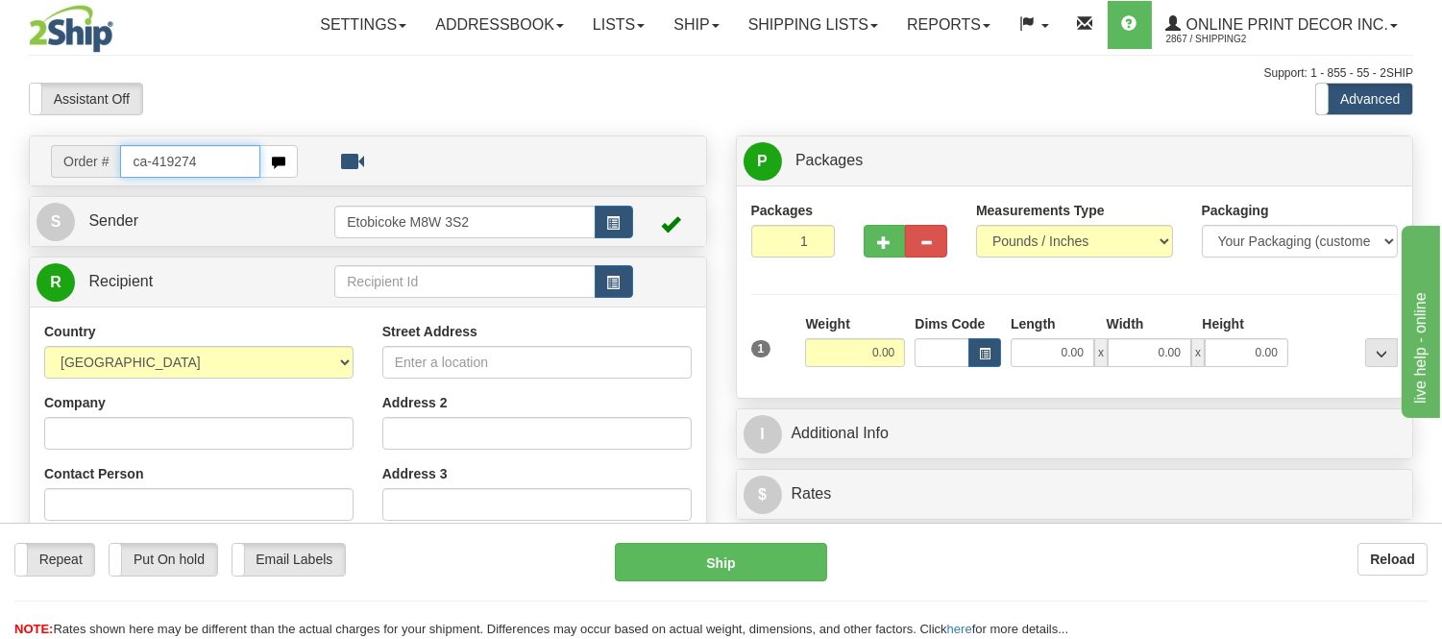
type input "ca-419274"
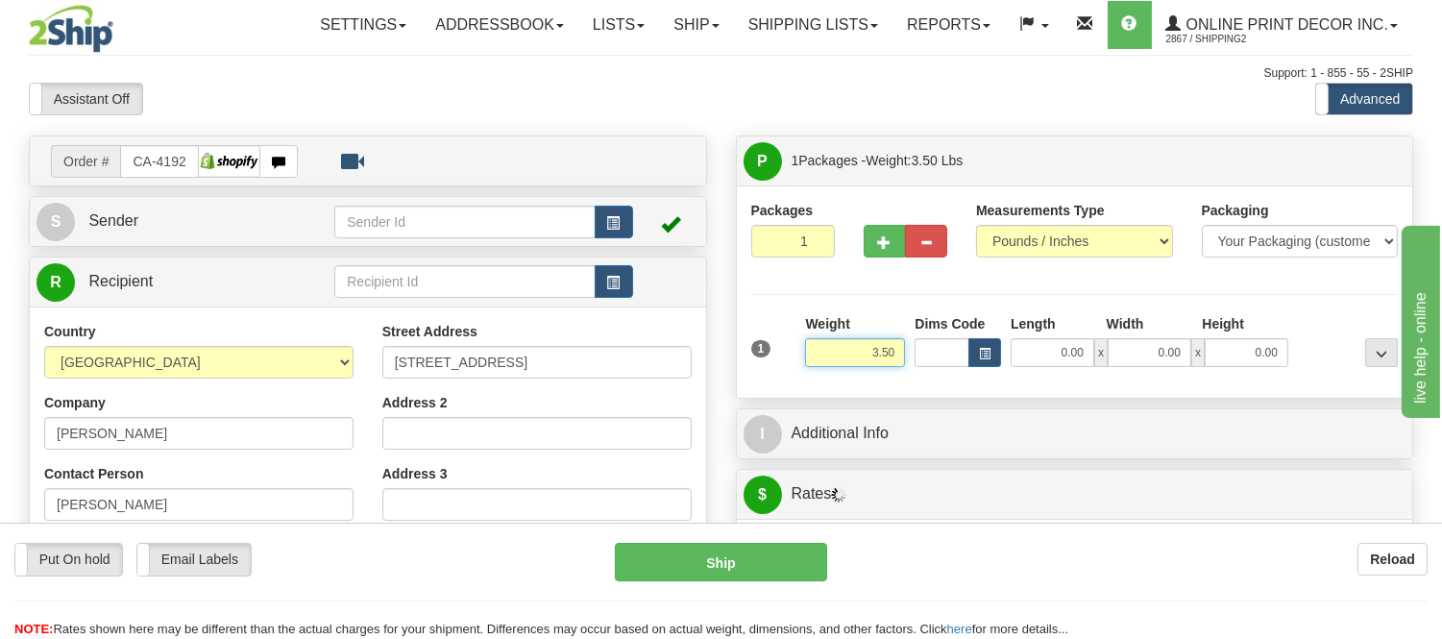
drag, startPoint x: 900, startPoint y: 354, endPoint x: 796, endPoint y: 334, distance: 106.5
click at [796, 334] on div "1 Weight 3.50 Dims Code 0.00" at bounding box center [1075, 348] width 657 height 68
type input "9.98"
click at [983, 356] on span "button" at bounding box center [985, 354] width 12 height 11
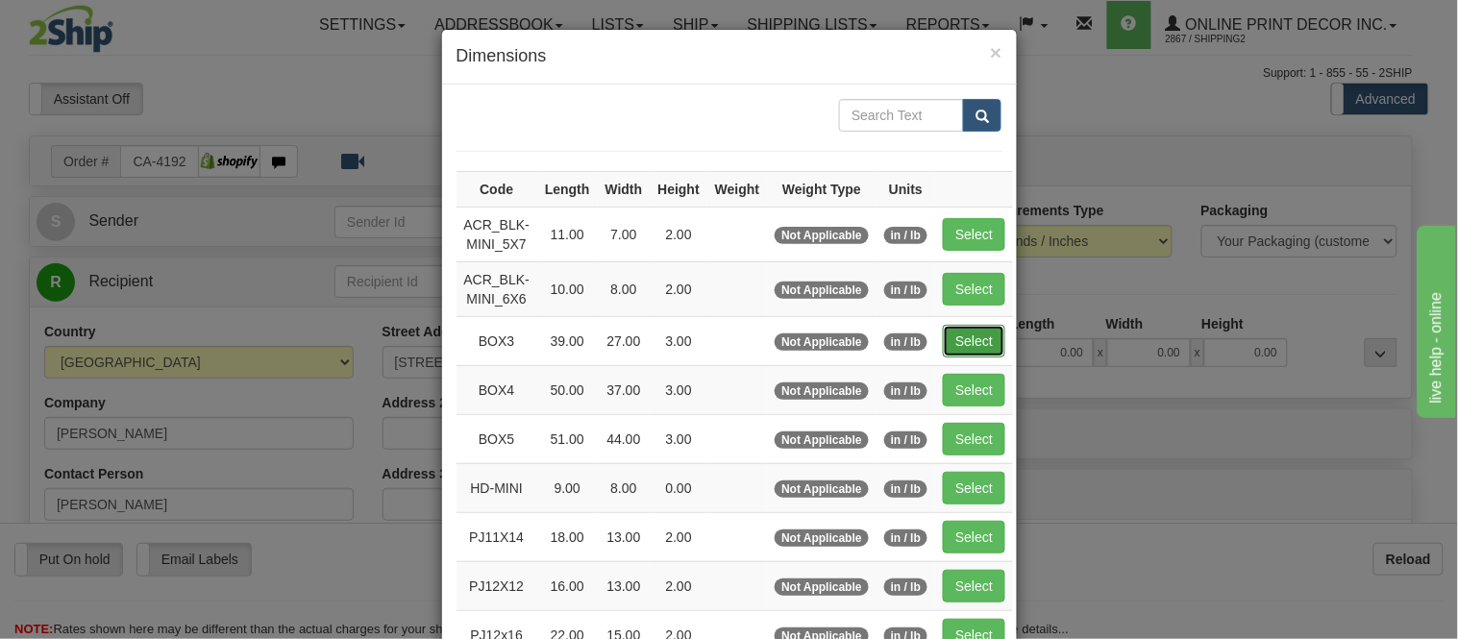
click at [969, 340] on button "Select" at bounding box center [974, 341] width 62 height 33
type input "BOX3"
type input "39.00"
type input "27.00"
type input "3.00"
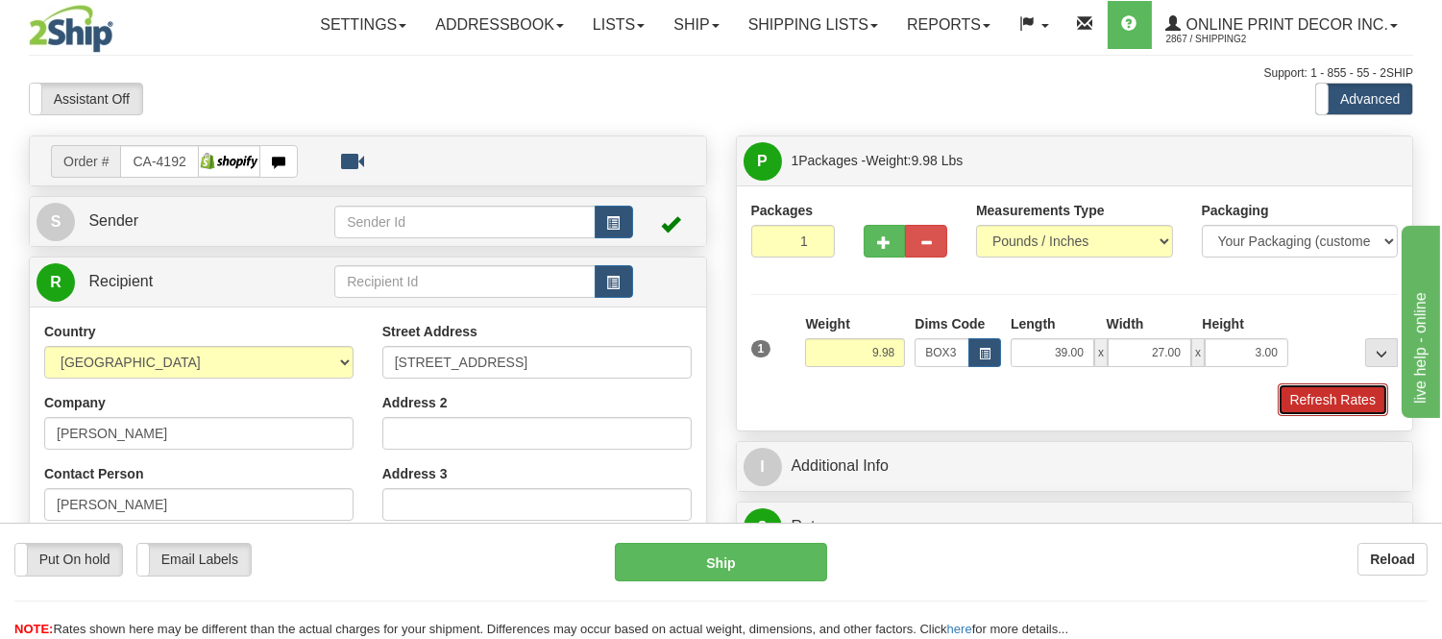
click at [1326, 389] on button "Refresh Rates" at bounding box center [1333, 399] width 111 height 33
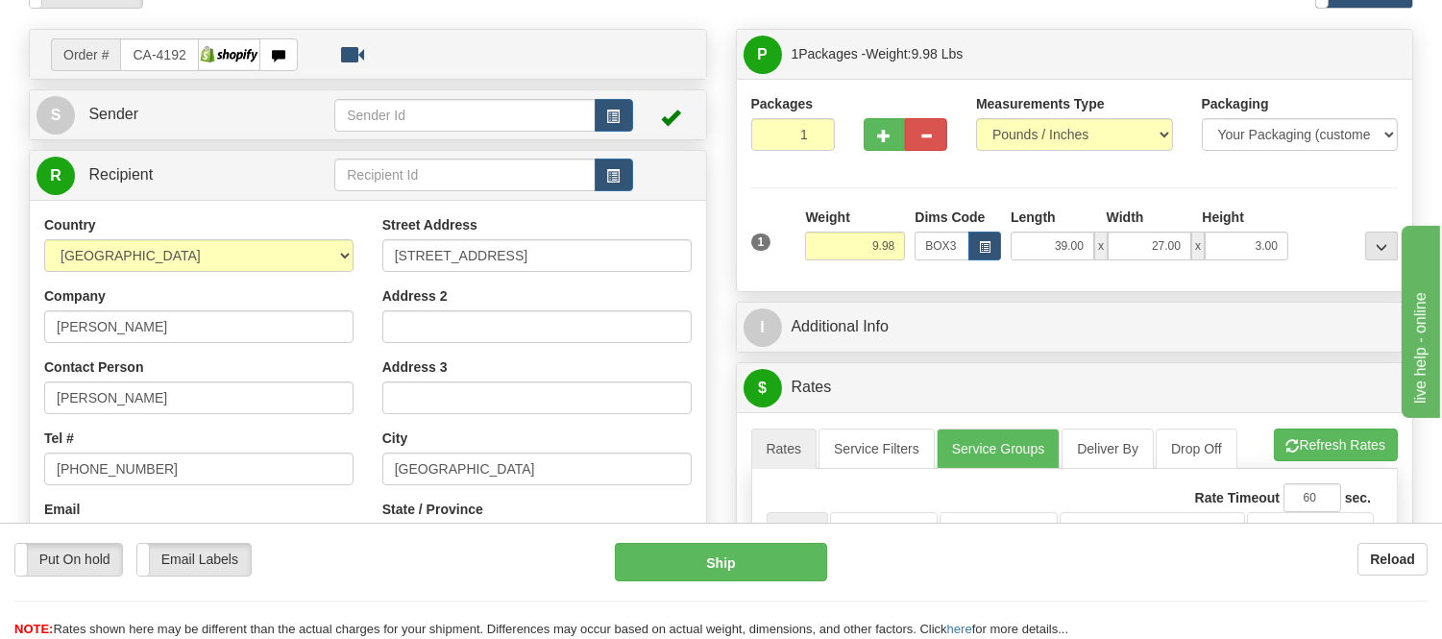
scroll to position [320, 0]
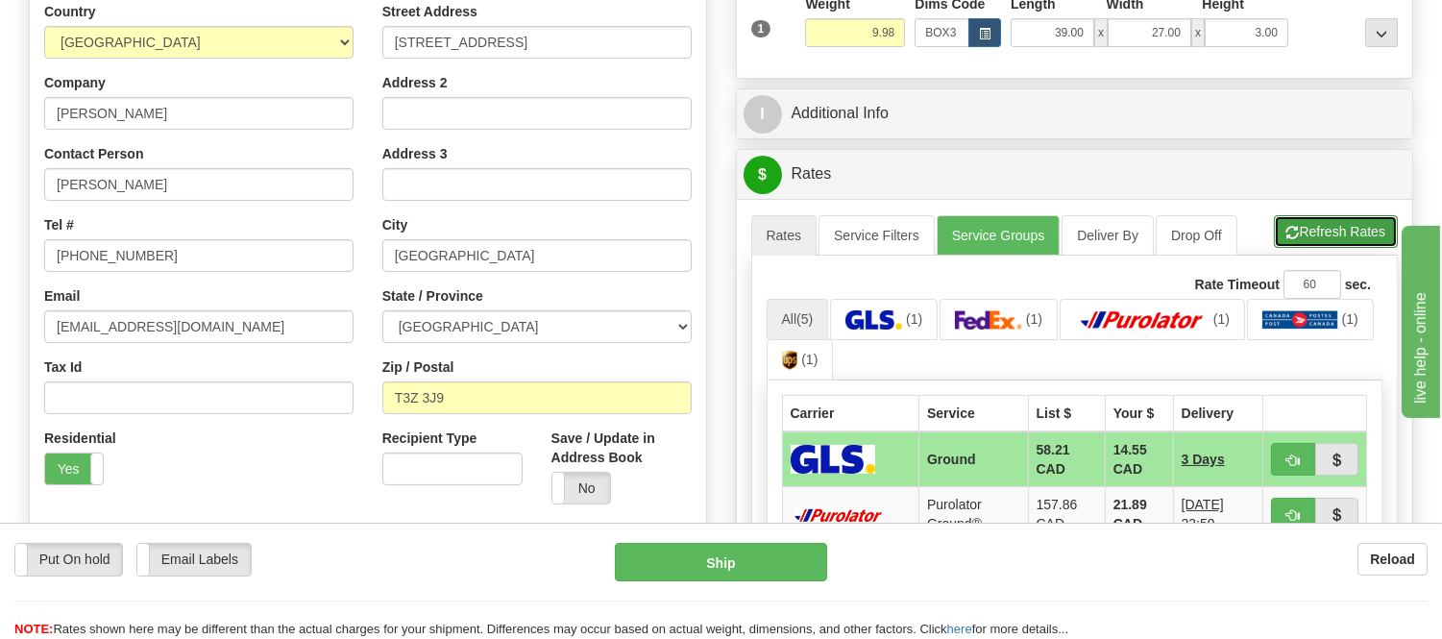
click at [1309, 216] on button "Refresh Rates" at bounding box center [1336, 231] width 124 height 33
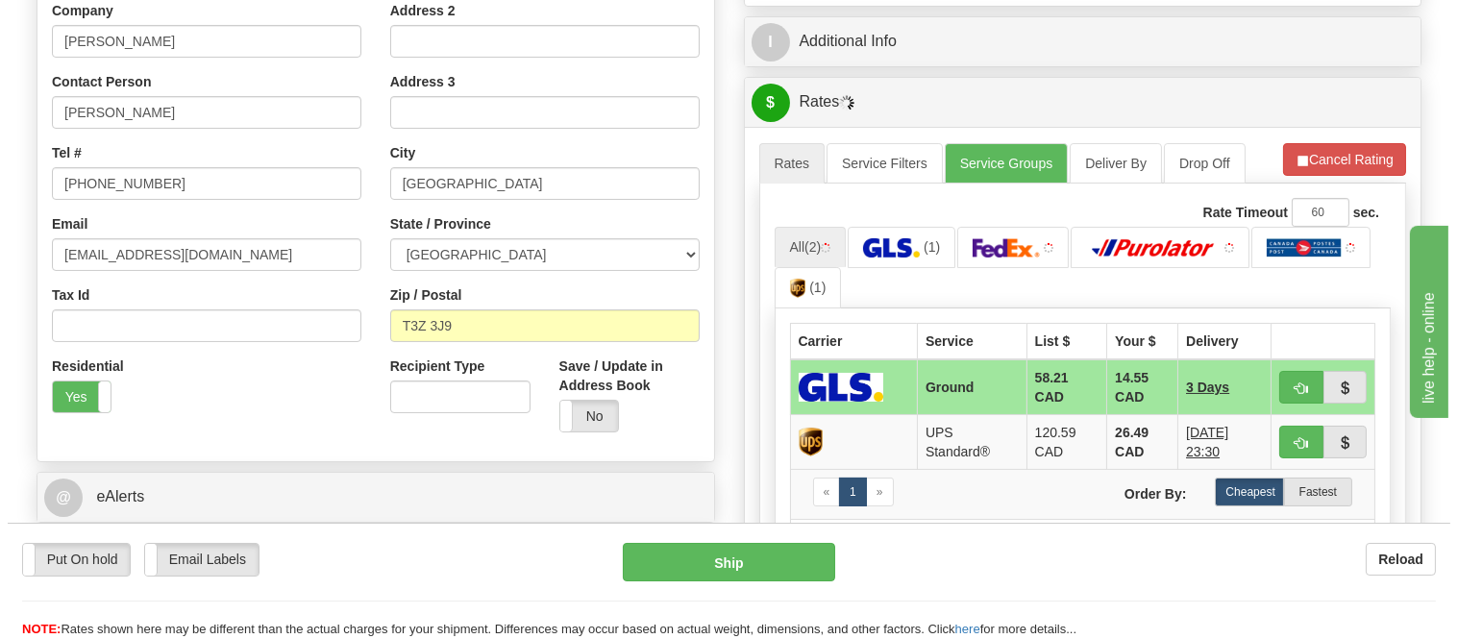
scroll to position [427, 0]
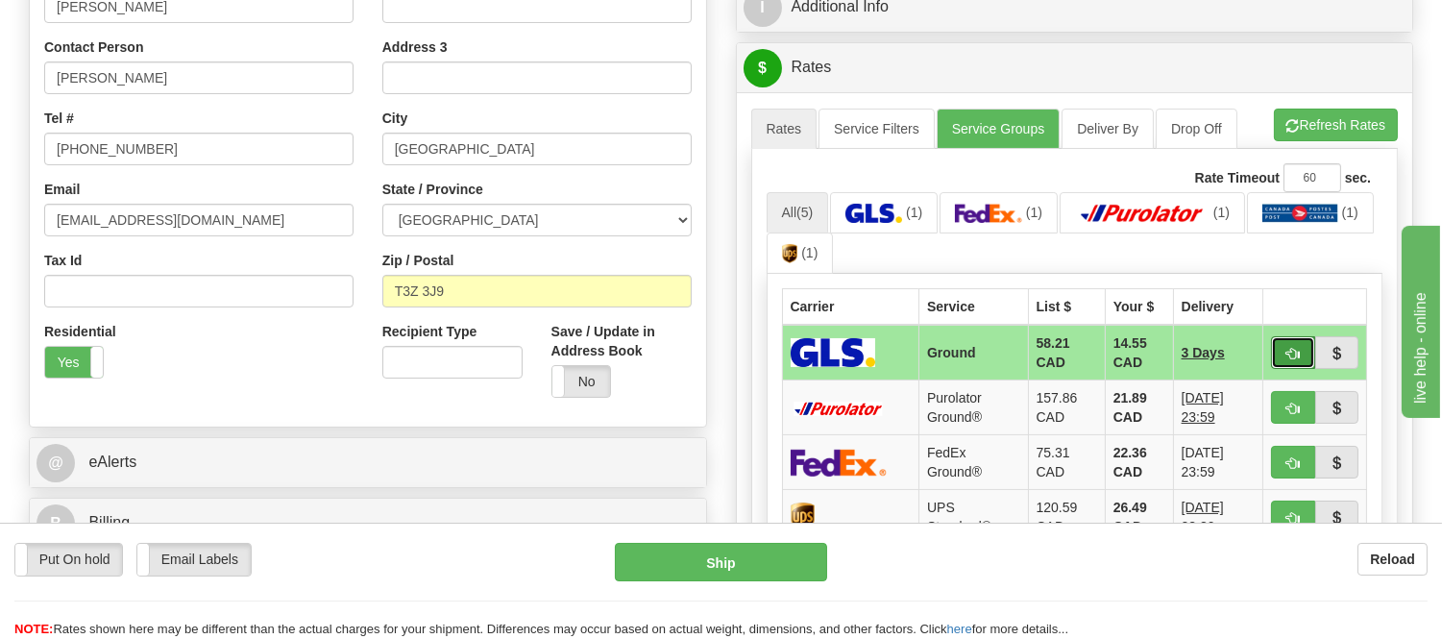
click at [1291, 350] on span "button" at bounding box center [1293, 354] width 13 height 12
type input "1"
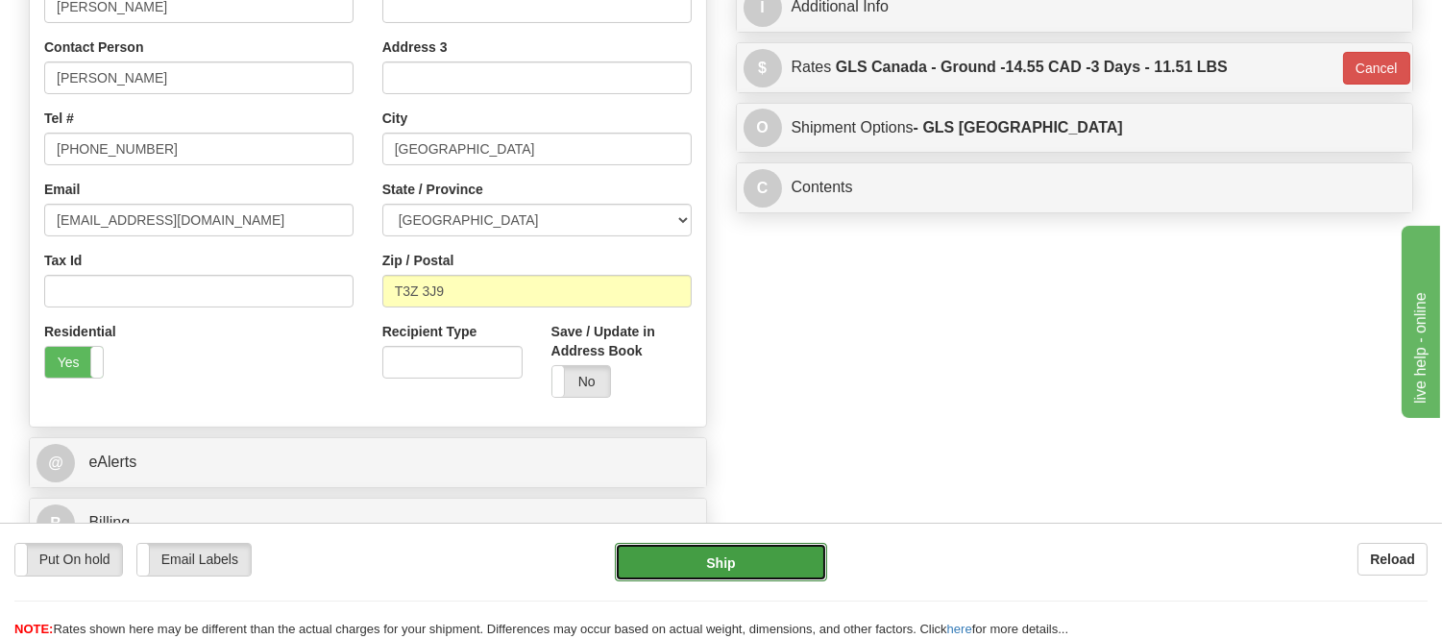
click at [754, 560] on button "Ship" at bounding box center [720, 562] width 211 height 38
